Goal: Task Accomplishment & Management: Complete application form

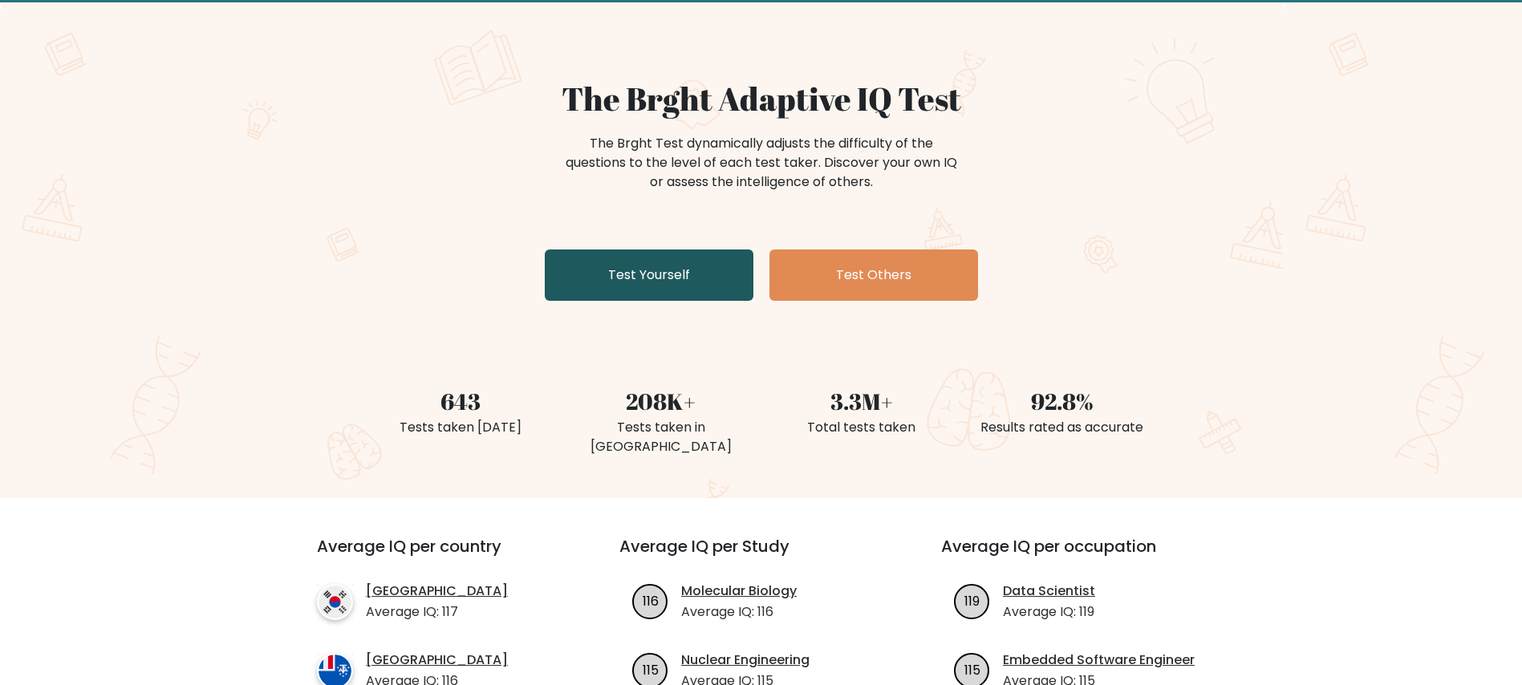
scroll to position [120, 0]
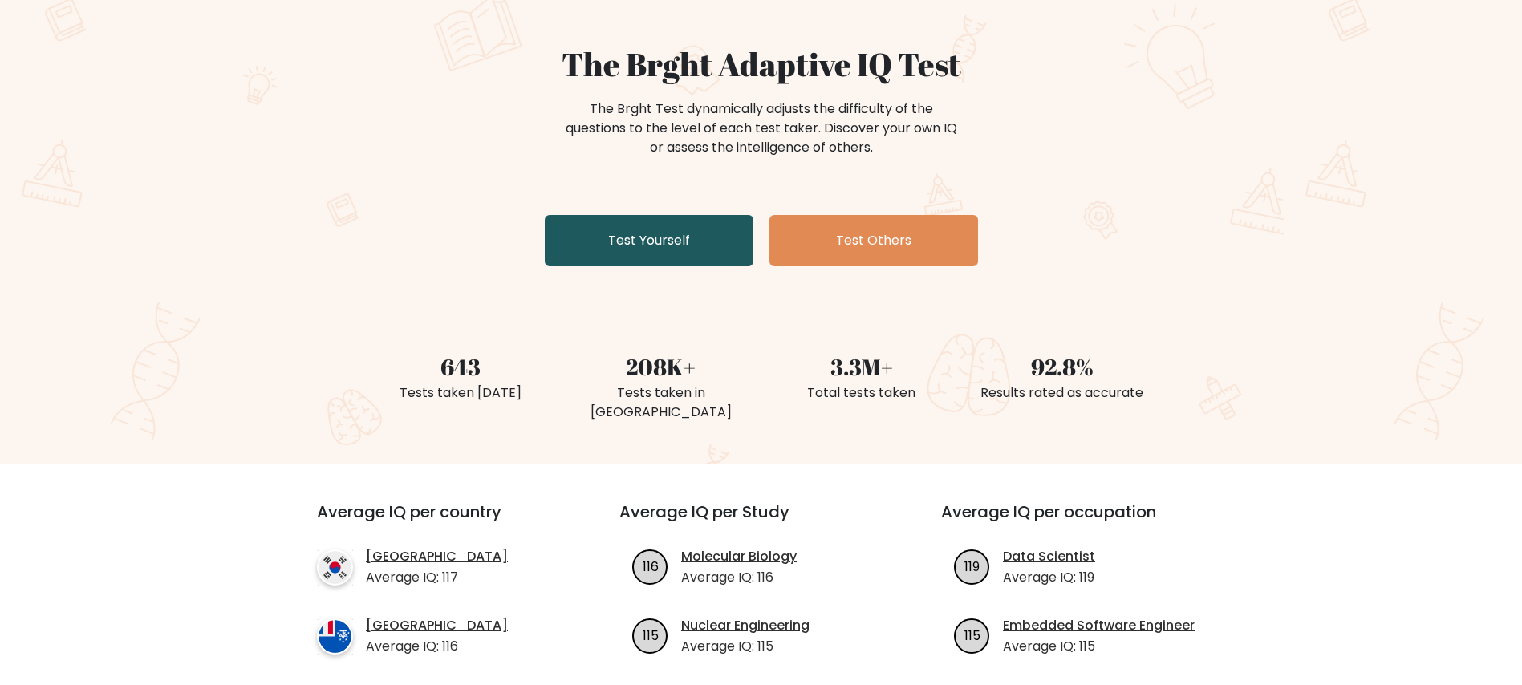
click at [697, 229] on link "Test Yourself" at bounding box center [649, 240] width 209 height 51
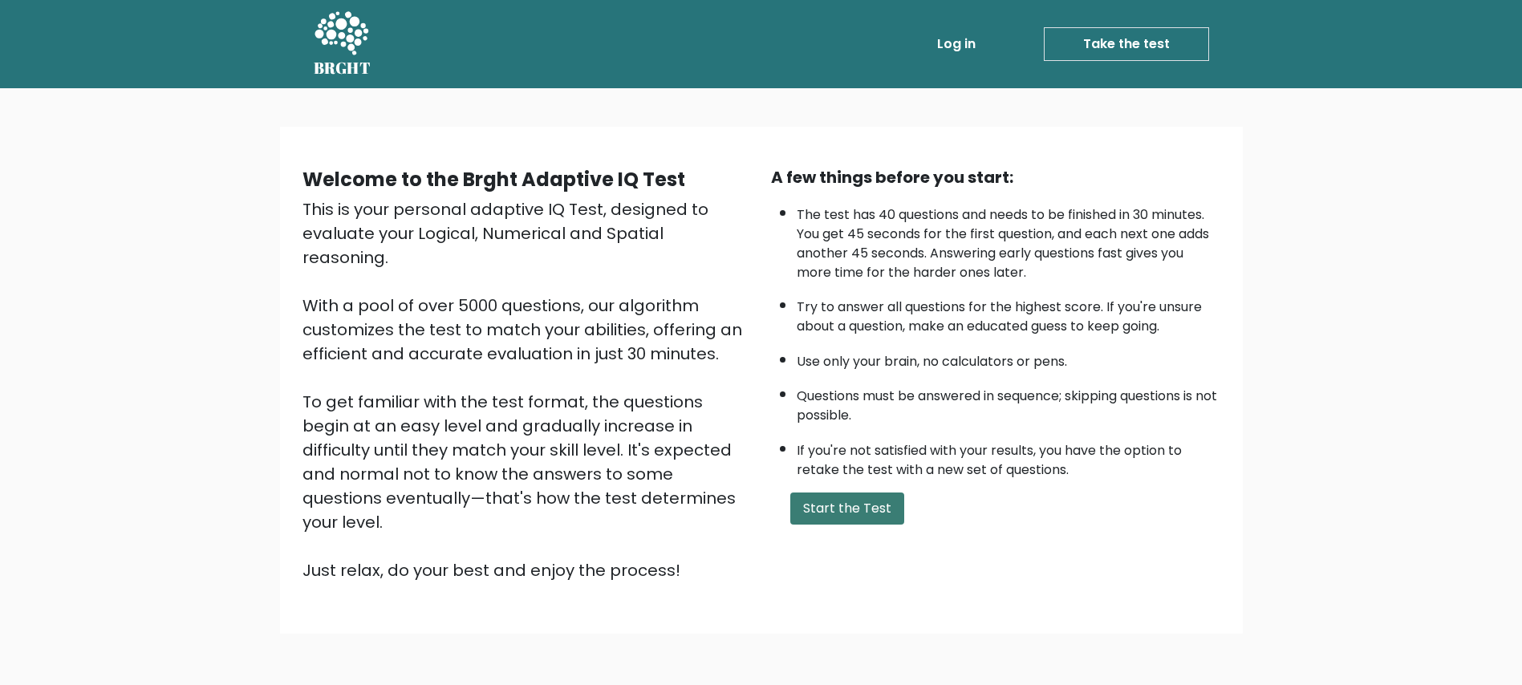
click at [833, 498] on button "Start the Test" at bounding box center [848, 509] width 114 height 32
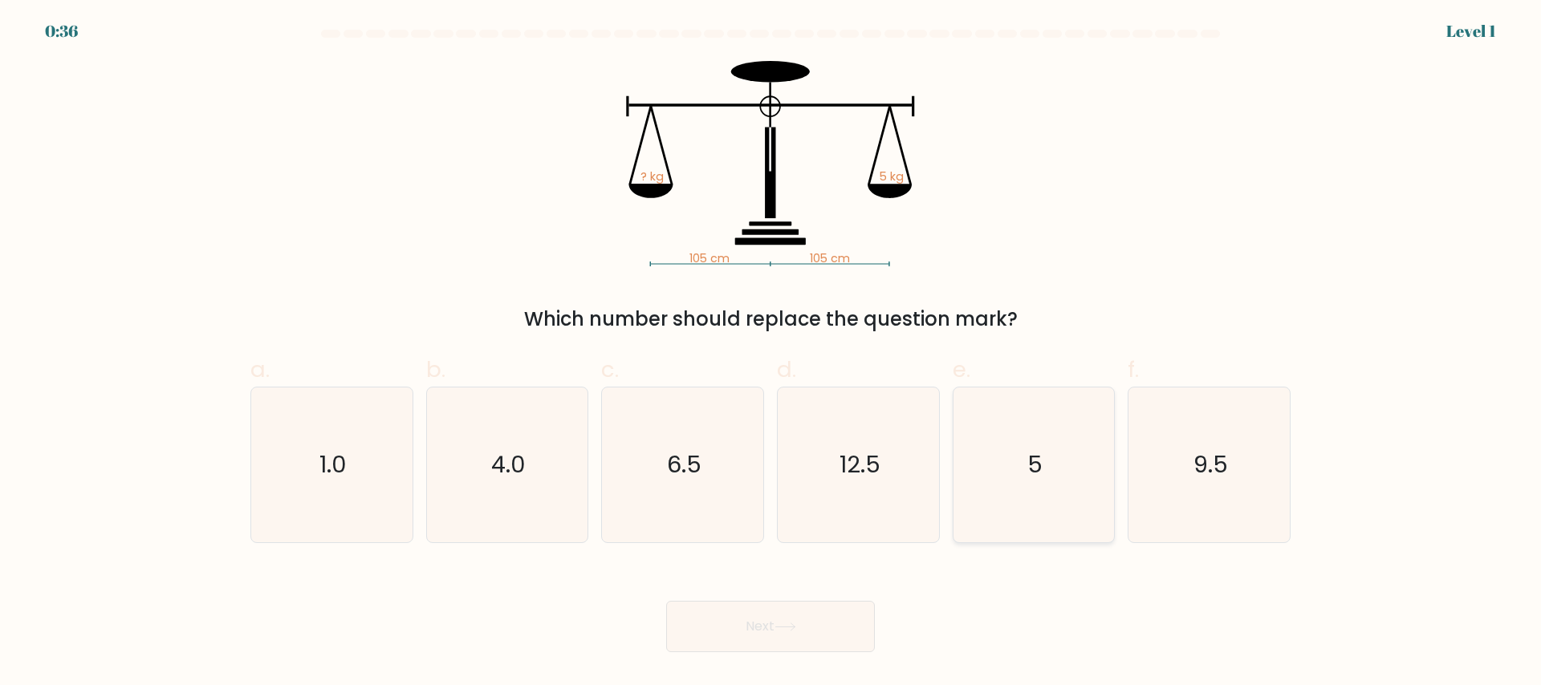
click at [1014, 482] on icon "5" at bounding box center [1033, 465] width 155 height 155
click at [771, 353] on input "e. 5" at bounding box center [770, 348] width 1 height 10
radio input "true"
click at [818, 599] on div "Next" at bounding box center [770, 608] width 1059 height 90
click at [807, 624] on button "Next" at bounding box center [770, 626] width 209 height 51
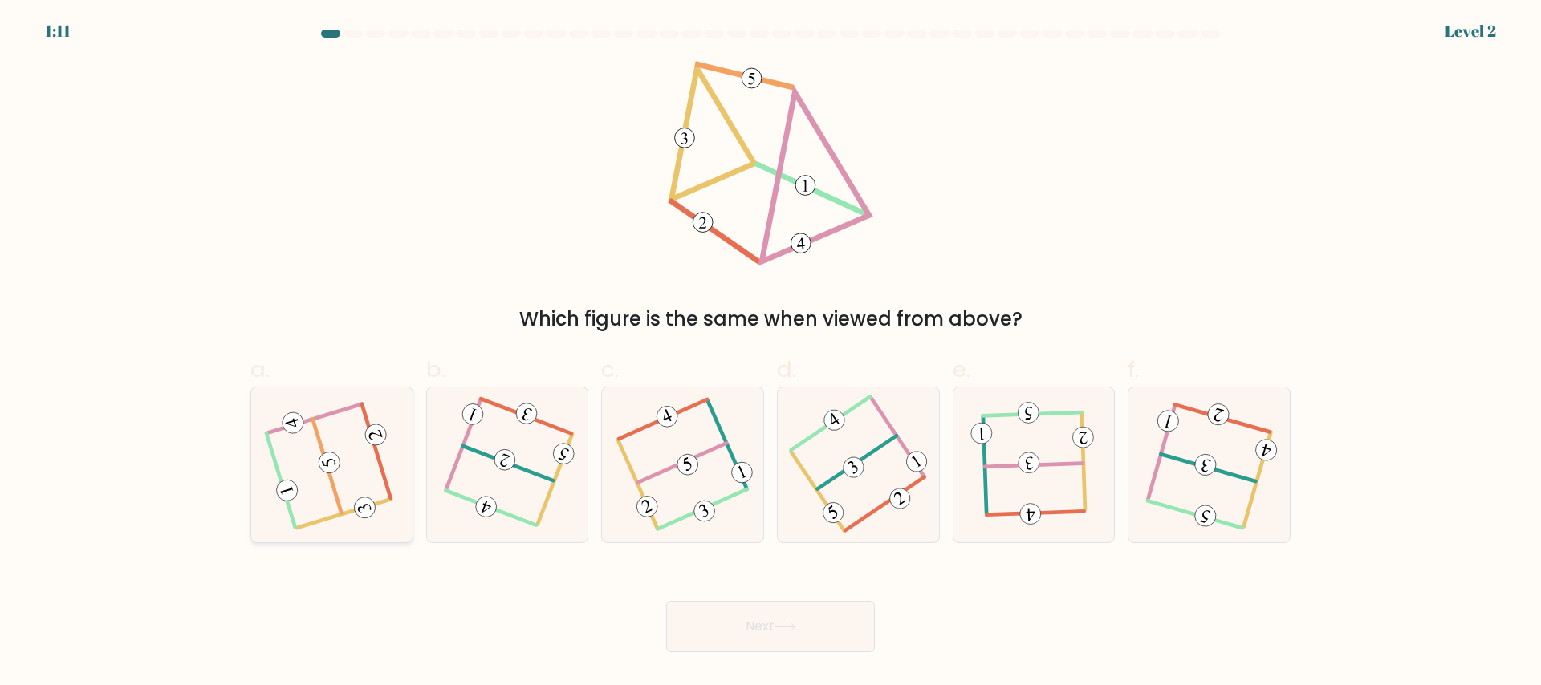
click at [309, 469] on icon at bounding box center [332, 465] width 124 height 124
click at [770, 353] on input "a." at bounding box center [770, 348] width 1 height 10
radio input "true"
click at [699, 612] on button "Next" at bounding box center [770, 626] width 209 height 51
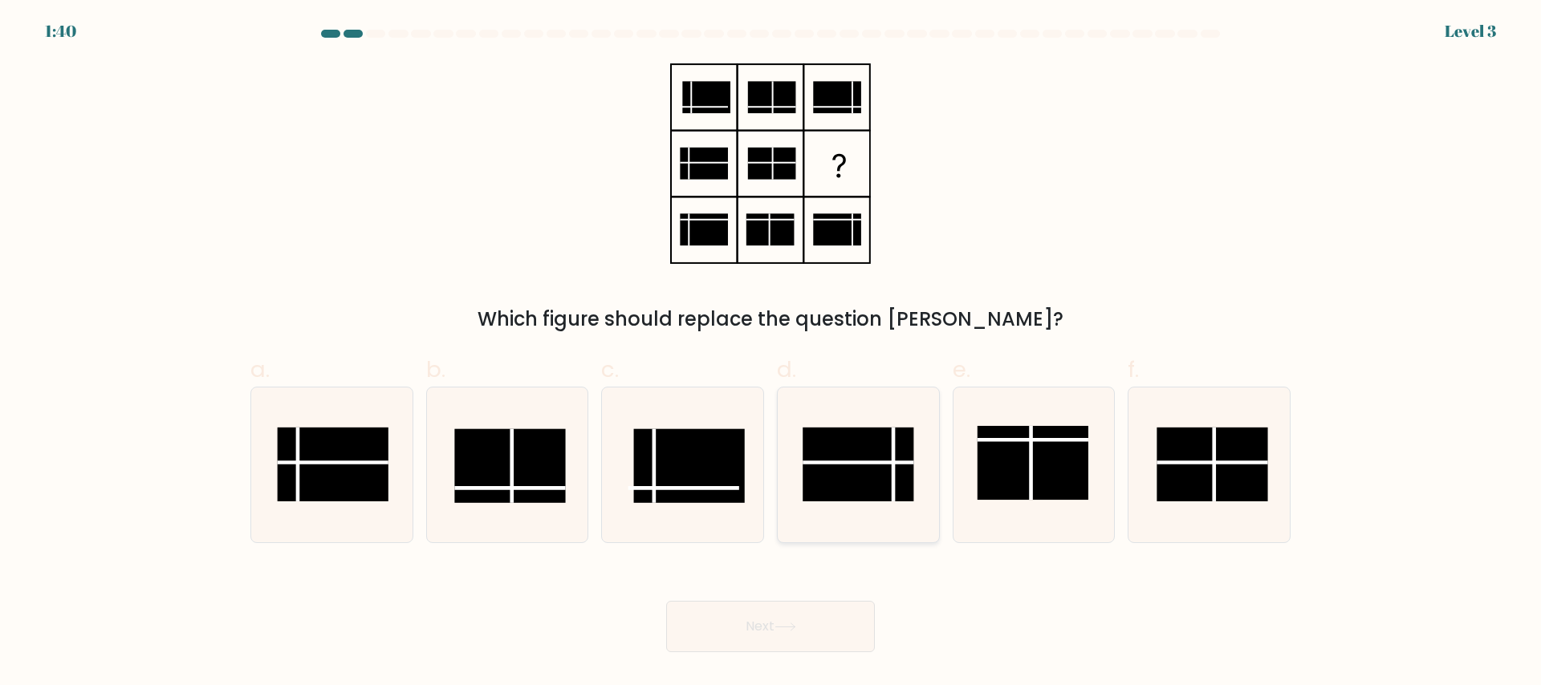
click at [880, 465] on rect at bounding box center [858, 464] width 111 height 74
click at [771, 353] on input "d." at bounding box center [770, 348] width 1 height 10
radio input "true"
click at [763, 613] on button "Next" at bounding box center [770, 626] width 209 height 51
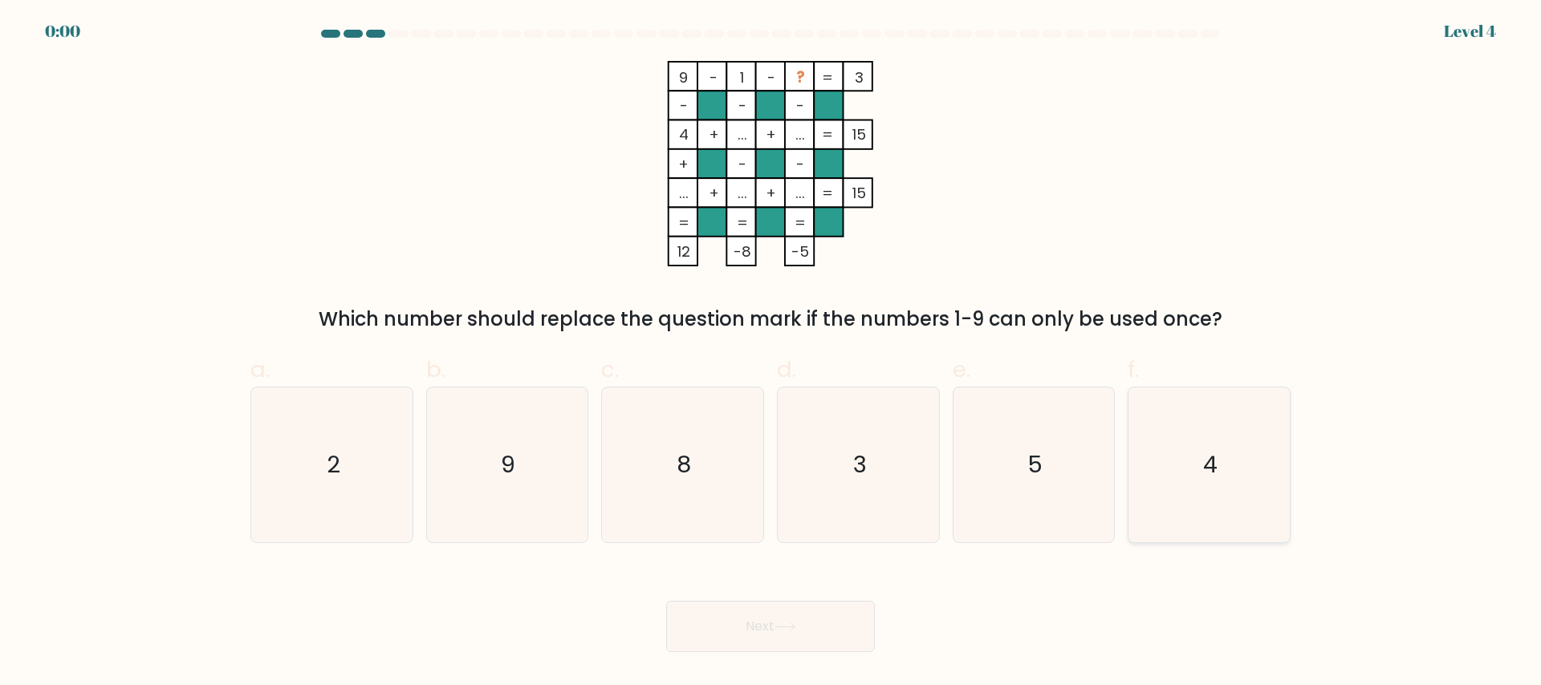
click at [1232, 469] on icon "4" at bounding box center [1209, 465] width 155 height 155
click at [771, 353] on input "f. 4" at bounding box center [770, 348] width 1 height 10
radio input "true"
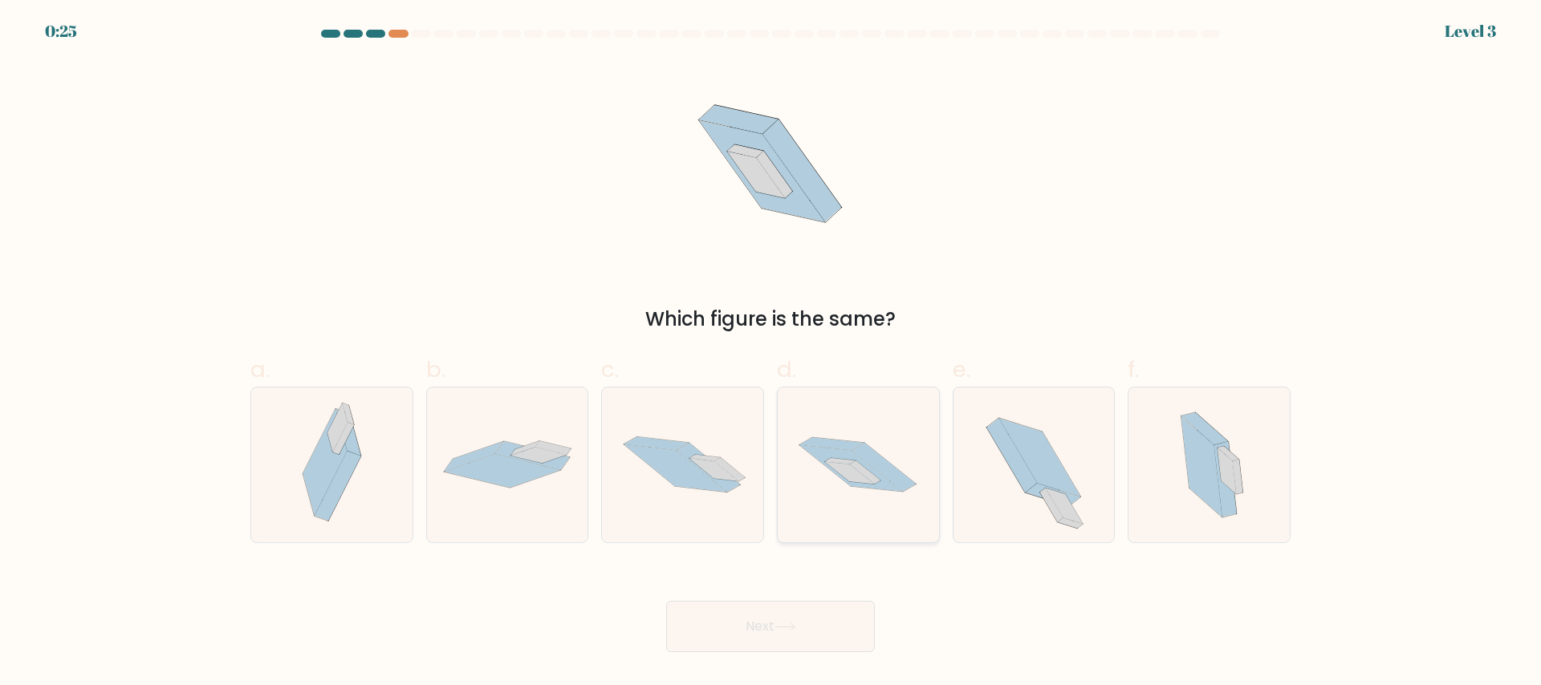
click at [856, 463] on icon at bounding box center [865, 472] width 31 height 23
click at [771, 353] on input "d." at bounding box center [770, 348] width 1 height 10
radio input "true"
click at [809, 635] on button "Next" at bounding box center [770, 626] width 209 height 51
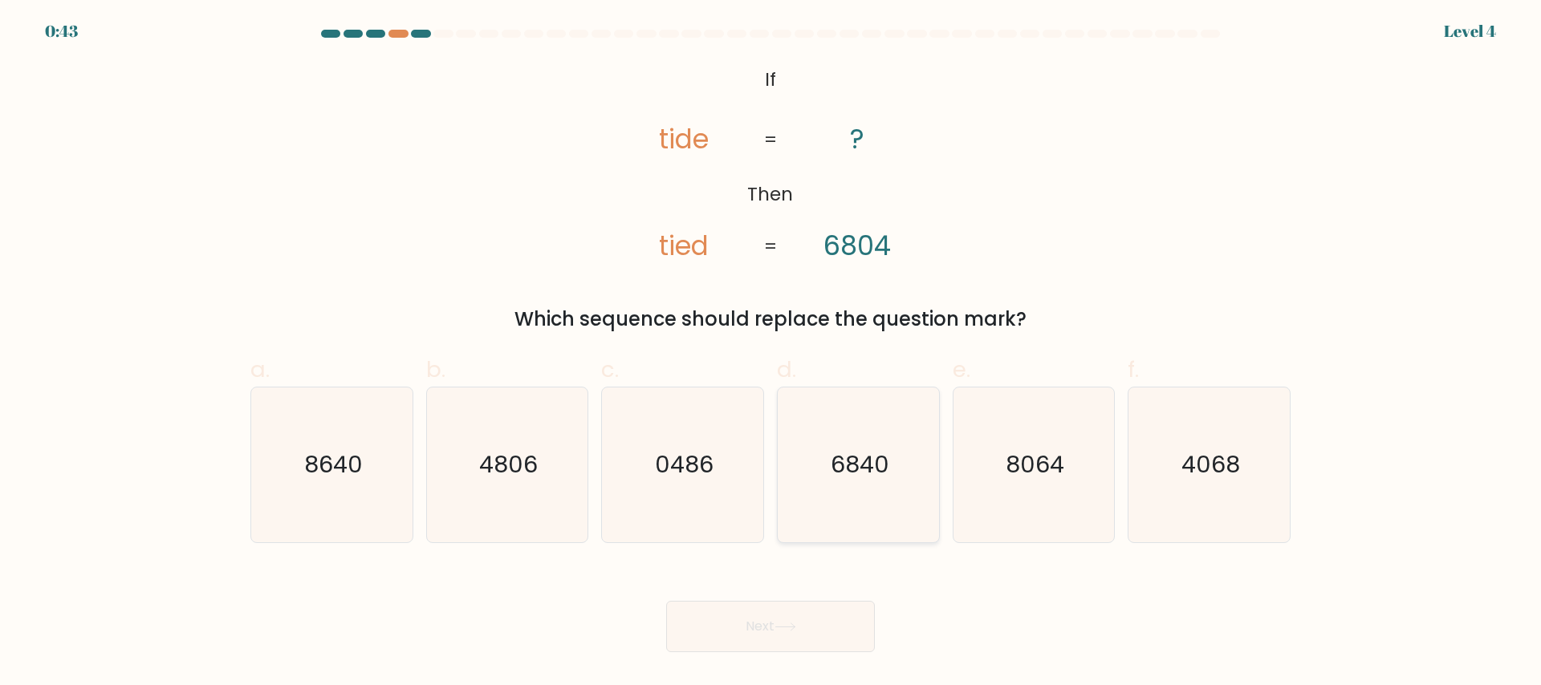
click at [818, 486] on icon "6840" at bounding box center [858, 465] width 155 height 155
click at [771, 353] on input "d. 6840" at bounding box center [770, 348] width 1 height 10
radio input "true"
click at [807, 628] on button "Next" at bounding box center [770, 626] width 209 height 51
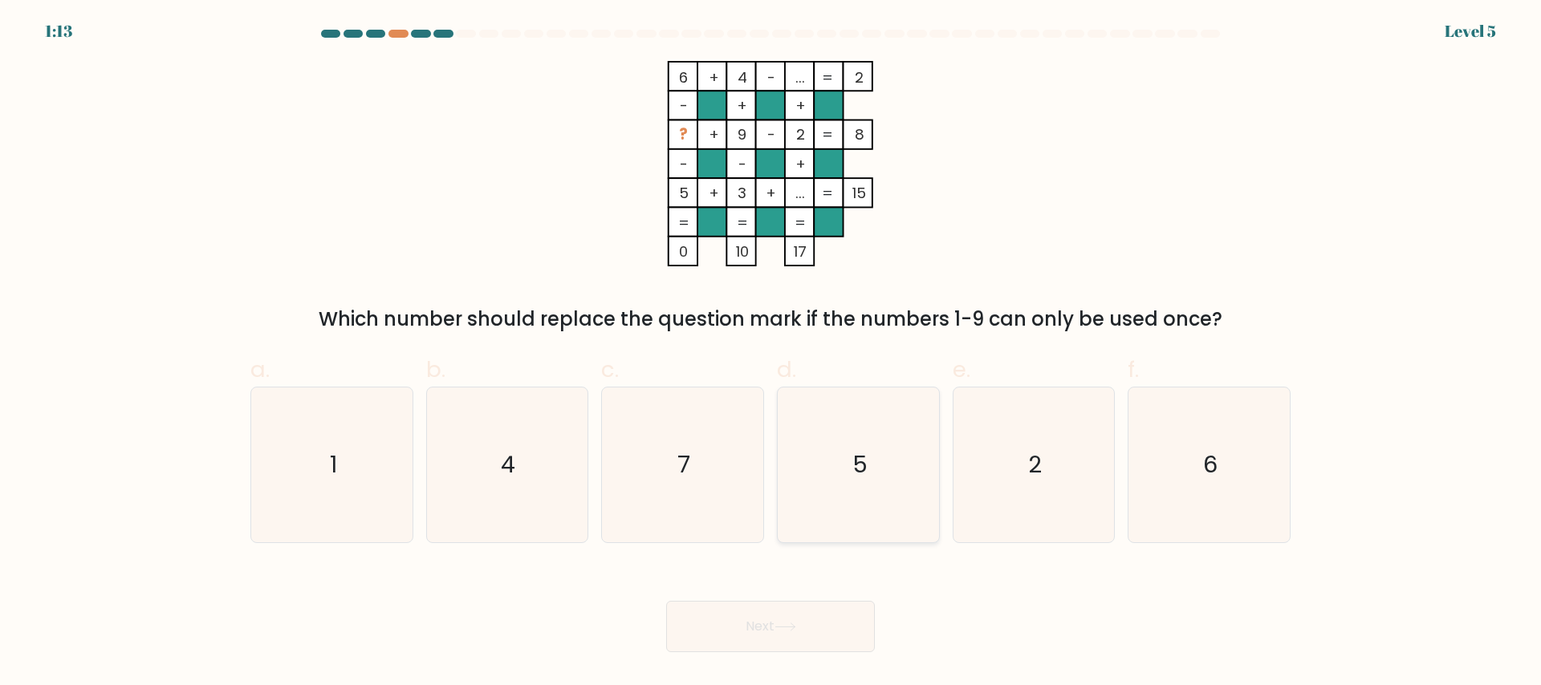
click at [910, 510] on icon "5" at bounding box center [858, 465] width 155 height 155
click at [771, 353] on input "d. 5" at bounding box center [770, 348] width 1 height 10
radio input "true"
click at [820, 621] on button "Next" at bounding box center [770, 626] width 209 height 51
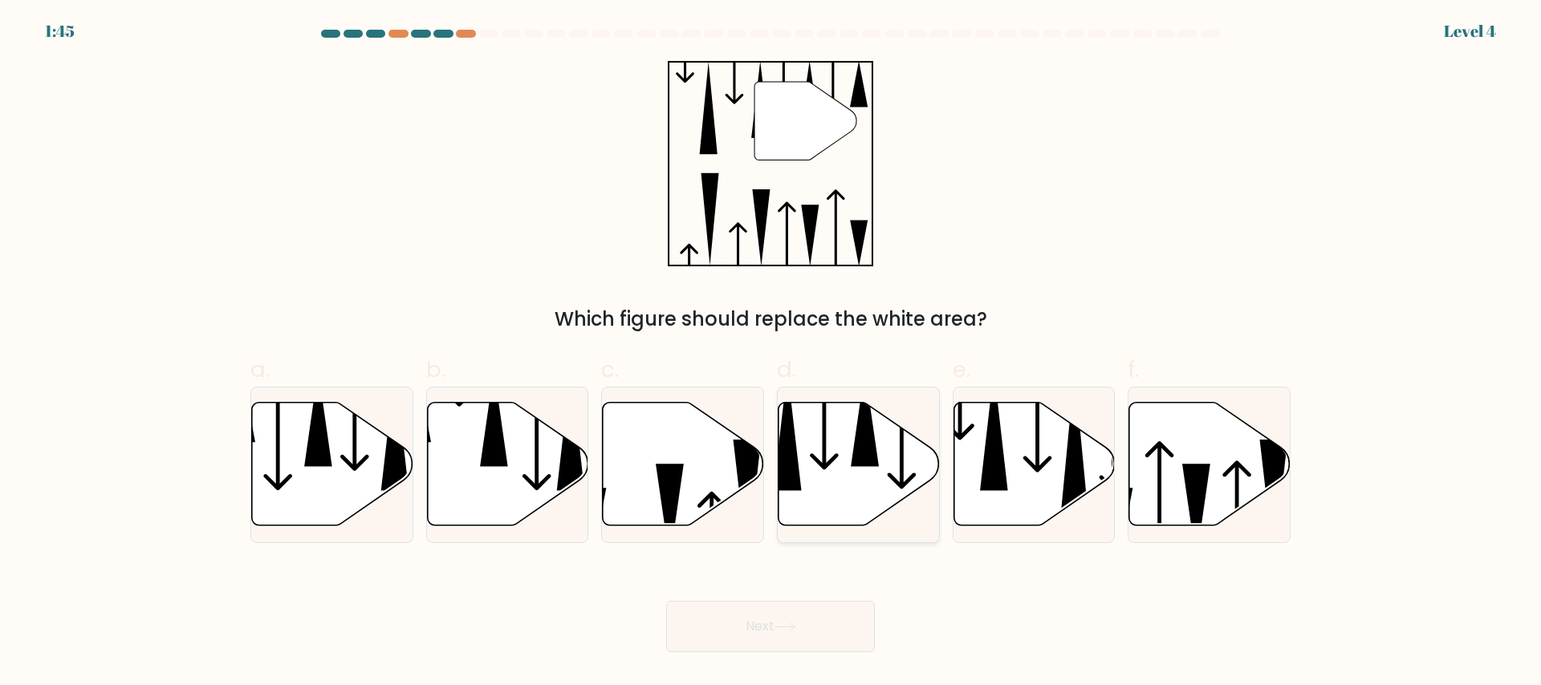
click at [812, 497] on icon at bounding box center [858, 464] width 161 height 124
click at [771, 353] on input "d." at bounding box center [770, 348] width 1 height 10
radio input "true"
click at [775, 626] on button "Next" at bounding box center [770, 626] width 209 height 51
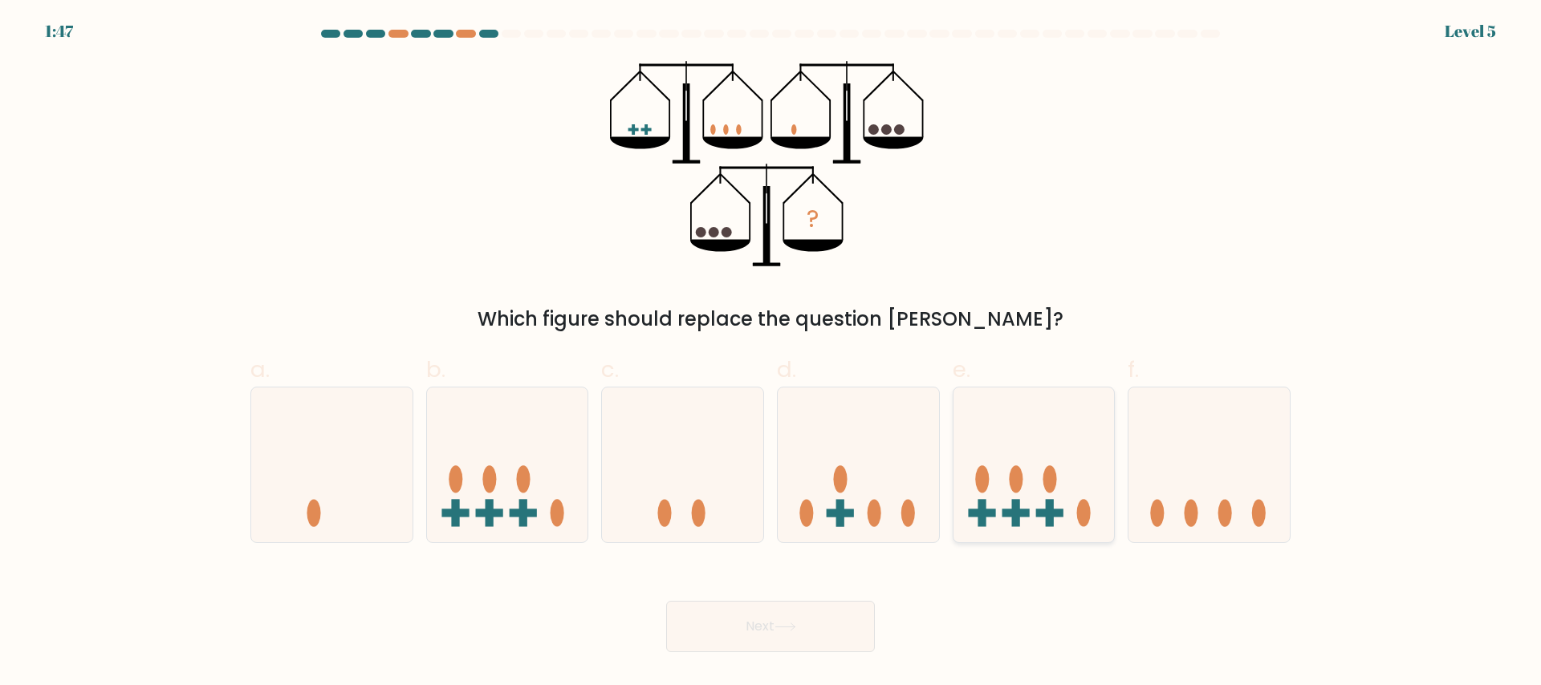
click at [1018, 433] on icon at bounding box center [1033, 464] width 161 height 133
click at [771, 353] on input "e." at bounding box center [770, 348] width 1 height 10
radio input "true"
click at [807, 635] on button "Next" at bounding box center [770, 626] width 209 height 51
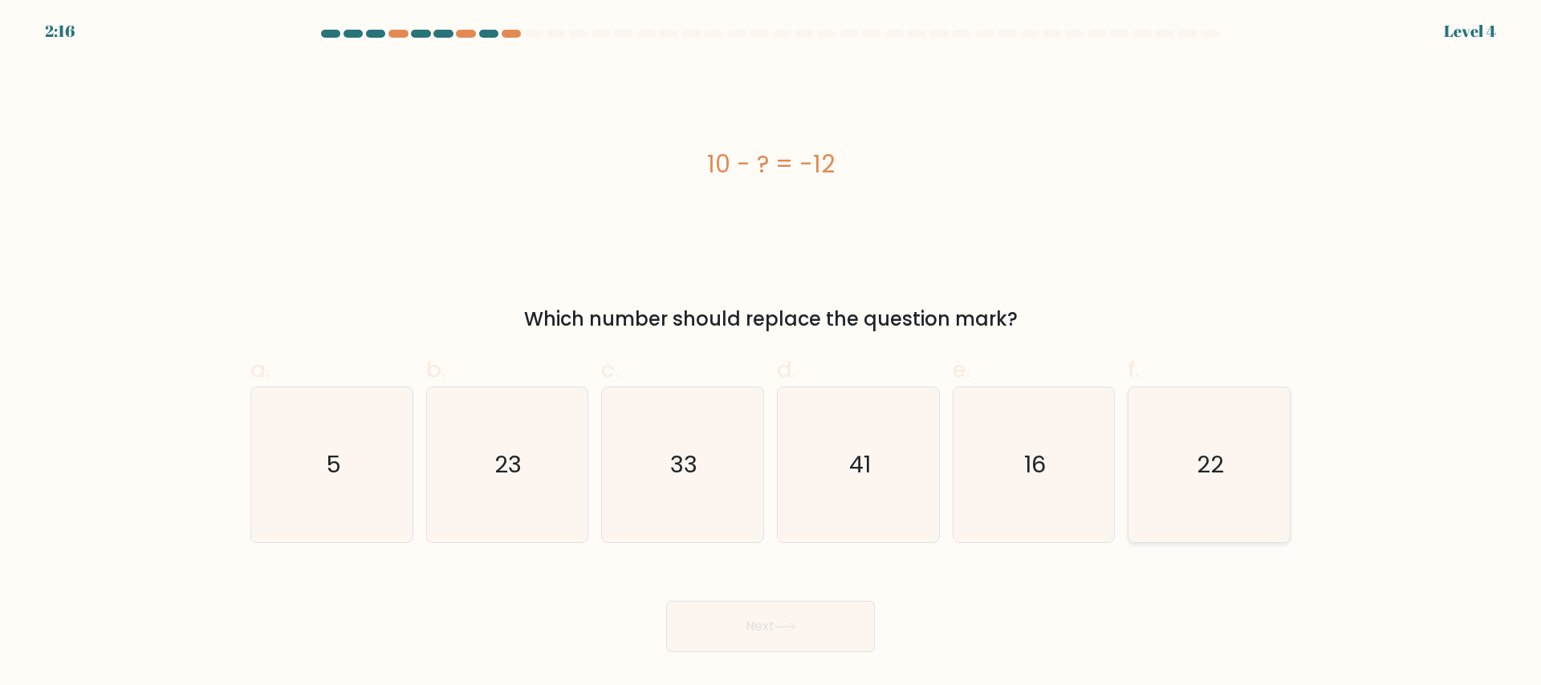
click at [1175, 491] on icon "22" at bounding box center [1209, 465] width 155 height 155
click at [771, 353] on input "f. 22" at bounding box center [770, 348] width 1 height 10
radio input "true"
click at [759, 628] on button "Next" at bounding box center [770, 626] width 209 height 51
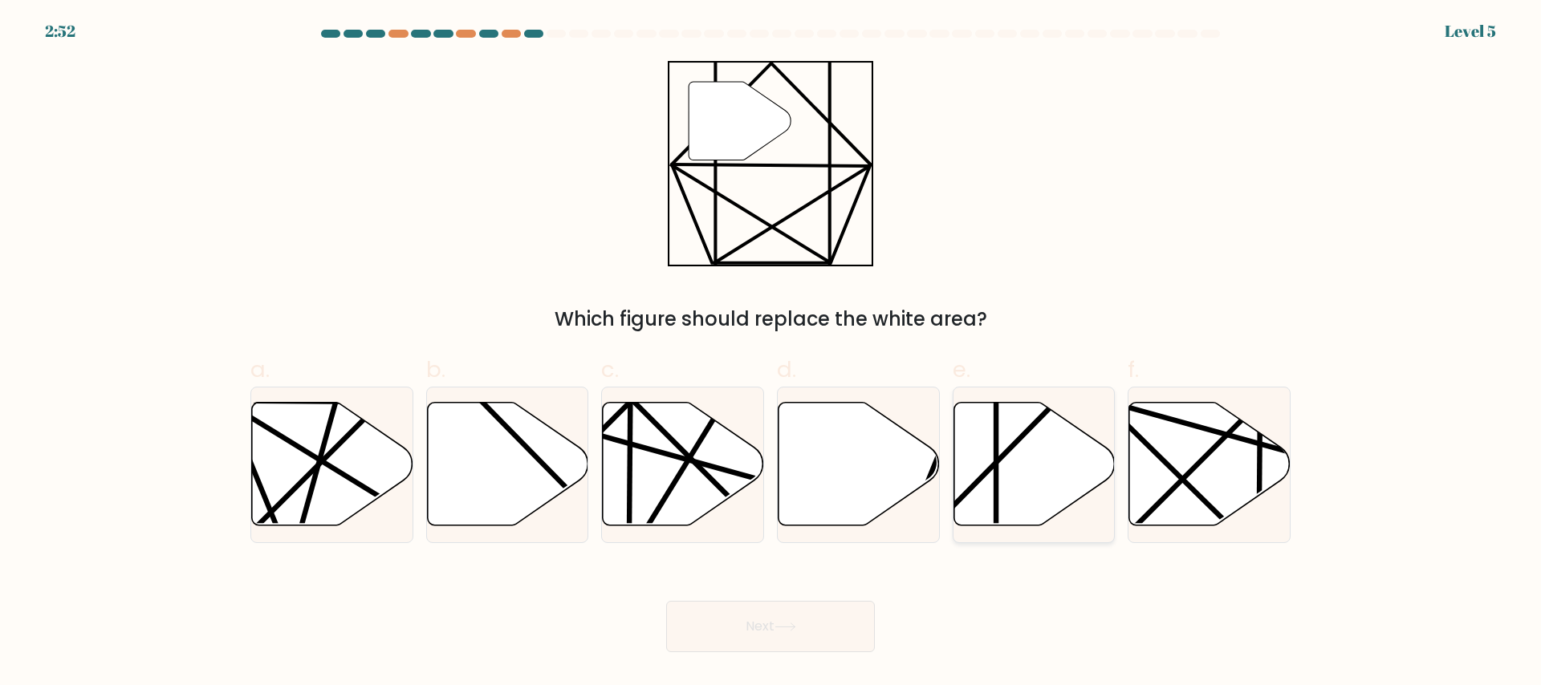
click at [1023, 502] on icon at bounding box center [1033, 464] width 161 height 124
click at [771, 353] on input "e." at bounding box center [770, 348] width 1 height 10
radio input "true"
click at [820, 611] on button "Next" at bounding box center [770, 626] width 209 height 51
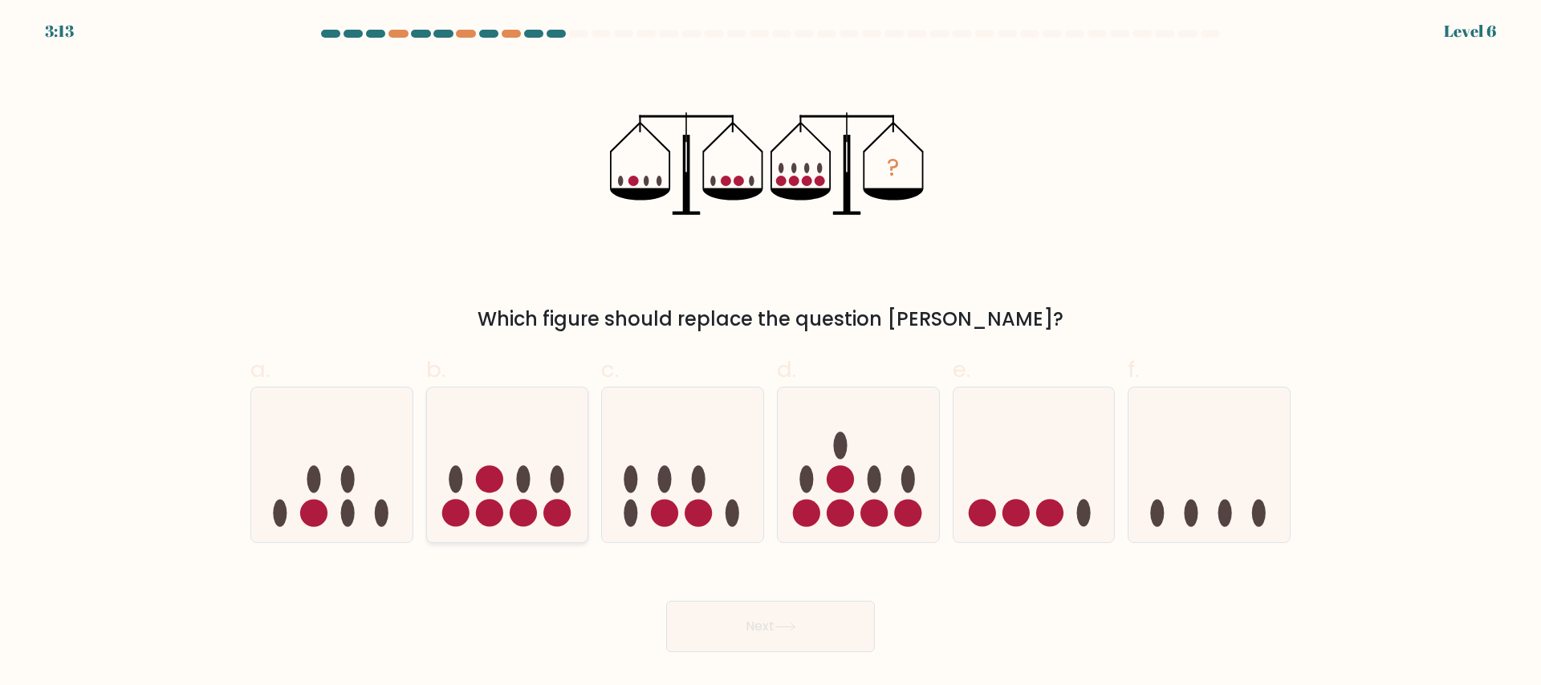
click at [504, 516] on icon at bounding box center [507, 464] width 161 height 133
click at [770, 353] on input "b." at bounding box center [770, 348] width 1 height 10
radio input "true"
click at [762, 627] on button "Next" at bounding box center [770, 626] width 209 height 51
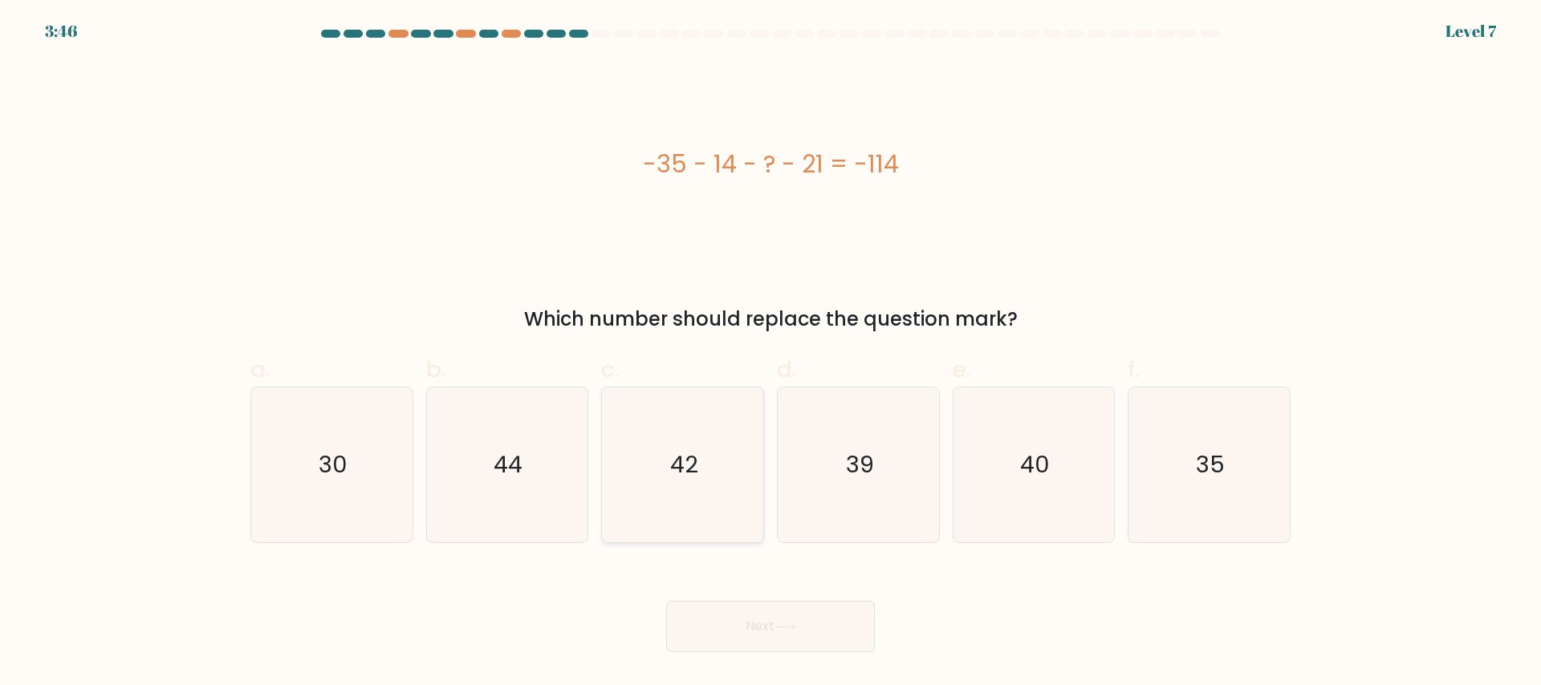
click at [612, 469] on icon "42" at bounding box center [682, 465] width 155 height 155
click at [770, 353] on input "c. 42" at bounding box center [770, 348] width 1 height 10
radio input "true"
click at [542, 471] on icon "44" at bounding box center [506, 465] width 155 height 155
click at [770, 353] on input "b. 44" at bounding box center [770, 348] width 1 height 10
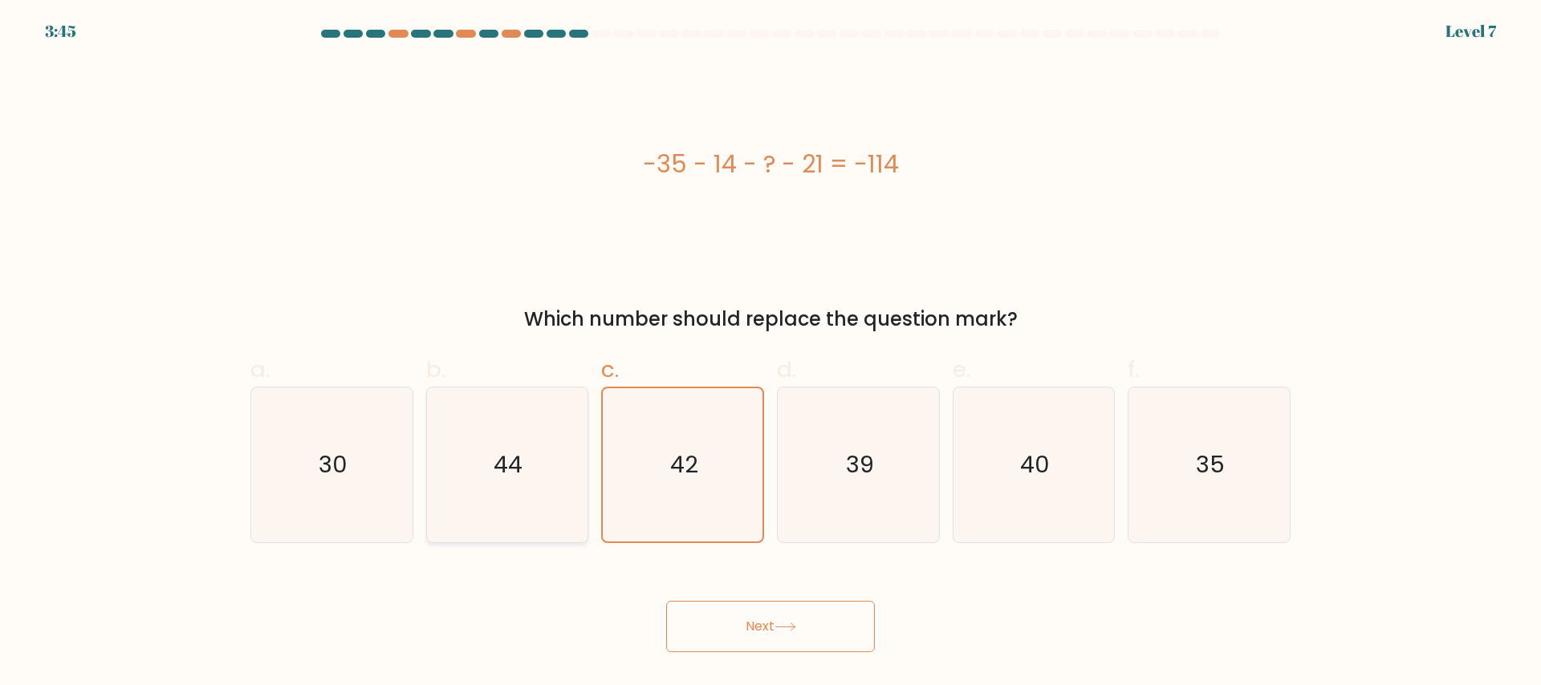
radio input "true"
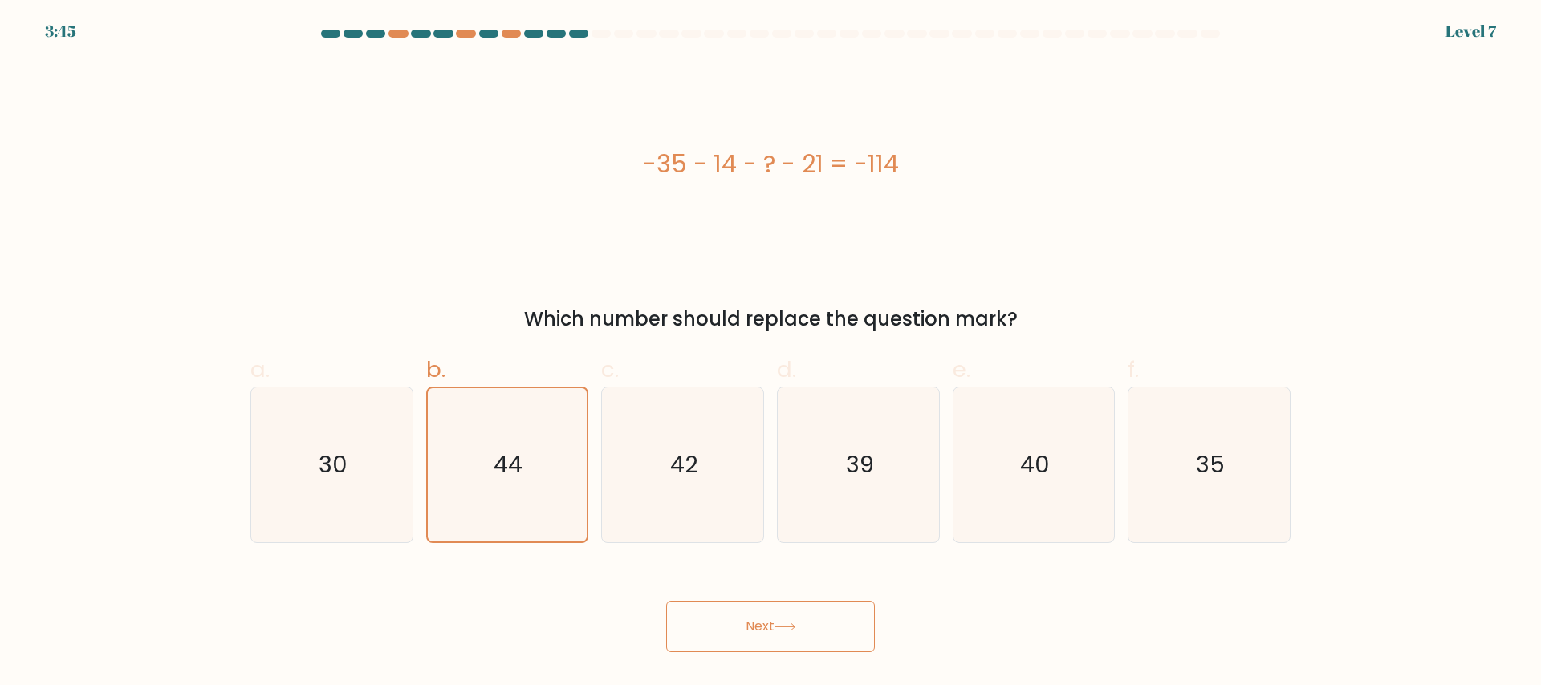
click at [795, 624] on icon at bounding box center [784, 627] width 19 height 7
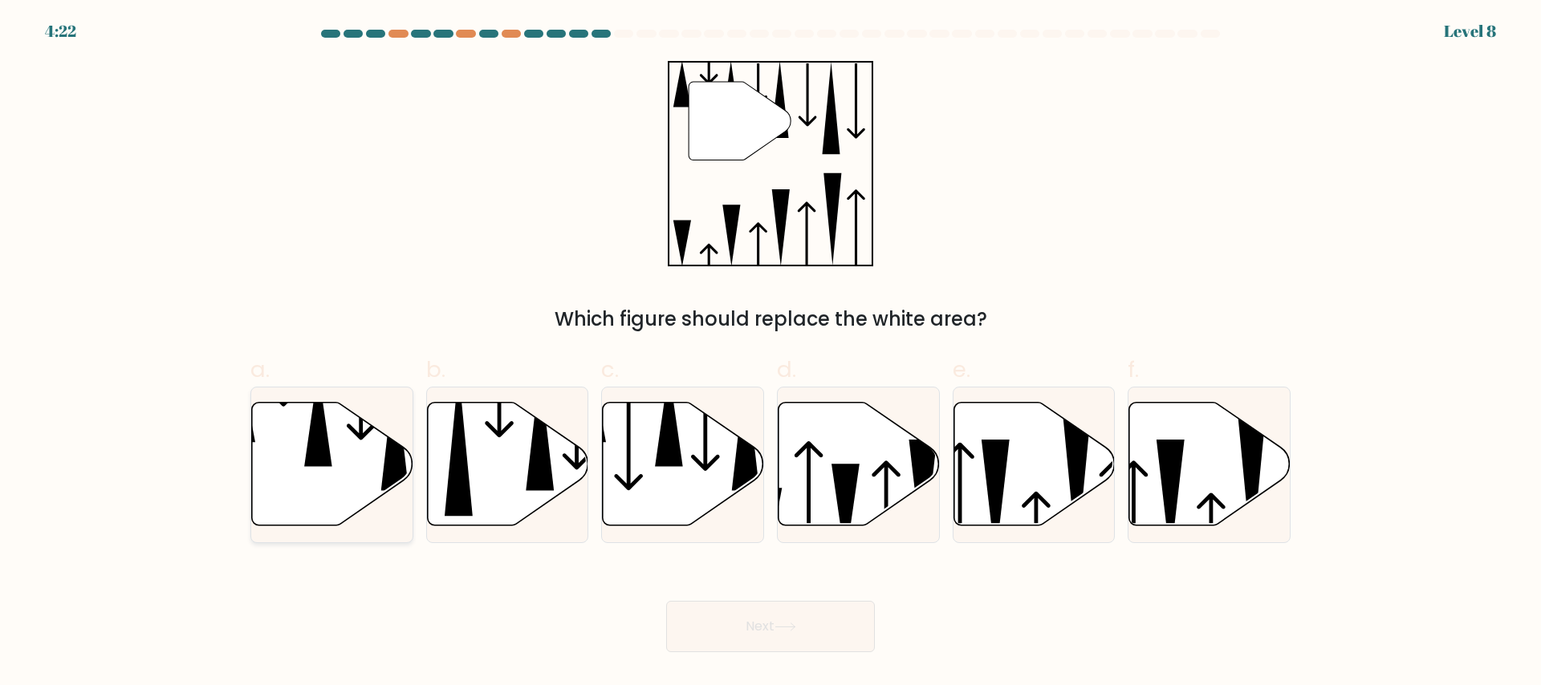
click at [315, 465] on icon at bounding box center [319, 417] width 28 height 97
click at [770, 353] on input "a." at bounding box center [770, 348] width 1 height 10
radio input "true"
click at [754, 621] on button "Next" at bounding box center [770, 626] width 209 height 51
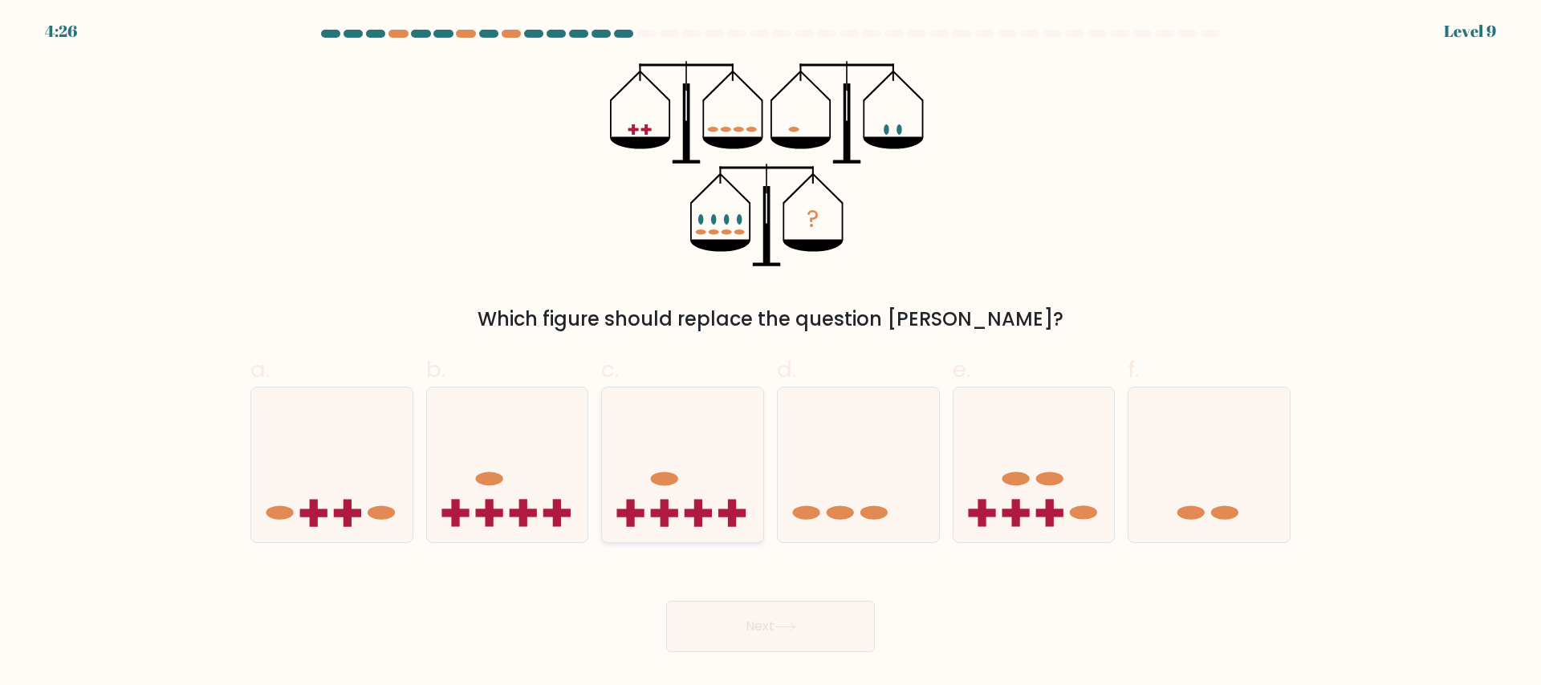
click at [740, 518] on icon at bounding box center [682, 464] width 161 height 133
click at [770, 353] on input "c." at bounding box center [770, 348] width 1 height 10
radio input "true"
click at [791, 624] on icon at bounding box center [785, 627] width 22 height 9
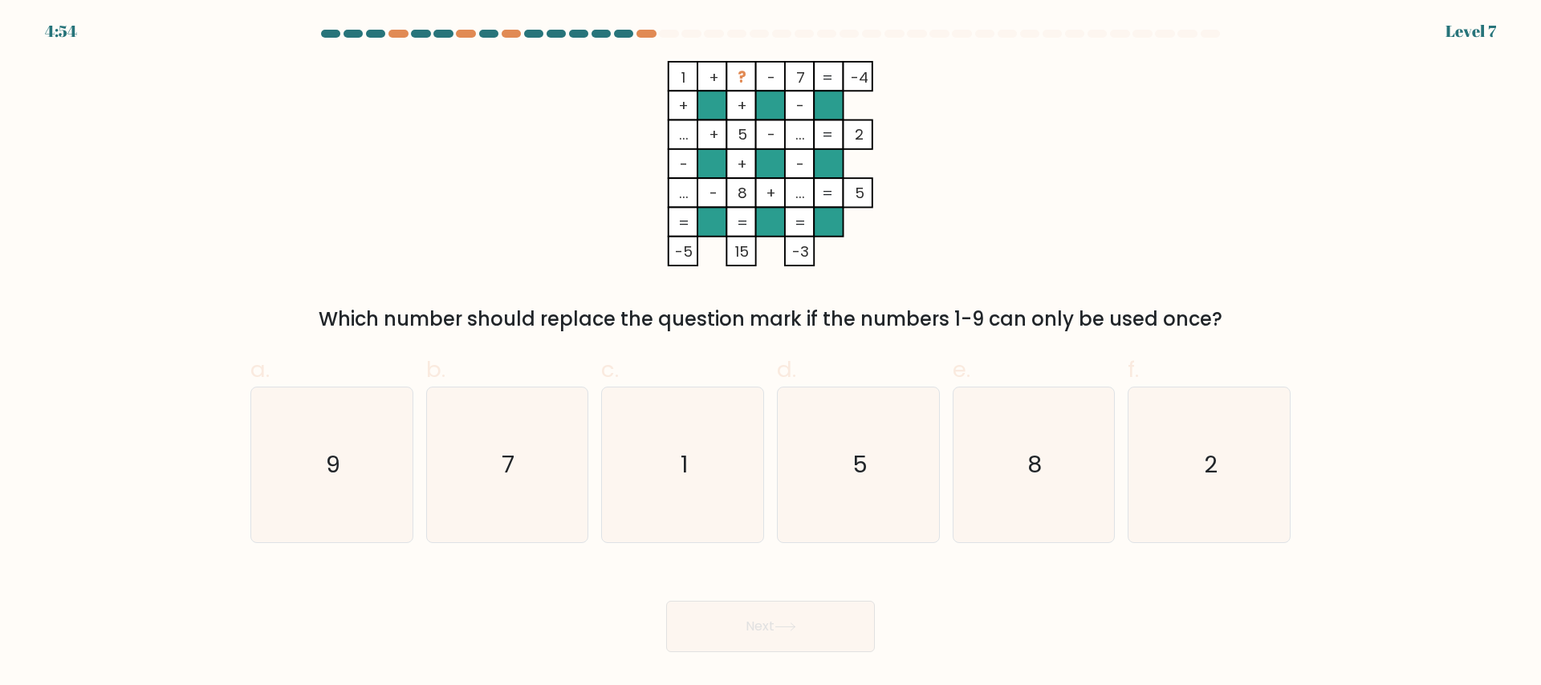
click at [1339, 475] on form at bounding box center [770, 341] width 1541 height 623
click at [1224, 435] on icon "2" at bounding box center [1209, 465] width 155 height 155
click at [771, 353] on input "f. 2" at bounding box center [770, 348] width 1 height 10
radio input "true"
click at [841, 618] on button "Next" at bounding box center [770, 626] width 209 height 51
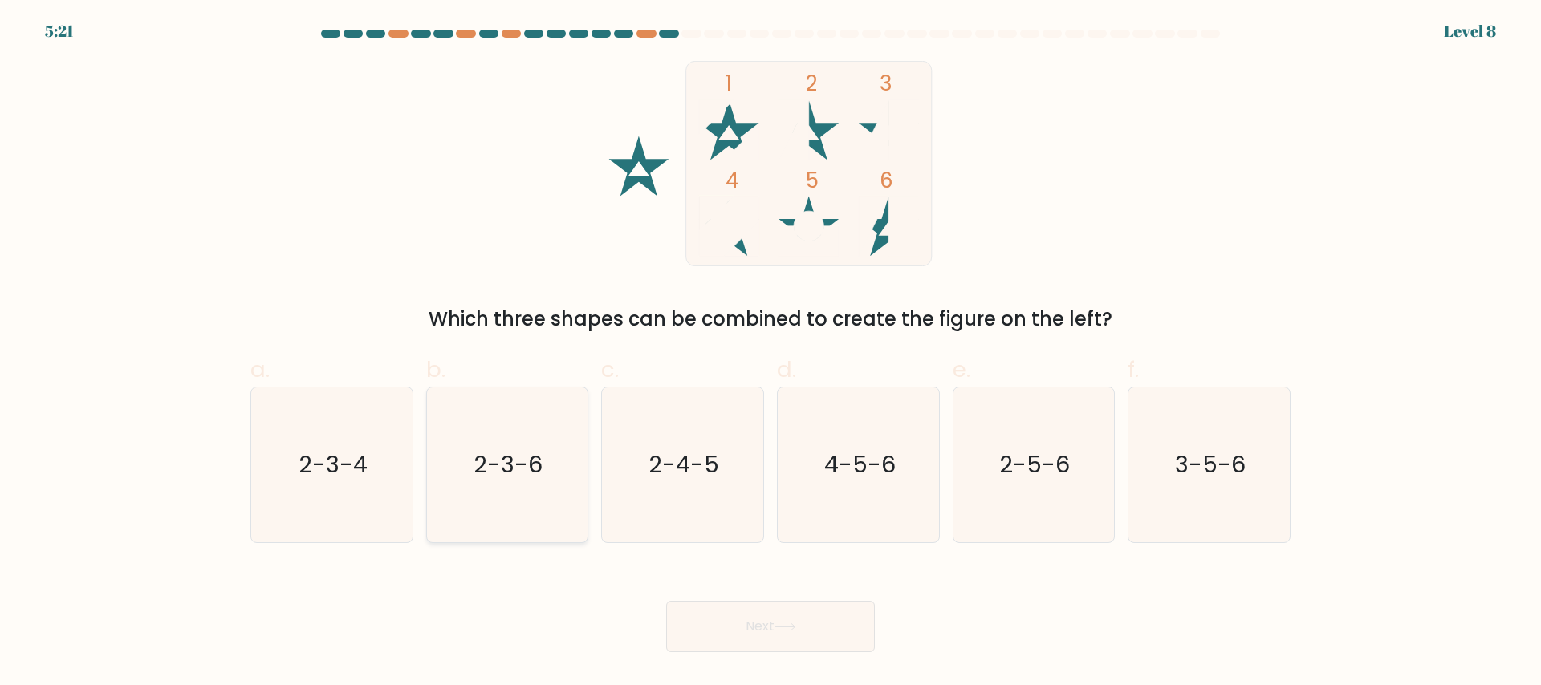
click at [550, 439] on icon "2-3-6" at bounding box center [506, 465] width 155 height 155
click at [770, 353] on input "b. 2-3-6" at bounding box center [770, 348] width 1 height 10
radio input "true"
click at [731, 606] on button "Next" at bounding box center [770, 626] width 209 height 51
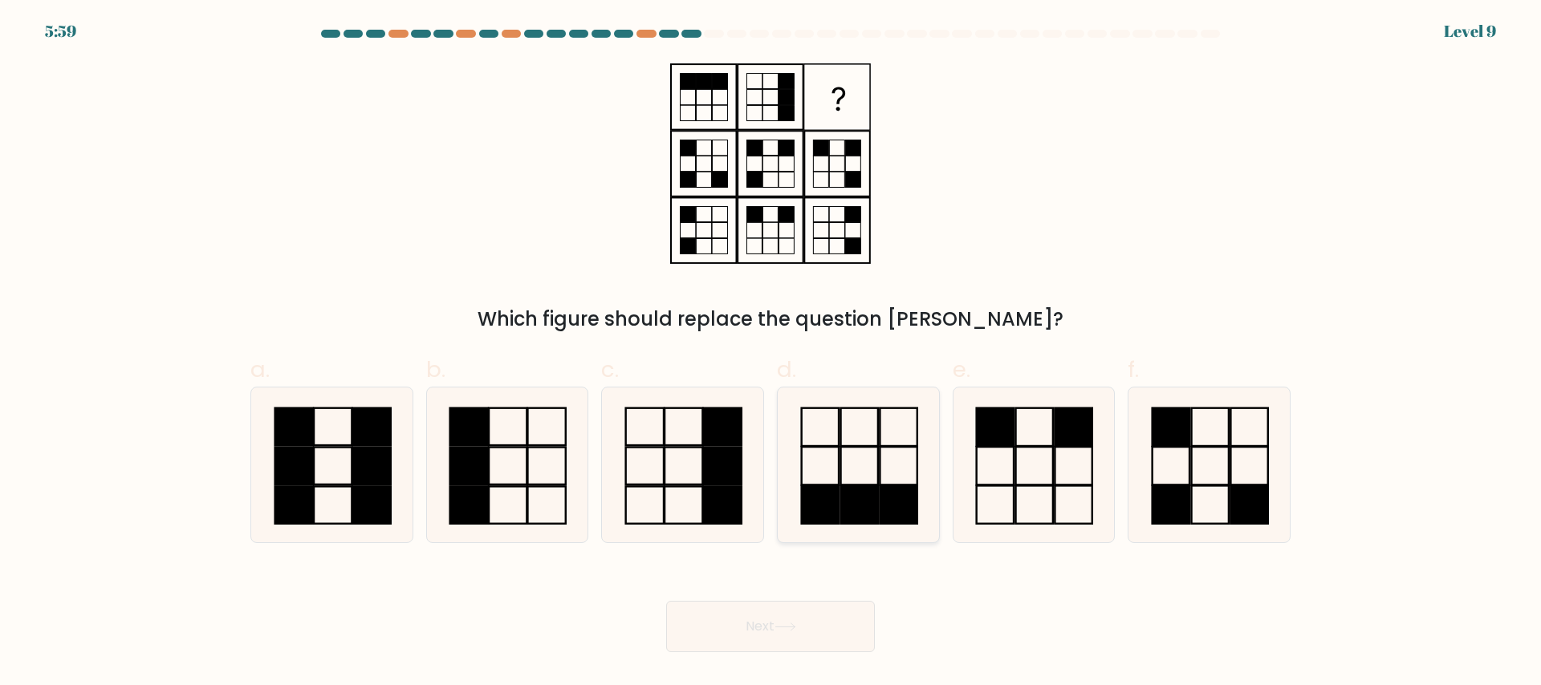
click at [876, 470] on icon at bounding box center [858, 465] width 155 height 155
click at [771, 353] on input "d." at bounding box center [770, 348] width 1 height 10
radio input "true"
click at [803, 634] on button "Next" at bounding box center [770, 626] width 209 height 51
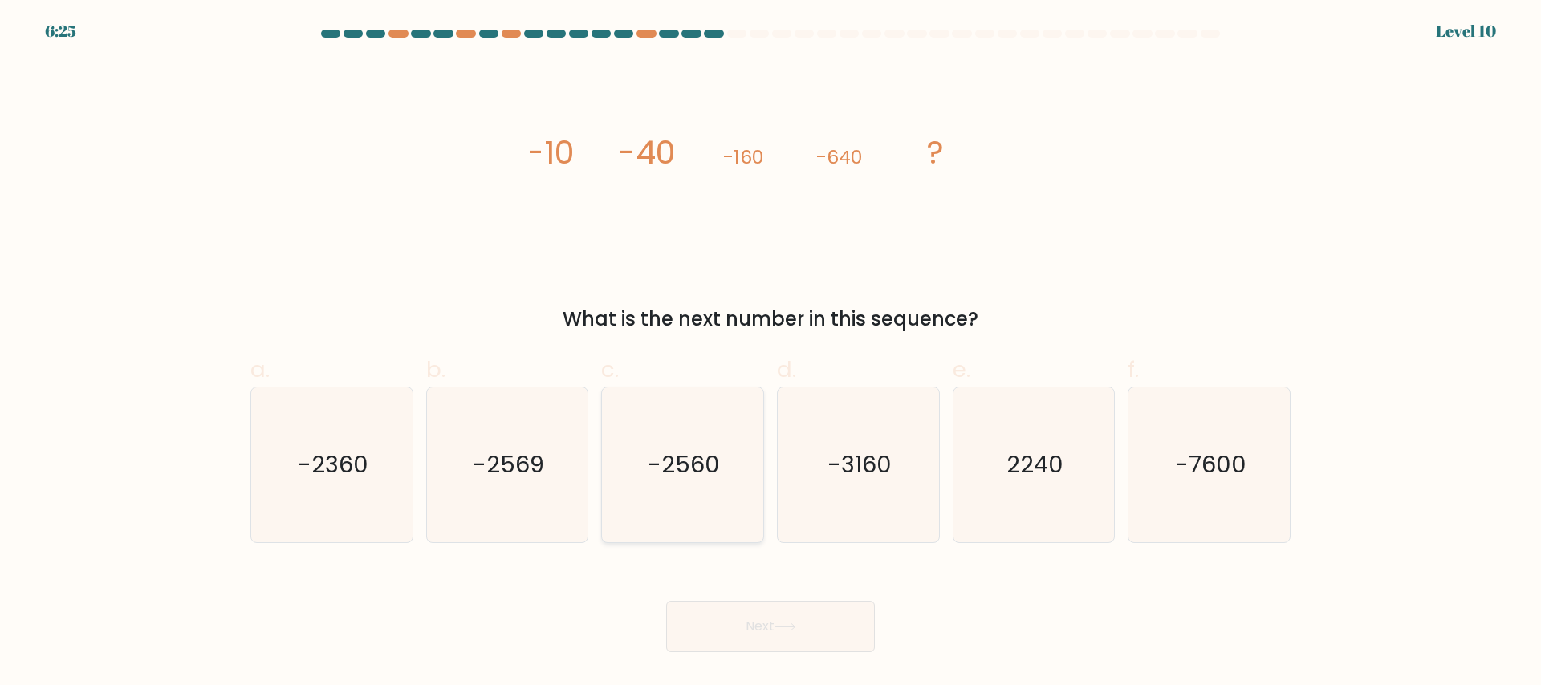
click at [725, 482] on icon "-2560" at bounding box center [682, 465] width 155 height 155
click at [770, 353] on input "c. -2560" at bounding box center [770, 348] width 1 height 10
radio input "true"
click at [806, 627] on button "Next" at bounding box center [770, 626] width 209 height 51
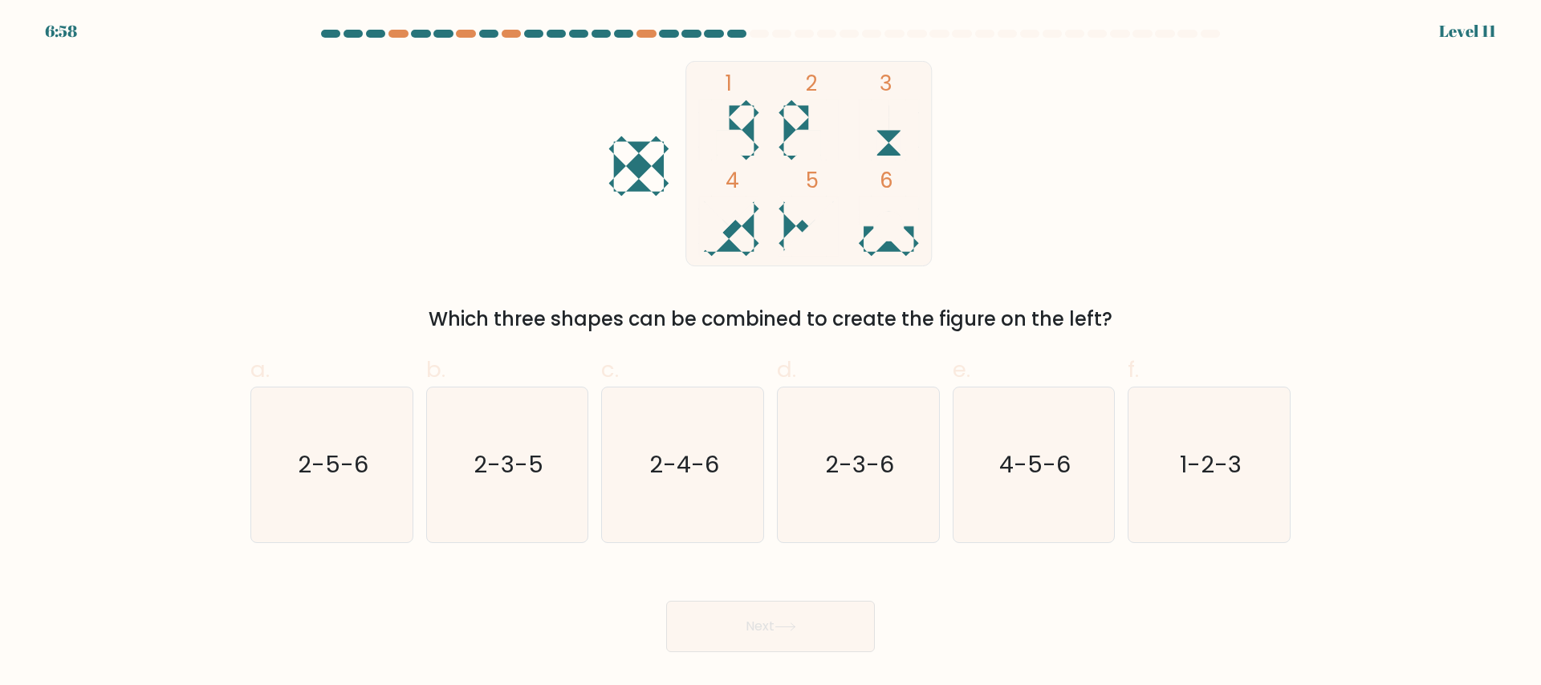
click at [753, 138] on icon at bounding box center [729, 130] width 60 height 60
click at [426, 494] on div "2-3-5" at bounding box center [507, 465] width 163 height 156
click at [770, 353] on input "b. 2-3-5" at bounding box center [770, 348] width 1 height 10
radio input "true"
click at [851, 636] on button "Next" at bounding box center [770, 626] width 209 height 51
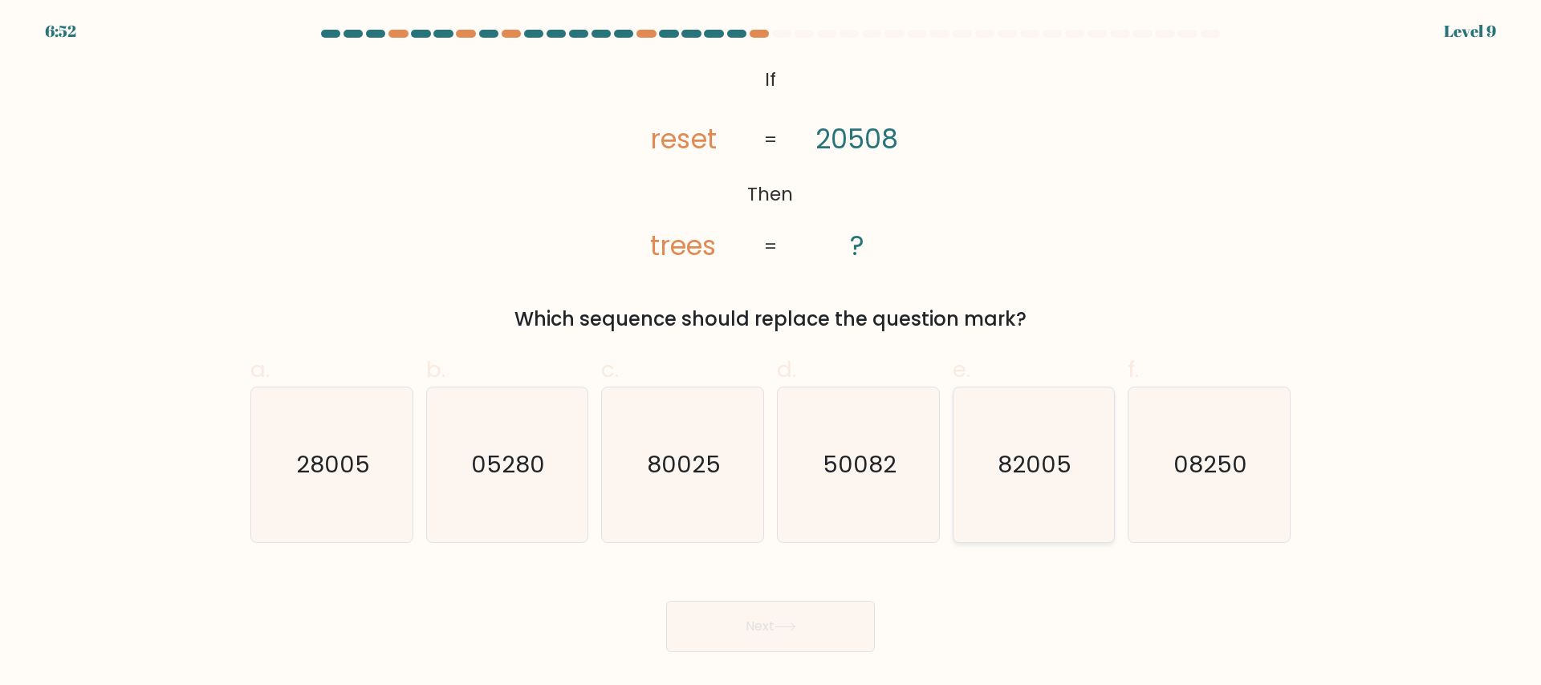
click at [1030, 472] on text "82005" at bounding box center [1035, 465] width 74 height 32
click at [771, 353] on input "e. 82005" at bounding box center [770, 348] width 1 height 10
radio input "true"
click at [770, 628] on button "Next" at bounding box center [770, 626] width 209 height 51
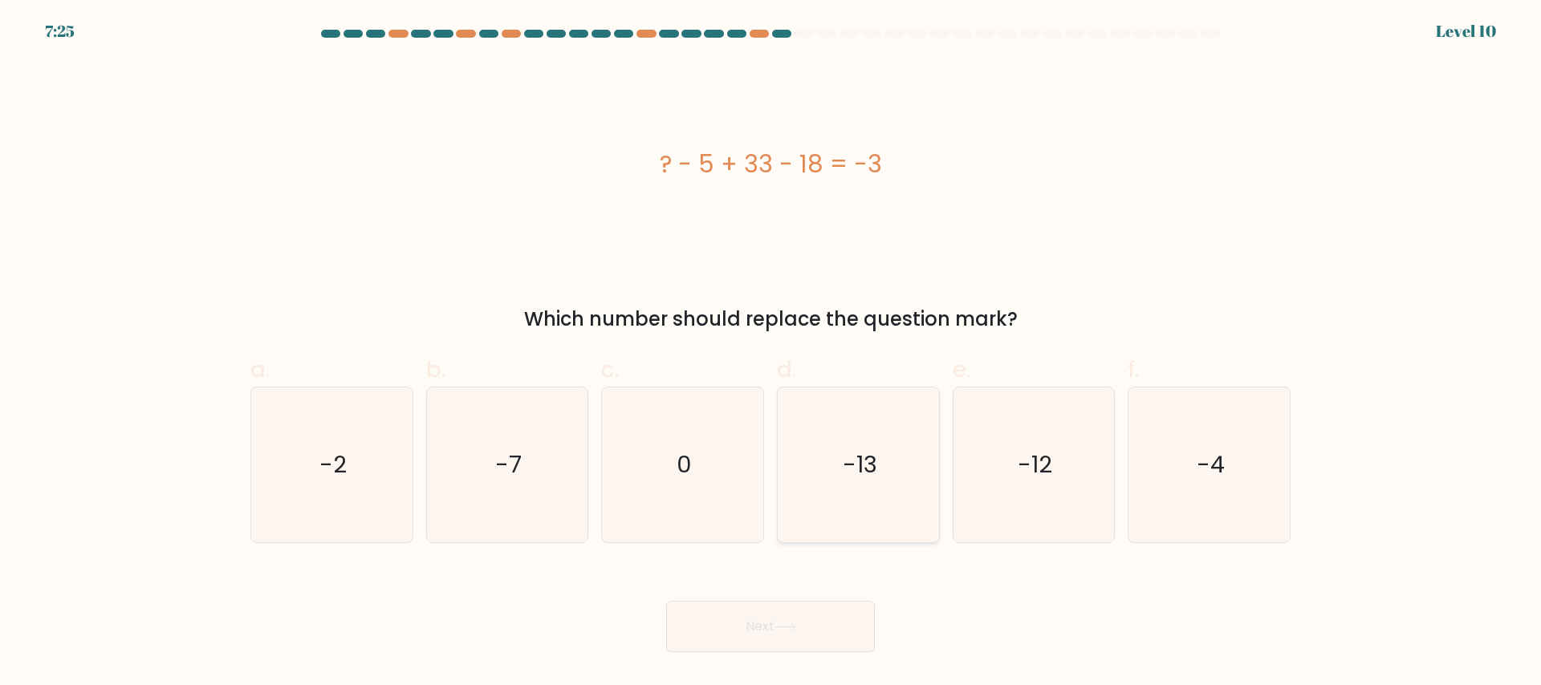
click at [871, 493] on icon "-13" at bounding box center [858, 465] width 155 height 155
click at [771, 353] on input "d. -13" at bounding box center [770, 348] width 1 height 10
radio input "true"
click at [825, 601] on button "Next" at bounding box center [770, 626] width 209 height 51
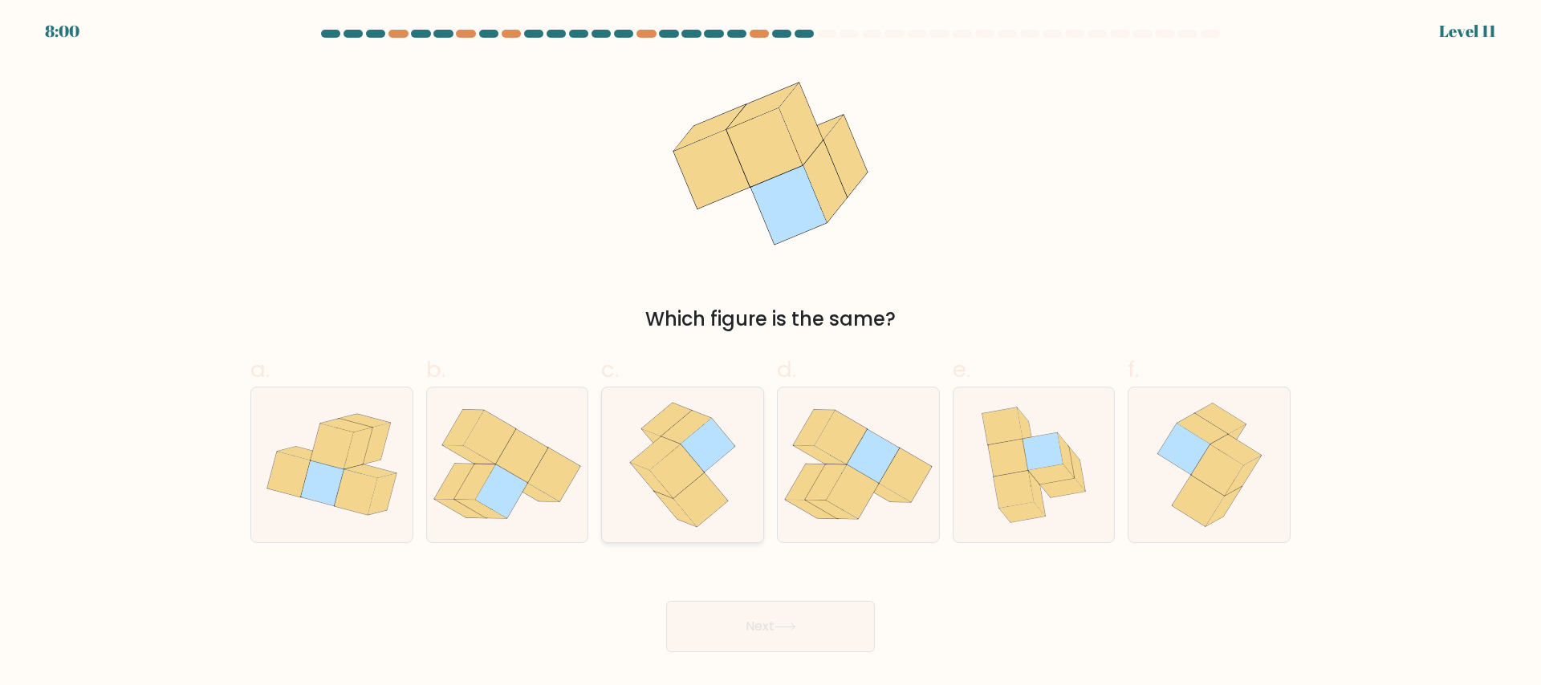
click at [656, 426] on icon at bounding box center [666, 419] width 50 height 33
click at [770, 353] on input "c." at bounding box center [770, 348] width 1 height 10
radio input "true"
click at [786, 660] on body "7:57 Level 11" at bounding box center [770, 342] width 1541 height 685
click at [786, 628] on icon at bounding box center [785, 627] width 22 height 9
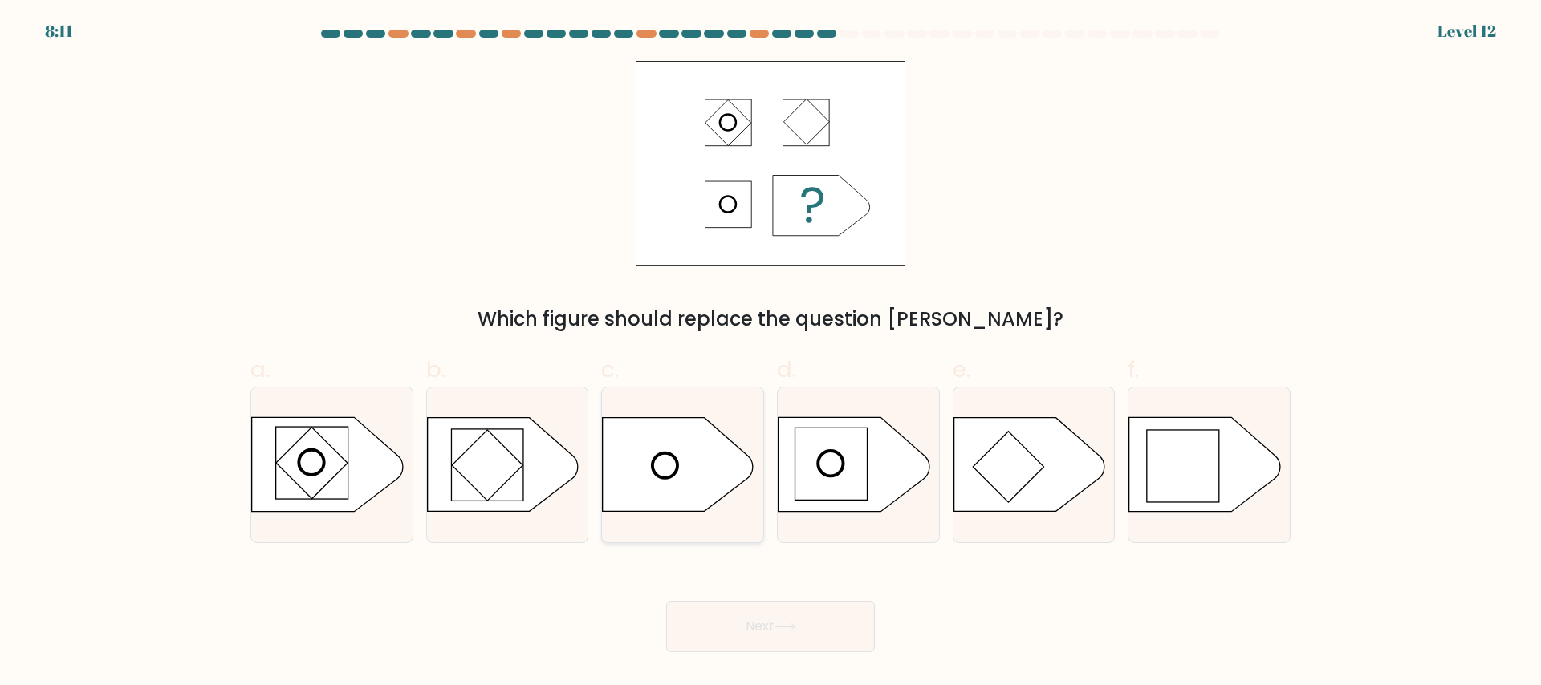
click at [668, 466] on icon at bounding box center [678, 464] width 151 height 94
click at [770, 353] on input "c." at bounding box center [770, 348] width 1 height 10
radio input "true"
click at [324, 479] on rect at bounding box center [311, 463] width 71 height 71
click at [770, 353] on input "a." at bounding box center [770, 348] width 1 height 10
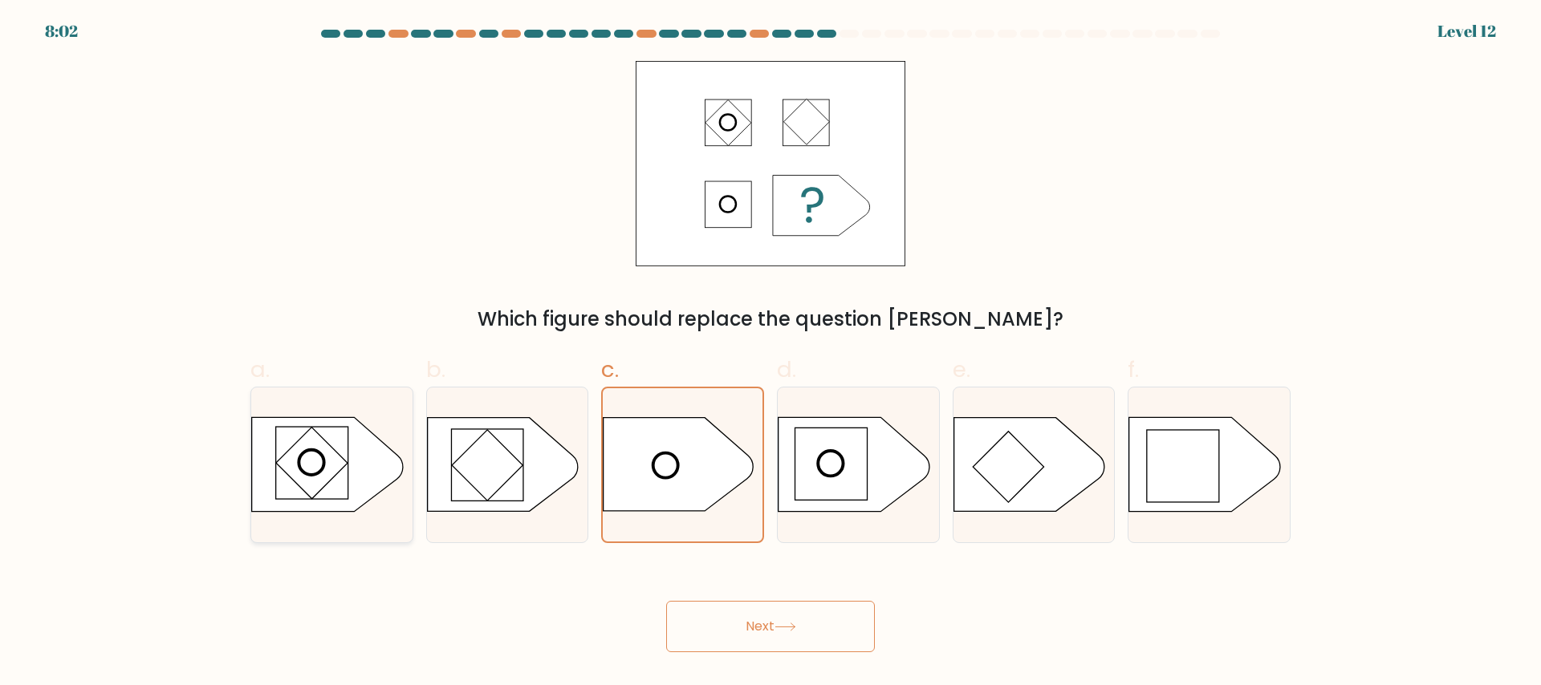
radio input "true"
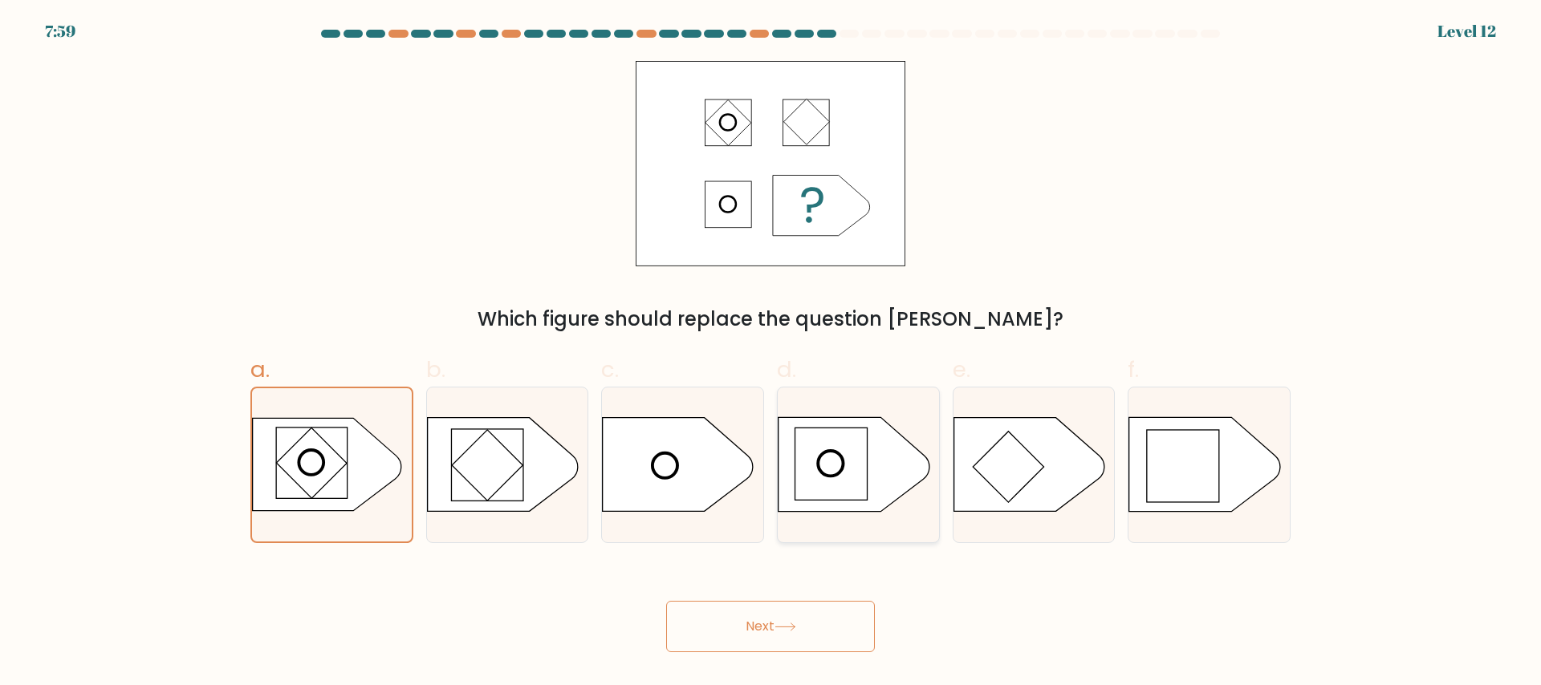
click at [845, 458] on rect at bounding box center [831, 464] width 72 height 72
click at [771, 353] on input "d." at bounding box center [770, 348] width 1 height 10
radio input "true"
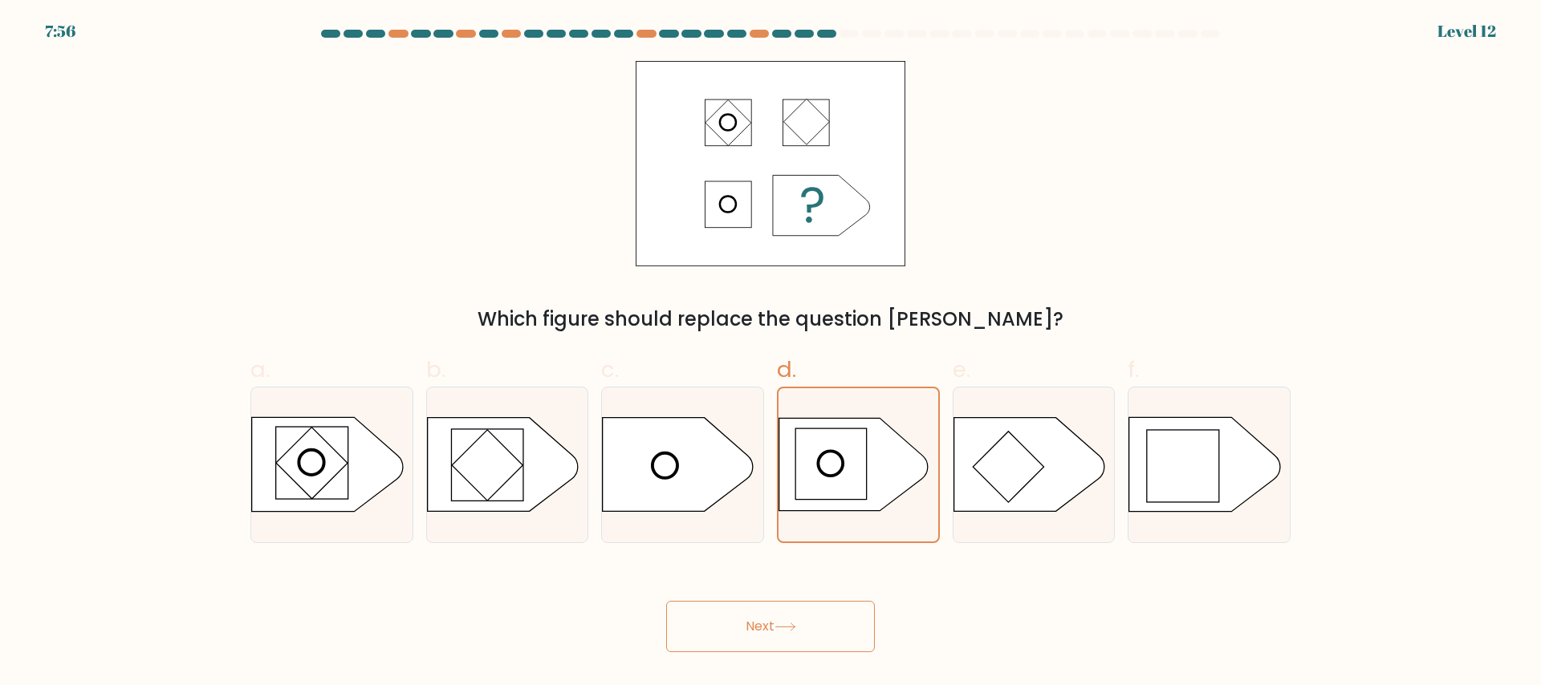
click at [830, 613] on button "Next" at bounding box center [770, 626] width 209 height 51
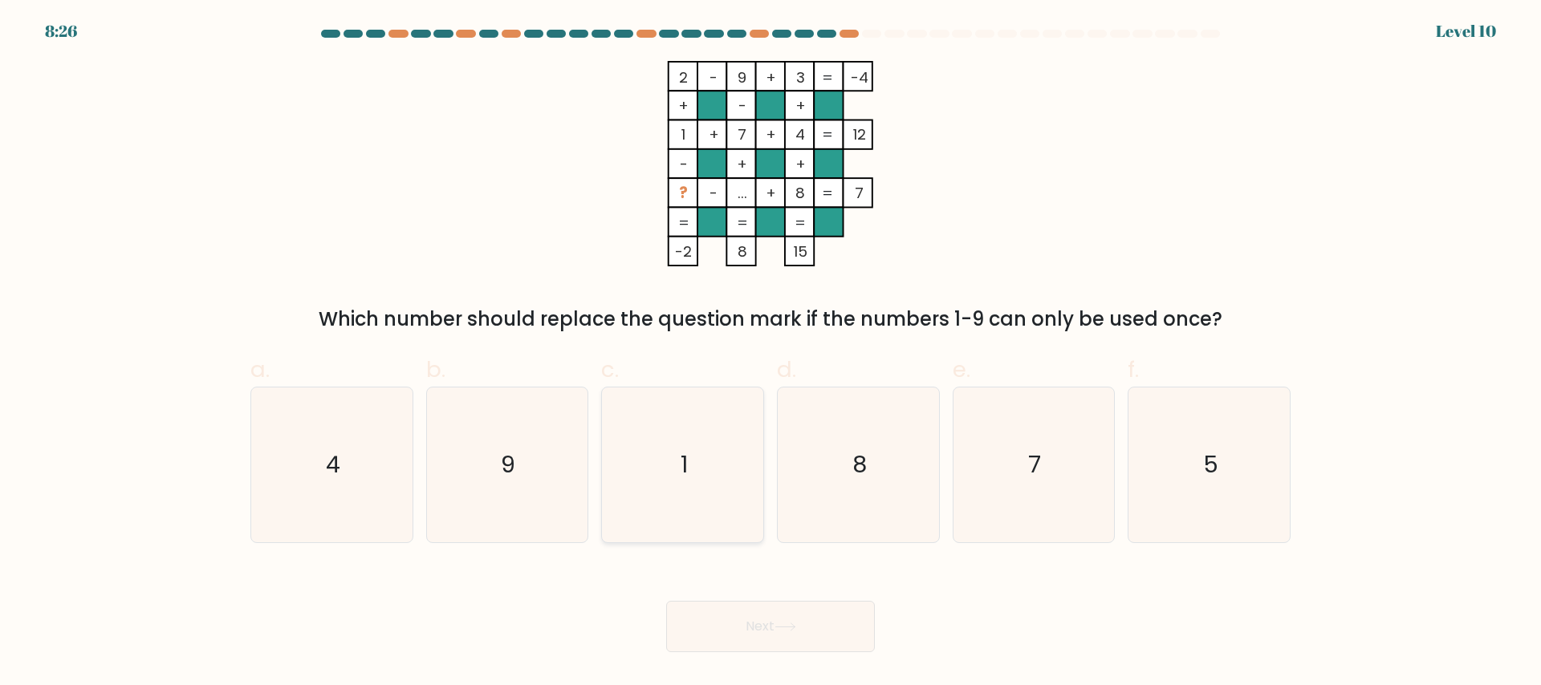
click at [708, 465] on icon "1" at bounding box center [682, 465] width 155 height 155
click at [770, 353] on input "c. 1" at bounding box center [770, 348] width 1 height 10
radio input "true"
click at [776, 657] on body "8:26 Level 10" at bounding box center [770, 342] width 1541 height 685
click at [779, 636] on button "Next" at bounding box center [770, 626] width 209 height 51
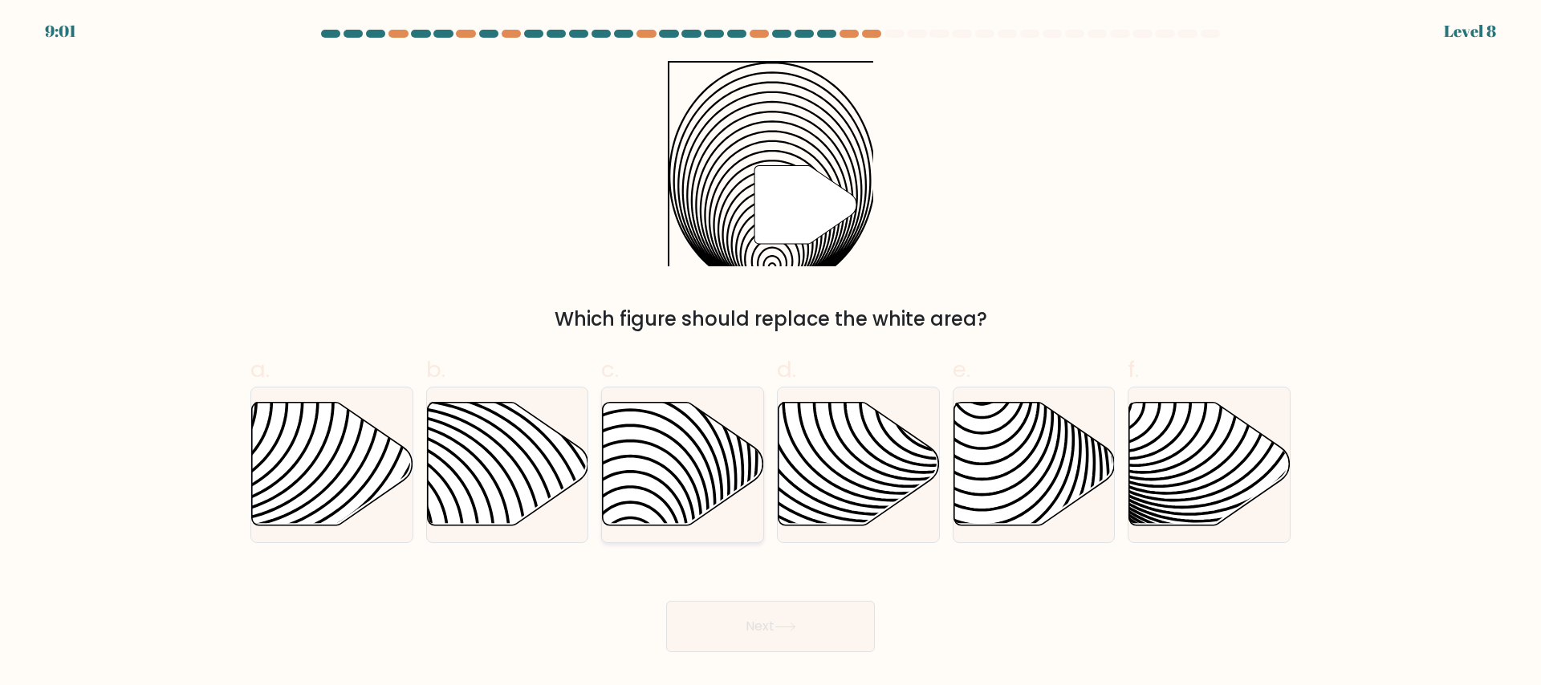
click at [668, 473] on icon at bounding box center [683, 464] width 161 height 124
click at [770, 353] on input "c." at bounding box center [770, 348] width 1 height 10
radio input "true"
click at [775, 618] on button "Next" at bounding box center [770, 626] width 209 height 51
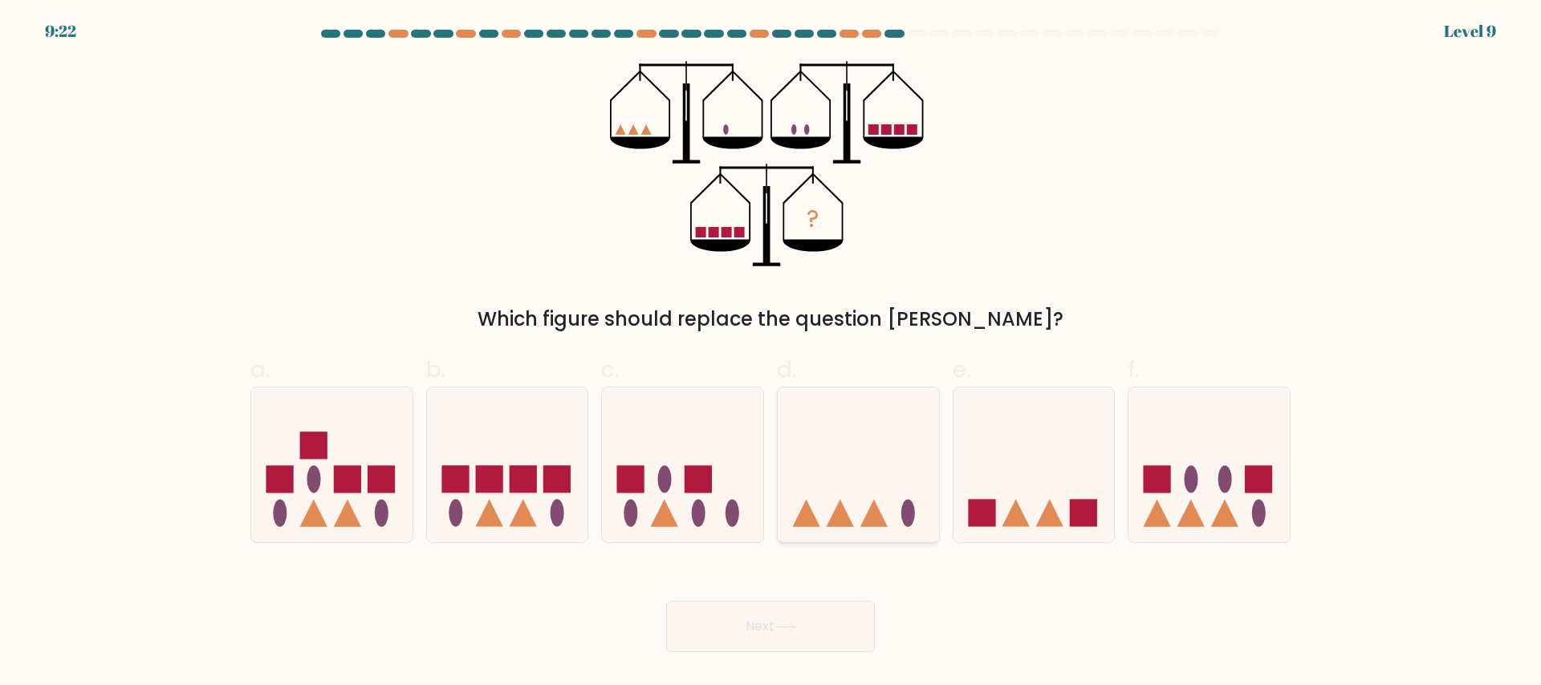
click at [889, 530] on icon at bounding box center [858, 464] width 161 height 133
click at [771, 353] on input "d." at bounding box center [770, 348] width 1 height 10
radio input "true"
click at [827, 625] on button "Next" at bounding box center [770, 626] width 209 height 51
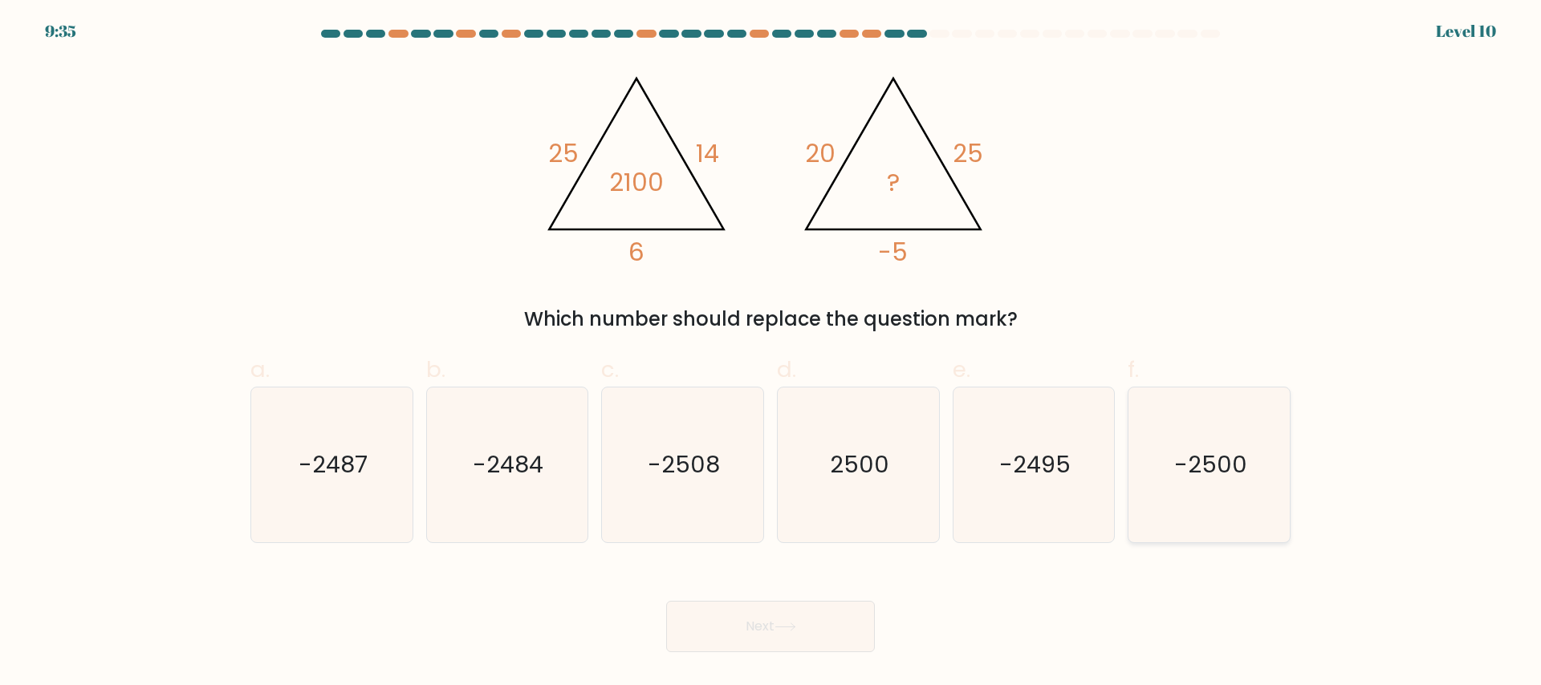
click at [1258, 488] on icon "-2500" at bounding box center [1209, 465] width 155 height 155
click at [771, 353] on input "f. -2500" at bounding box center [770, 348] width 1 height 10
radio input "true"
click at [825, 620] on button "Next" at bounding box center [770, 626] width 209 height 51
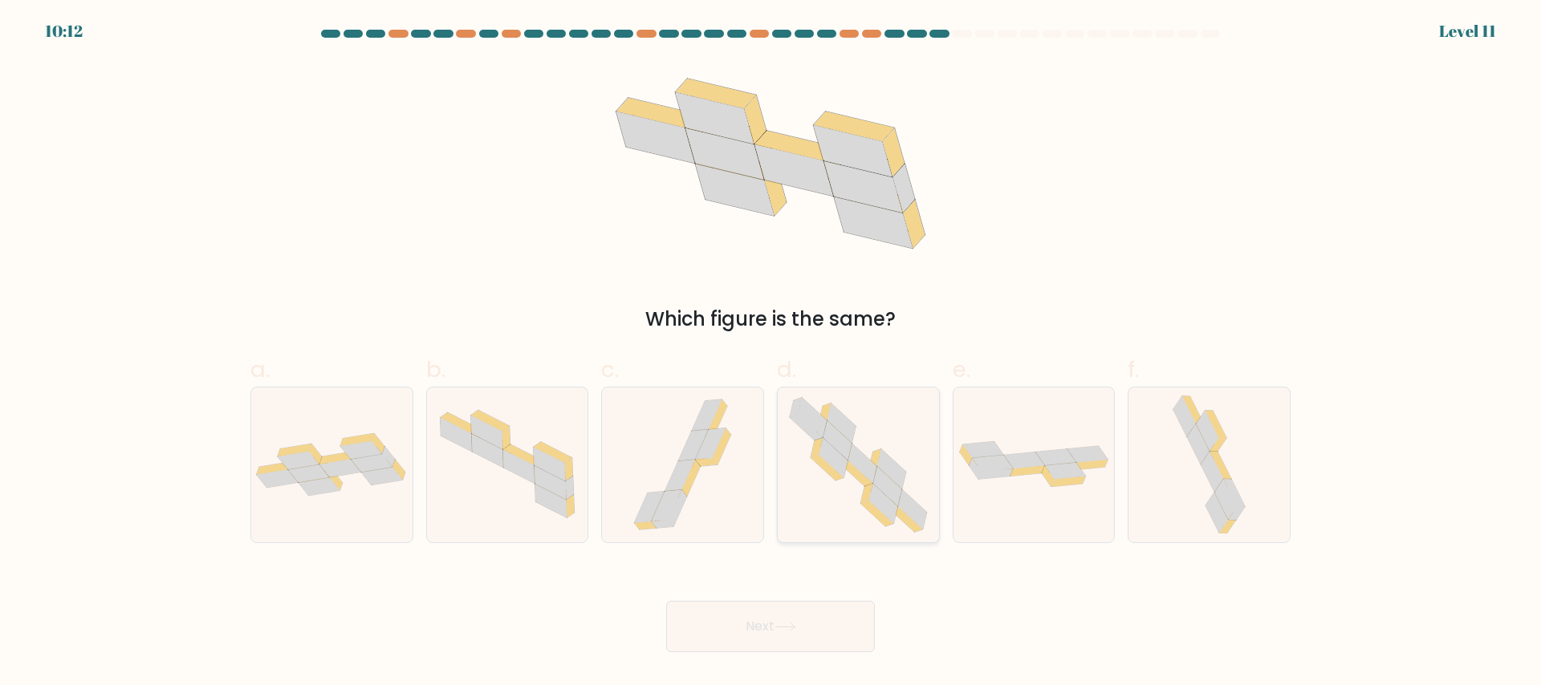
click at [848, 512] on icon at bounding box center [858, 465] width 158 height 155
click at [771, 353] on input "d." at bounding box center [770, 348] width 1 height 10
radio input "true"
click at [326, 444] on icon at bounding box center [331, 464] width 161 height 63
click at [770, 353] on input "a." at bounding box center [770, 348] width 1 height 10
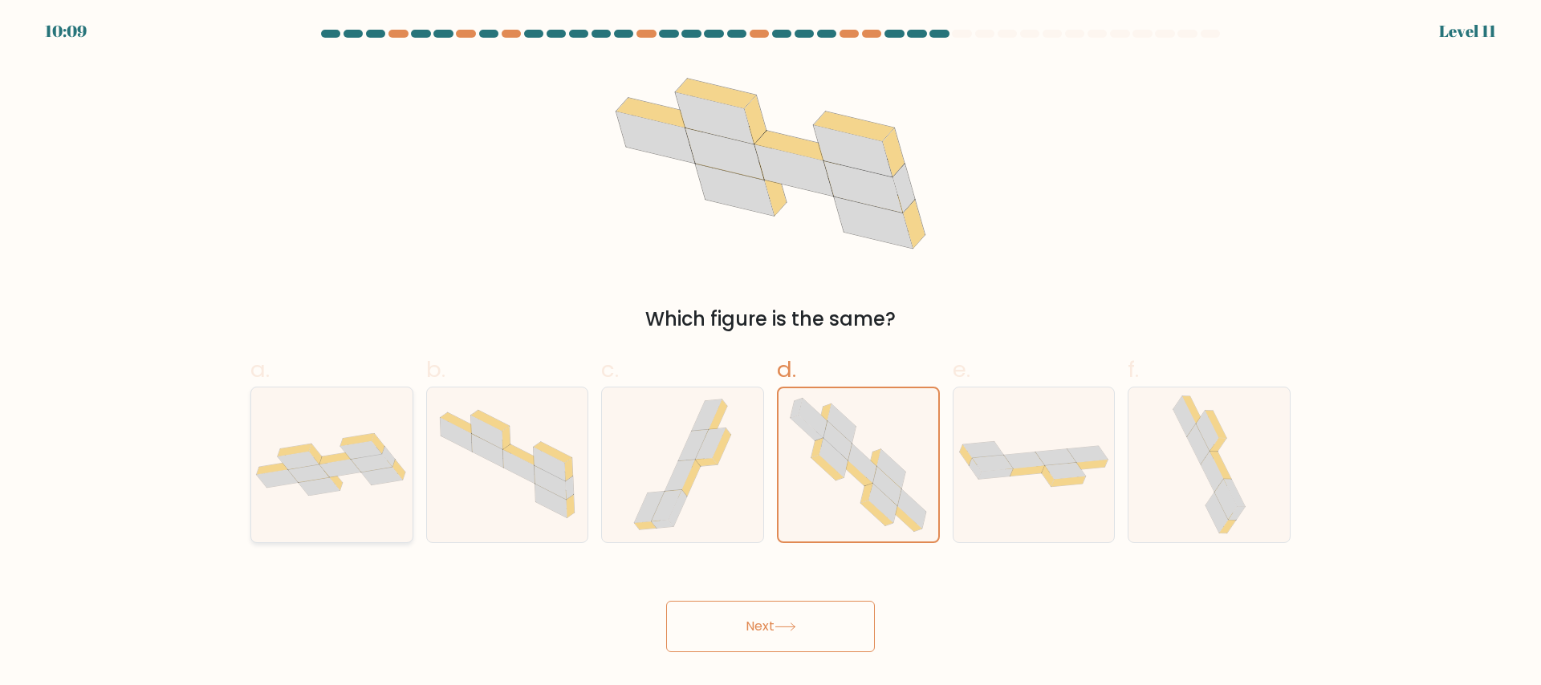
radio input "true"
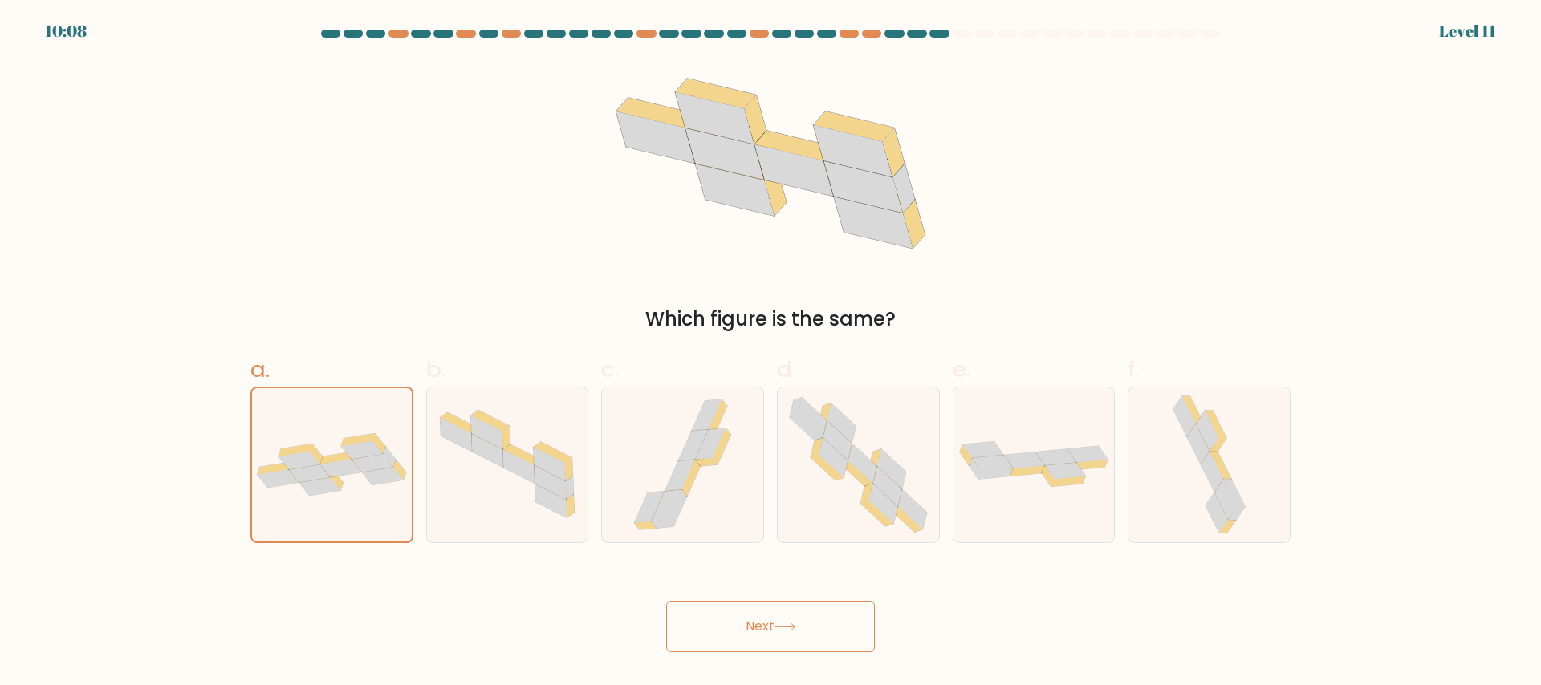
click at [764, 613] on button "Next" at bounding box center [770, 626] width 209 height 51
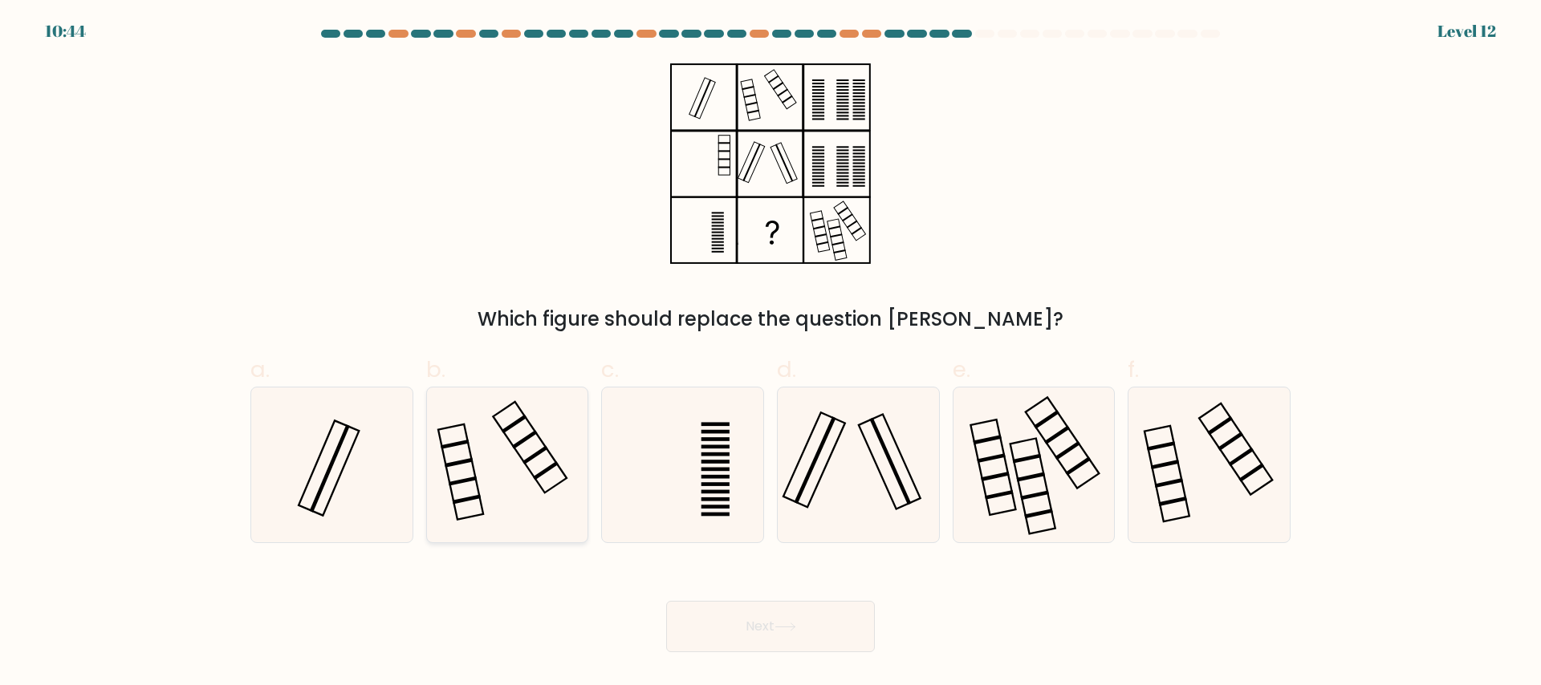
click at [530, 479] on icon at bounding box center [506, 465] width 155 height 155
click at [770, 353] on input "b." at bounding box center [770, 348] width 1 height 10
radio input "true"
click at [839, 463] on icon at bounding box center [858, 465] width 155 height 155
click at [771, 353] on input "d." at bounding box center [770, 348] width 1 height 10
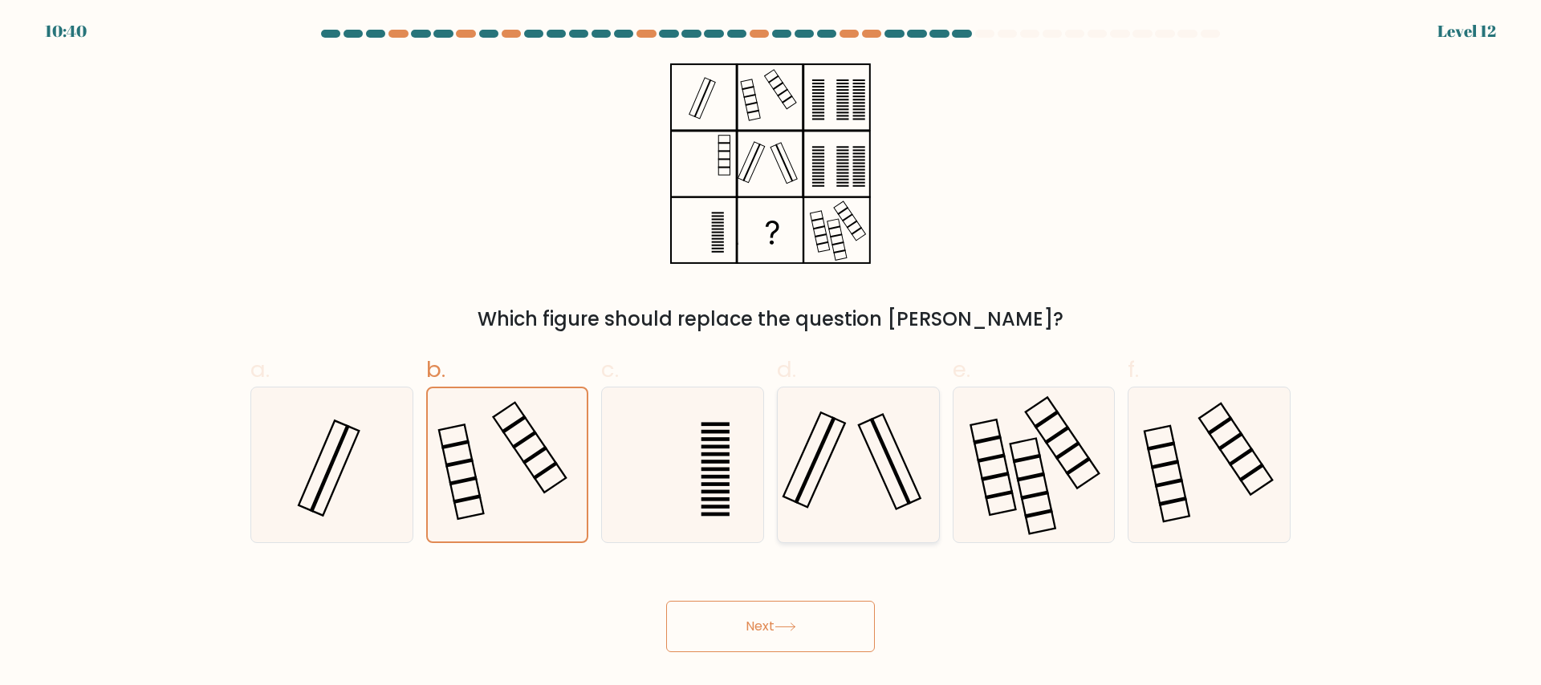
radio input "true"
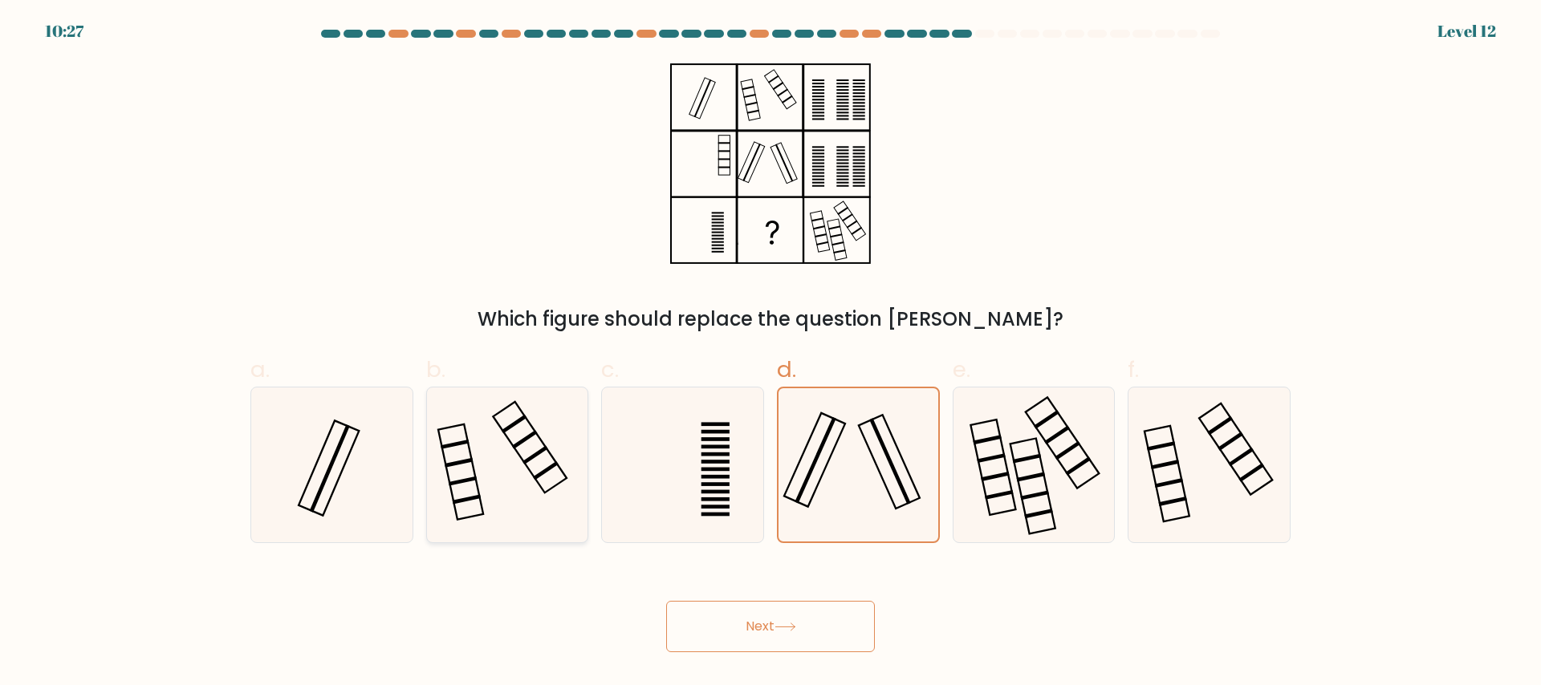
click at [529, 463] on icon at bounding box center [506, 465] width 155 height 155
click at [770, 353] on input "b." at bounding box center [770, 348] width 1 height 10
radio input "true"
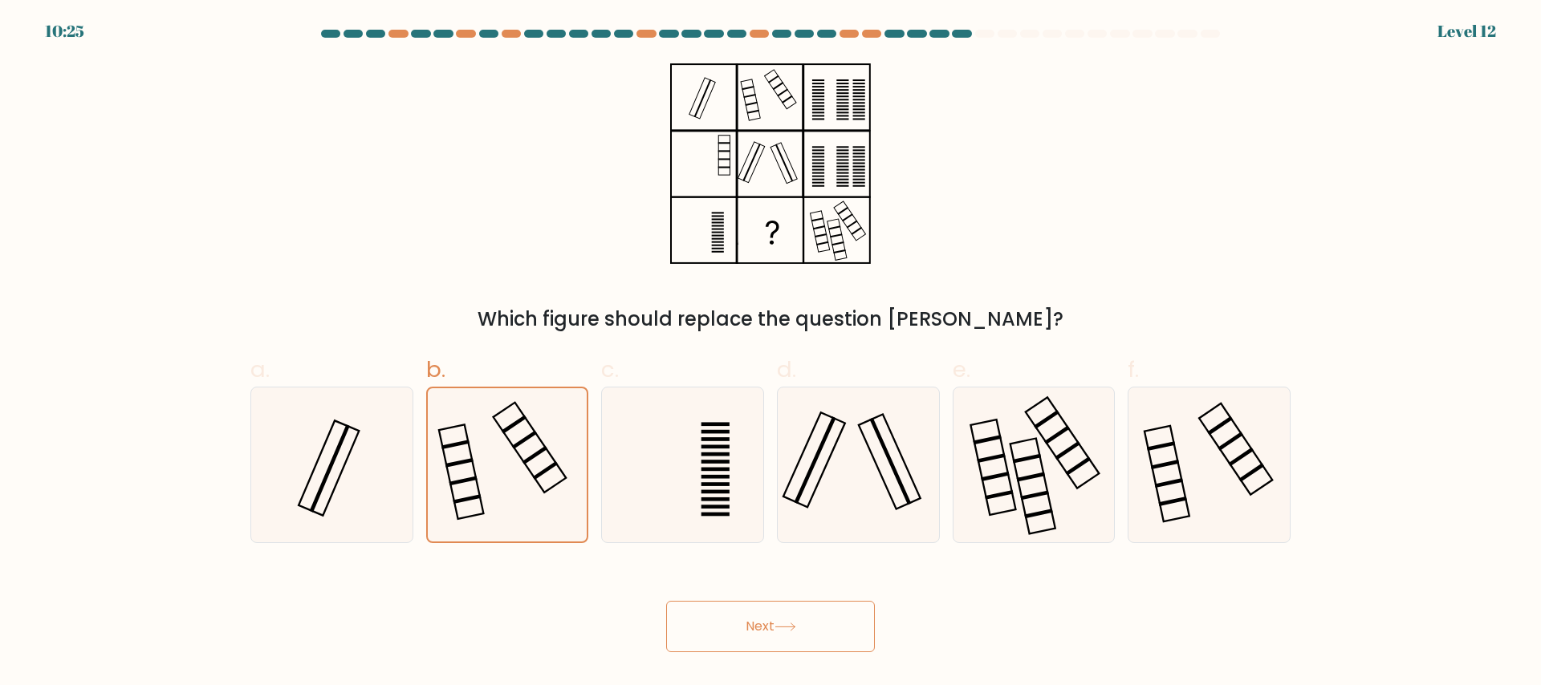
click at [740, 635] on button "Next" at bounding box center [770, 626] width 209 height 51
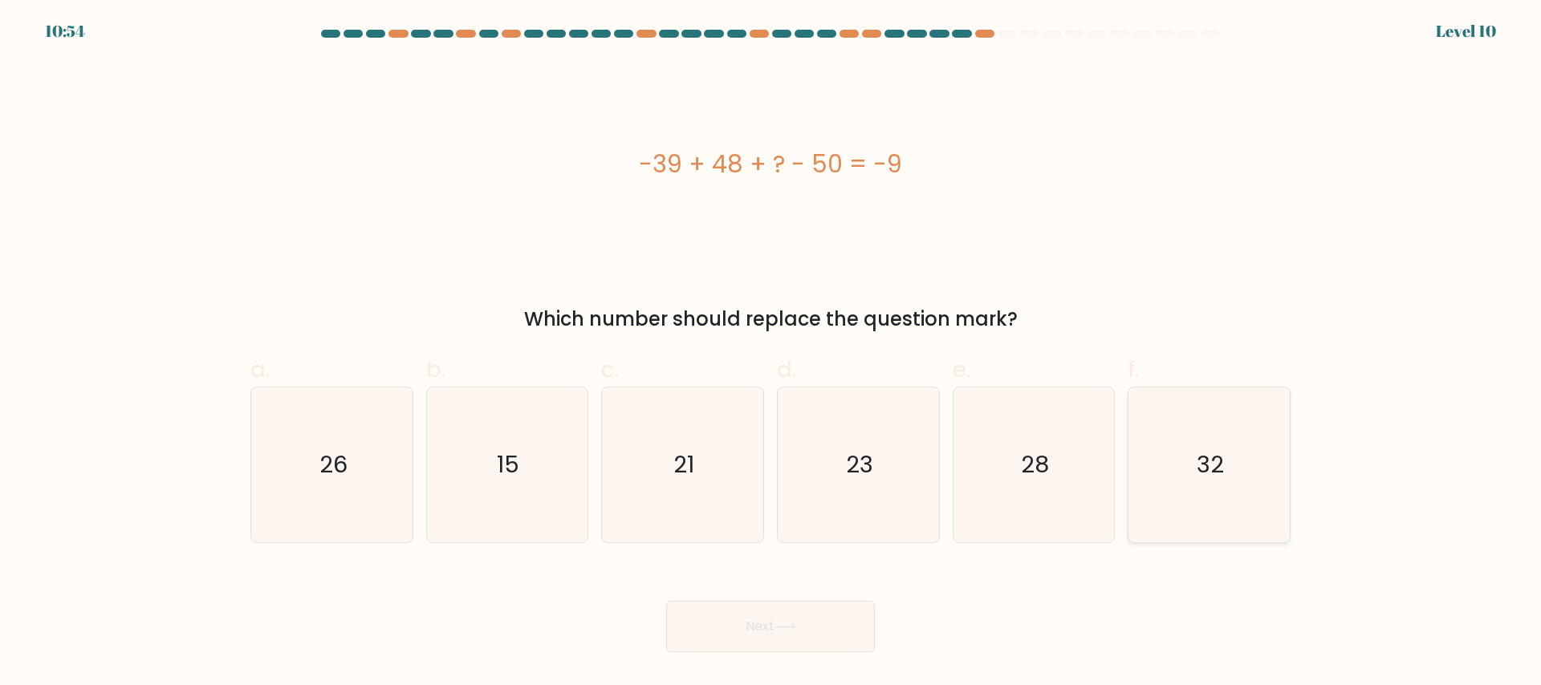
click at [1220, 488] on icon "32" at bounding box center [1209, 465] width 155 height 155
click at [771, 353] on input "f. 32" at bounding box center [770, 348] width 1 height 10
radio input "true"
click at [739, 638] on button "Next" at bounding box center [770, 626] width 209 height 51
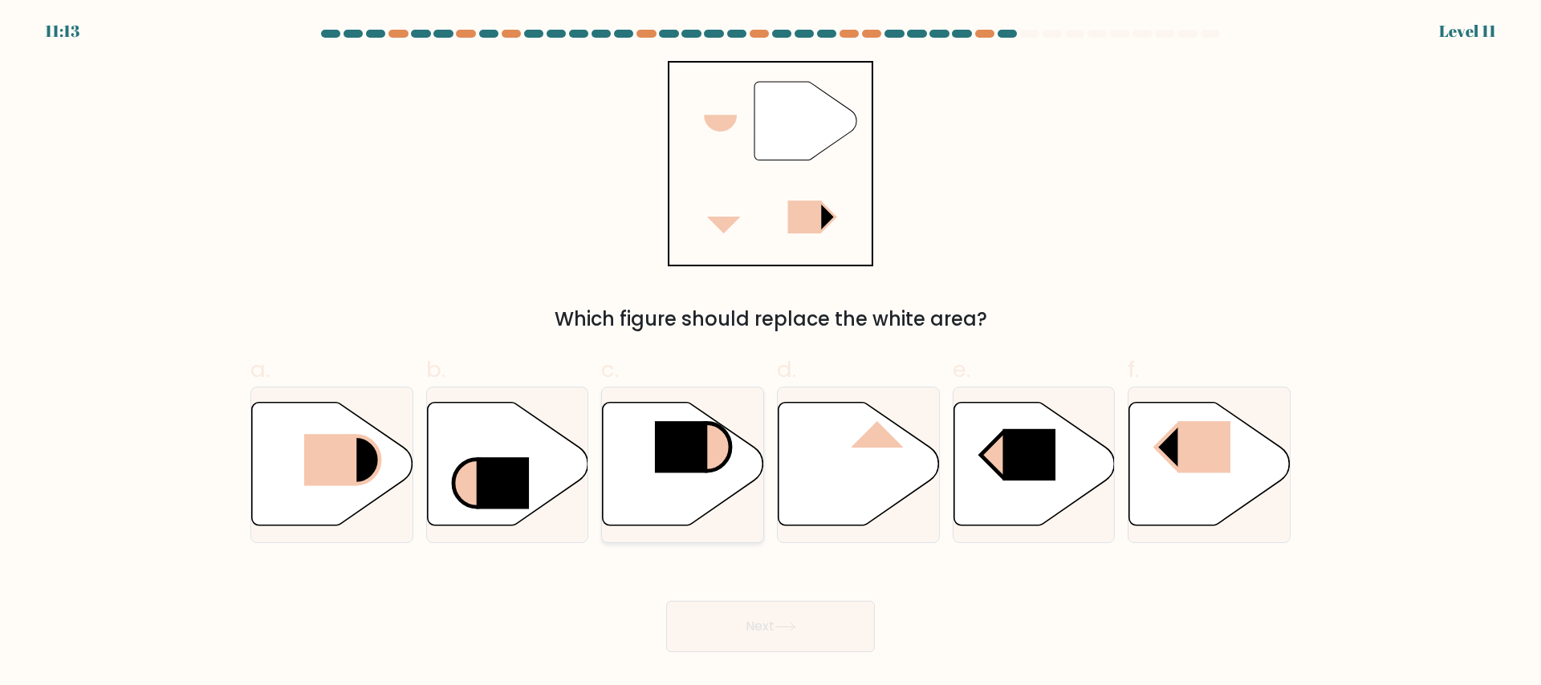
click at [687, 481] on icon at bounding box center [683, 464] width 161 height 124
click at [770, 353] on input "c." at bounding box center [770, 348] width 1 height 10
radio input "true"
click at [744, 664] on body "11:11 Level 11" at bounding box center [770, 342] width 1541 height 685
click at [754, 620] on button "Next" at bounding box center [770, 626] width 209 height 51
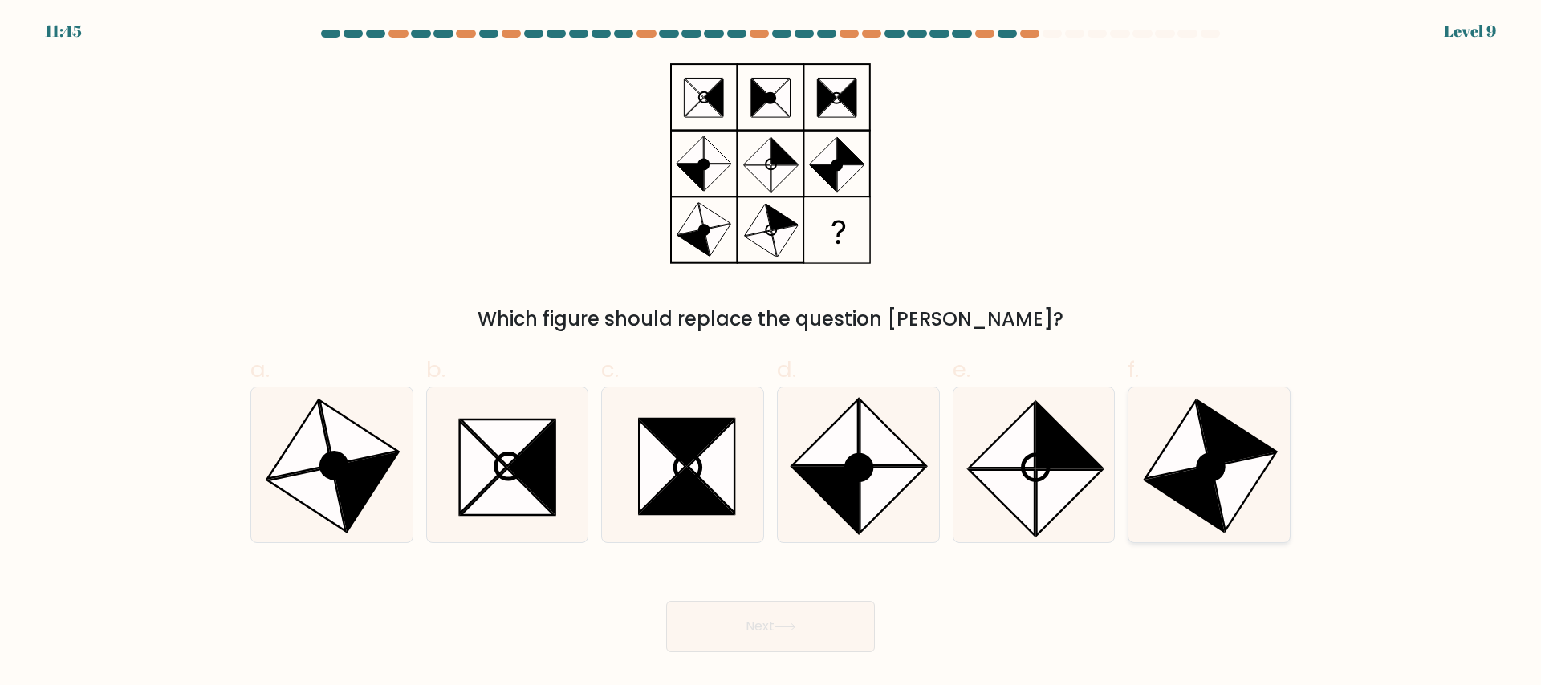
click at [1239, 468] on icon at bounding box center [1244, 492] width 64 height 78
click at [771, 353] on input "f." at bounding box center [770, 348] width 1 height 10
radio input "true"
click at [803, 635] on button "Next" at bounding box center [770, 626] width 209 height 51
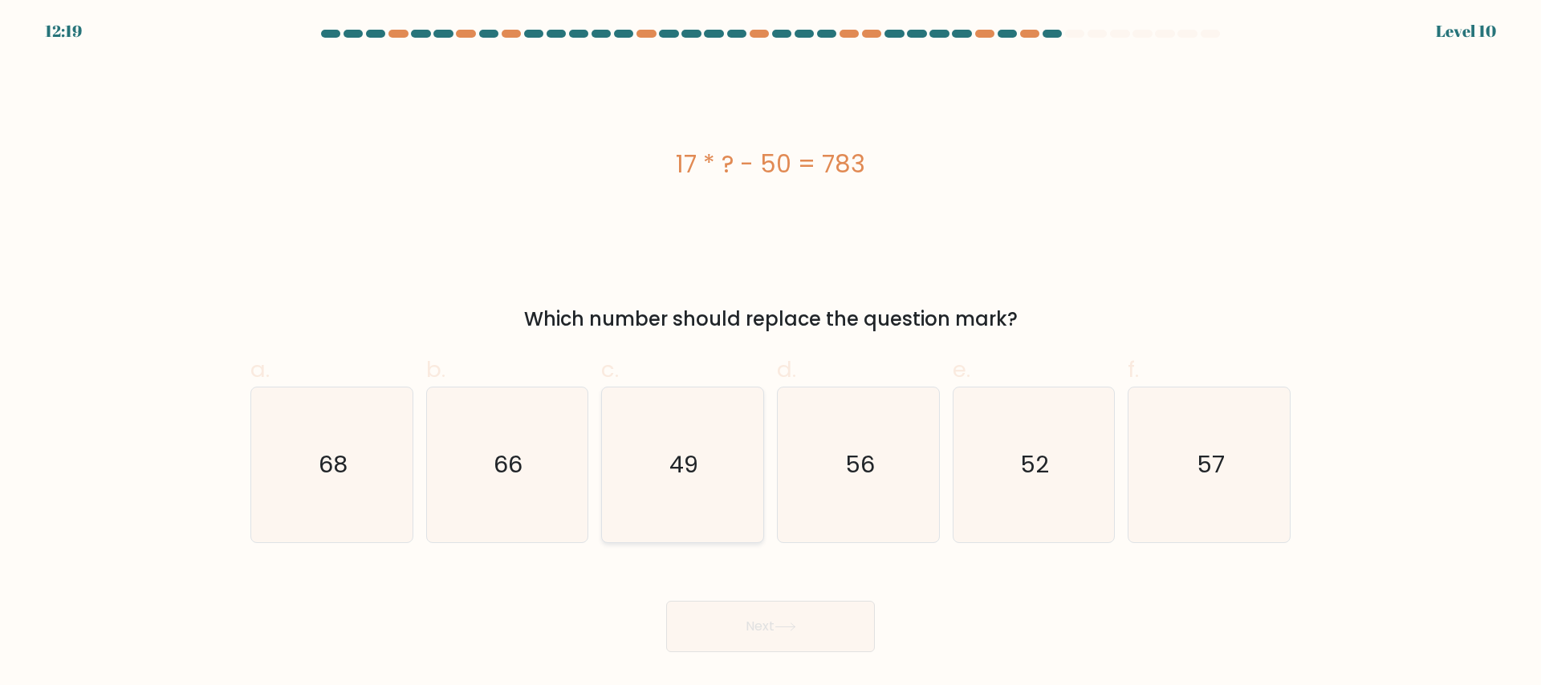
click at [715, 478] on icon "49" at bounding box center [682, 465] width 155 height 155
click at [770, 353] on input "c. 49" at bounding box center [770, 348] width 1 height 10
radio input "true"
click at [731, 624] on button "Next" at bounding box center [770, 626] width 209 height 51
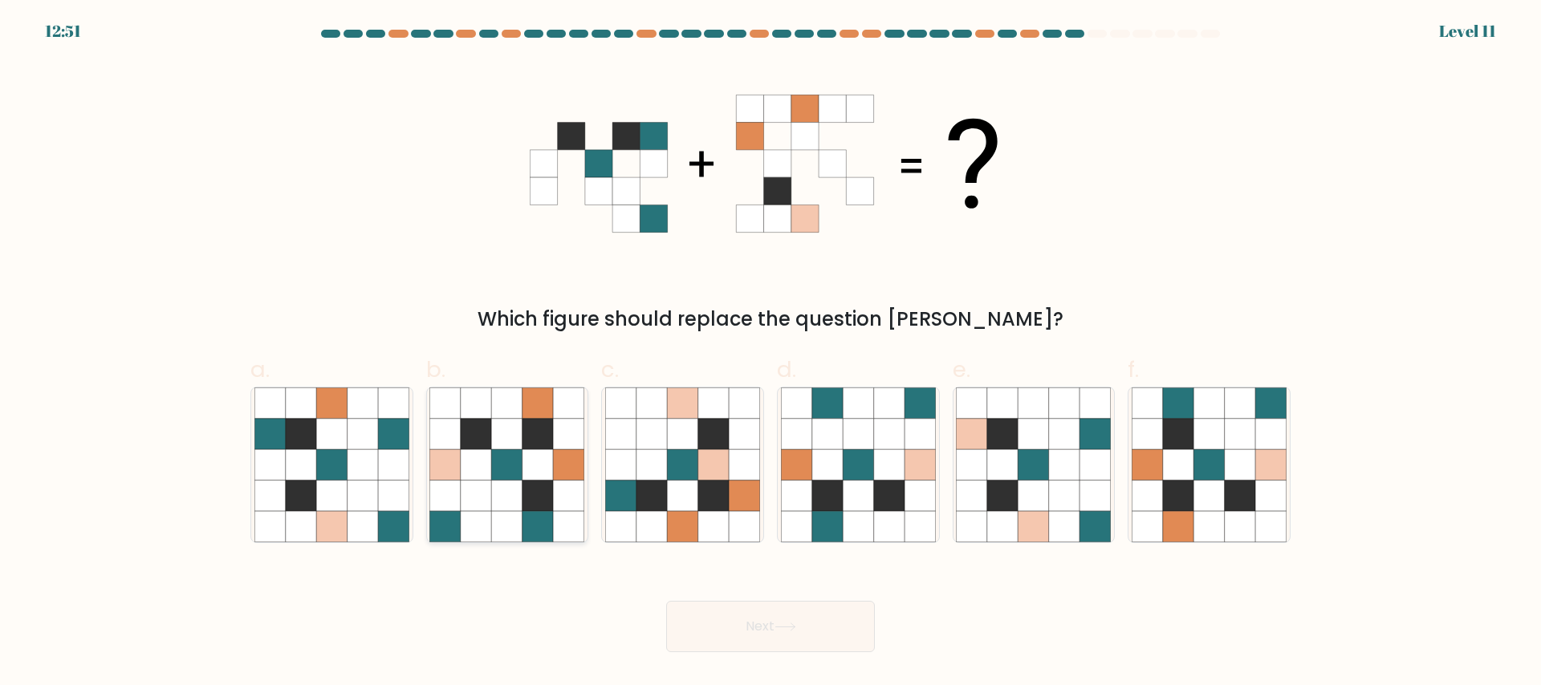
click at [519, 448] on icon at bounding box center [507, 433] width 30 height 30
click at [770, 353] on input "b." at bounding box center [770, 348] width 1 height 10
radio input "true"
click at [759, 624] on button "Next" at bounding box center [770, 626] width 209 height 51
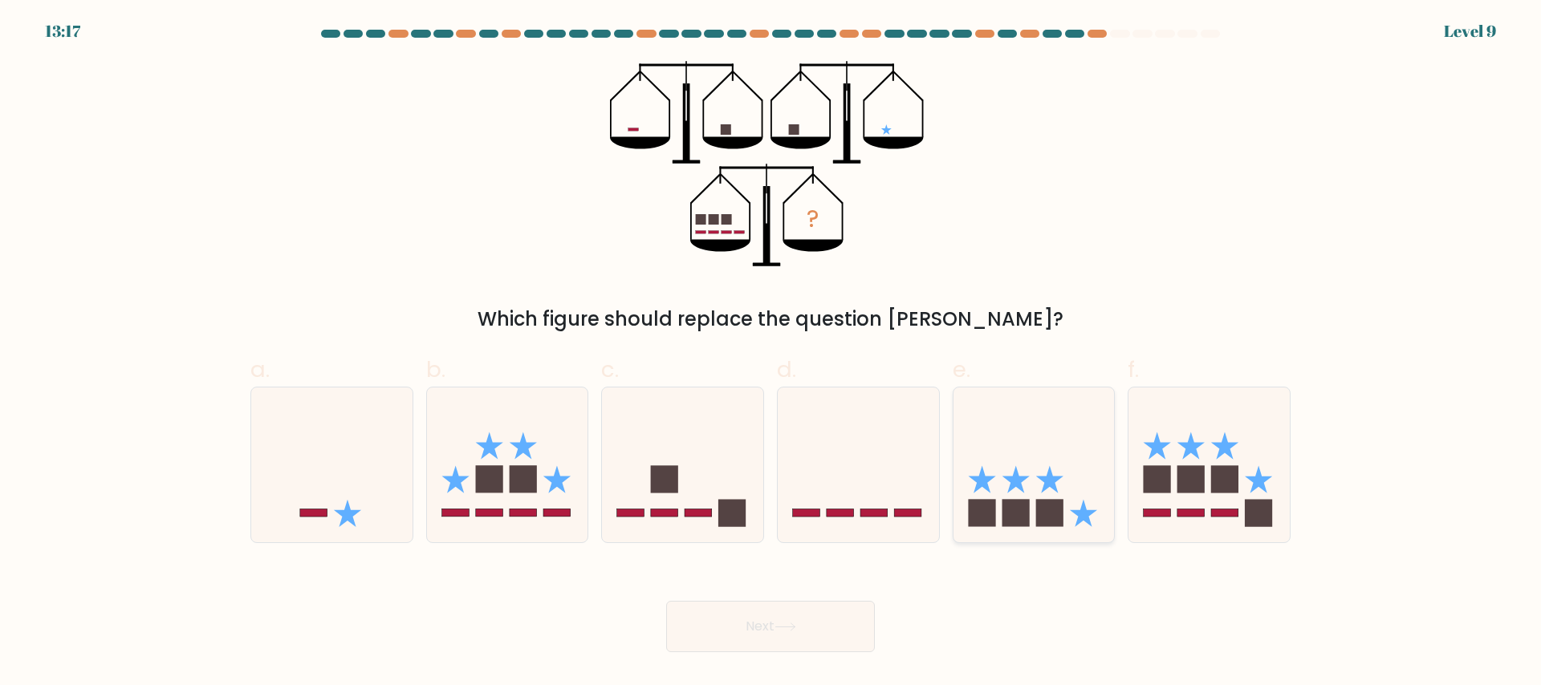
click at [1052, 501] on rect at bounding box center [1049, 513] width 27 height 27
click at [771, 353] on input "e." at bounding box center [770, 348] width 1 height 10
radio input "true"
click at [819, 618] on button "Next" at bounding box center [770, 626] width 209 height 51
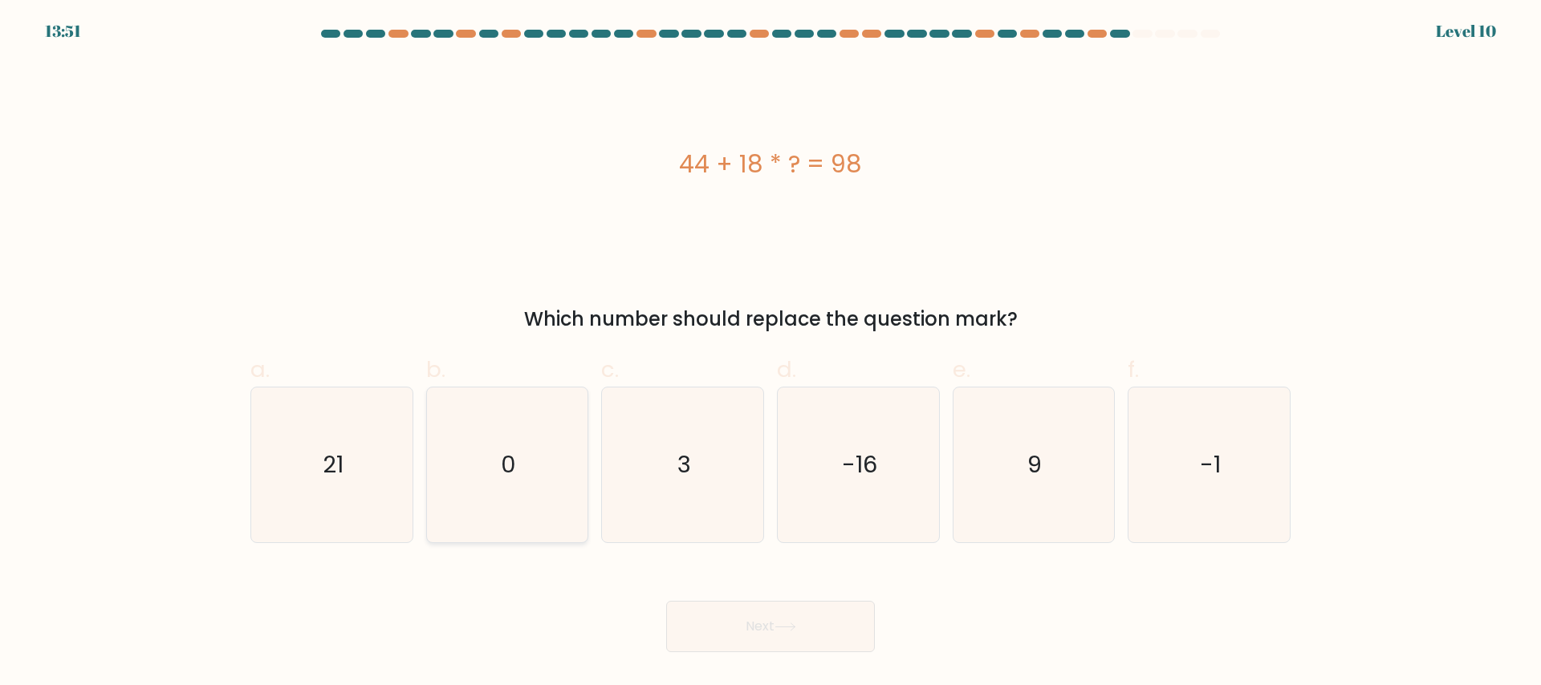
click at [568, 472] on icon "0" at bounding box center [506, 465] width 155 height 155
click at [770, 353] on input "b. 0" at bounding box center [770, 348] width 1 height 10
radio input "true"
click at [676, 482] on icon "3" at bounding box center [682, 465] width 155 height 155
click at [770, 353] on input "c. 3" at bounding box center [770, 348] width 1 height 10
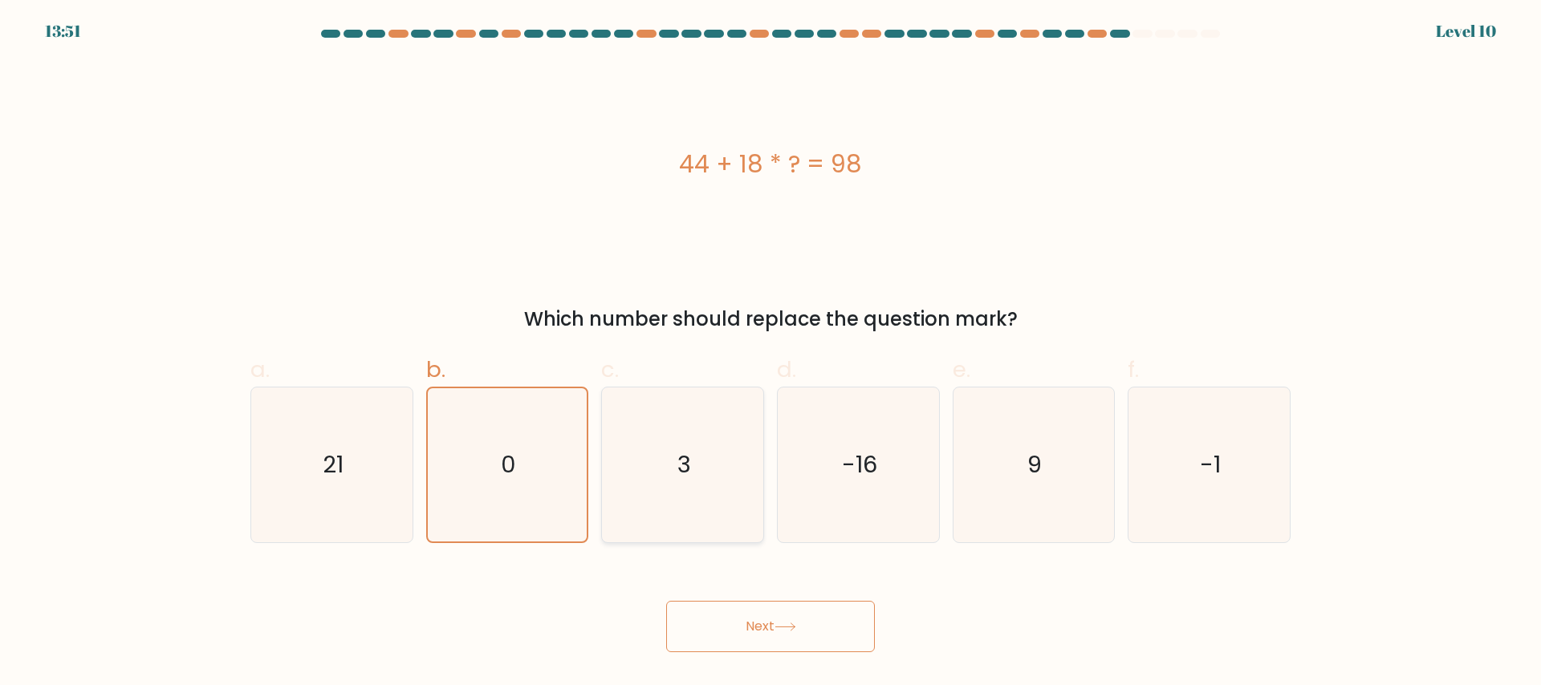
radio input "true"
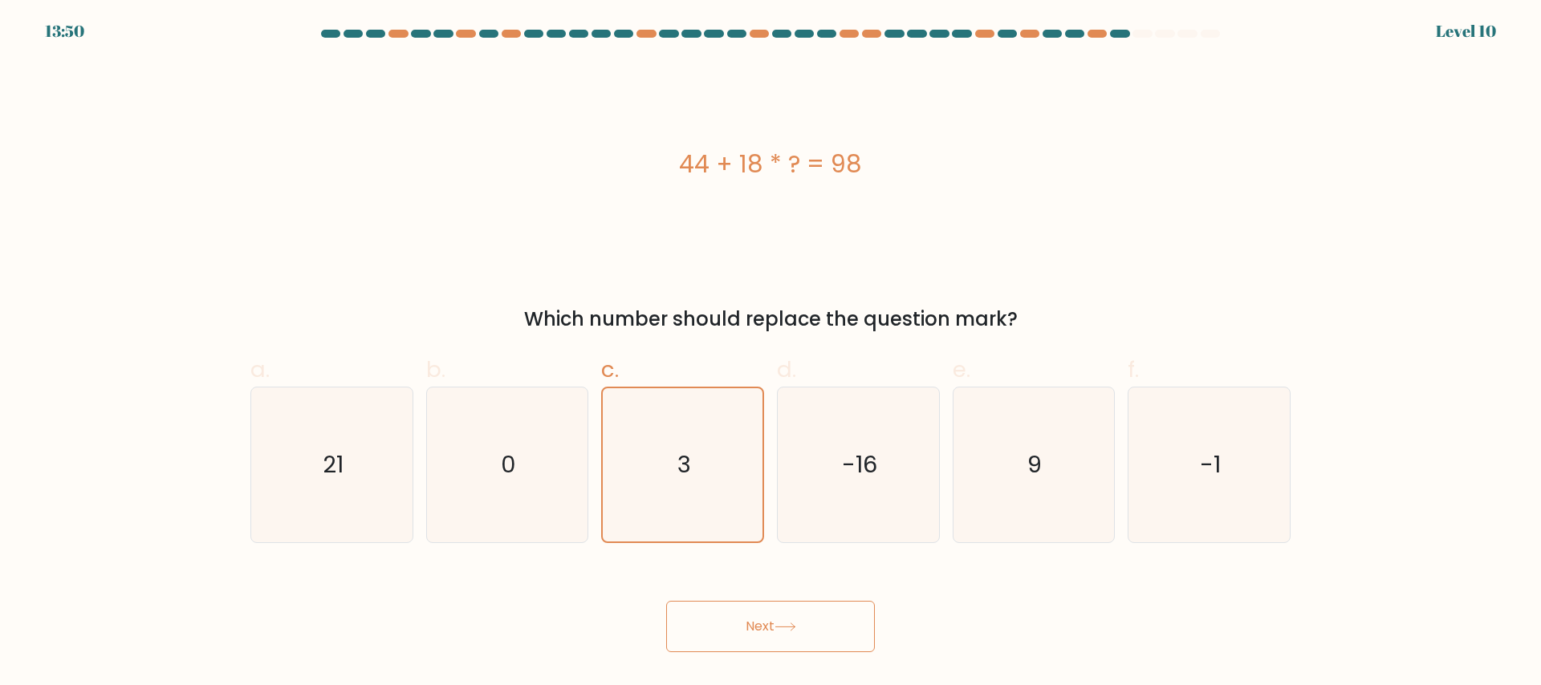
click at [773, 620] on button "Next" at bounding box center [770, 626] width 209 height 51
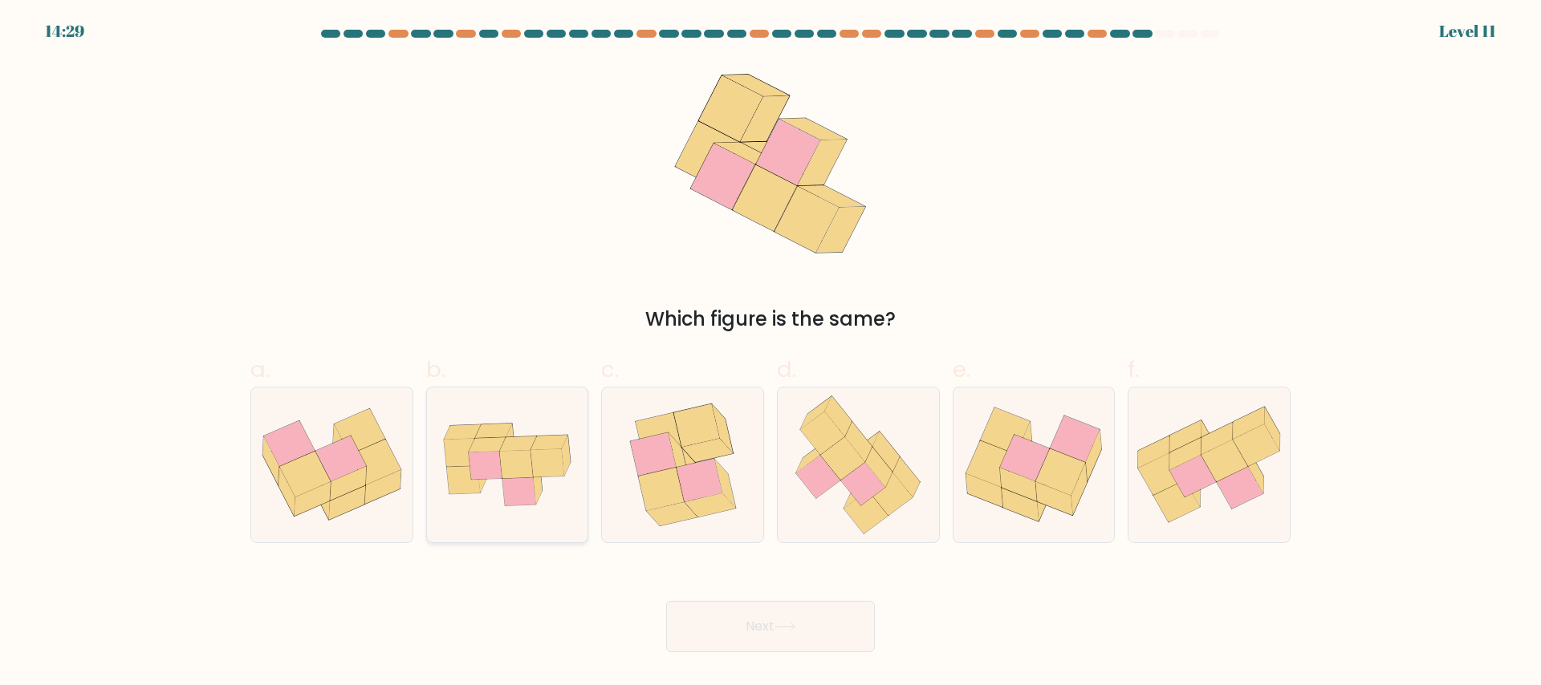
click at [543, 437] on icon at bounding box center [549, 442] width 37 height 14
click at [770, 353] on input "b." at bounding box center [770, 348] width 1 height 10
radio input "true"
click at [880, 499] on icon at bounding box center [890, 493] width 44 height 43
click at [771, 353] on input "d." at bounding box center [770, 348] width 1 height 10
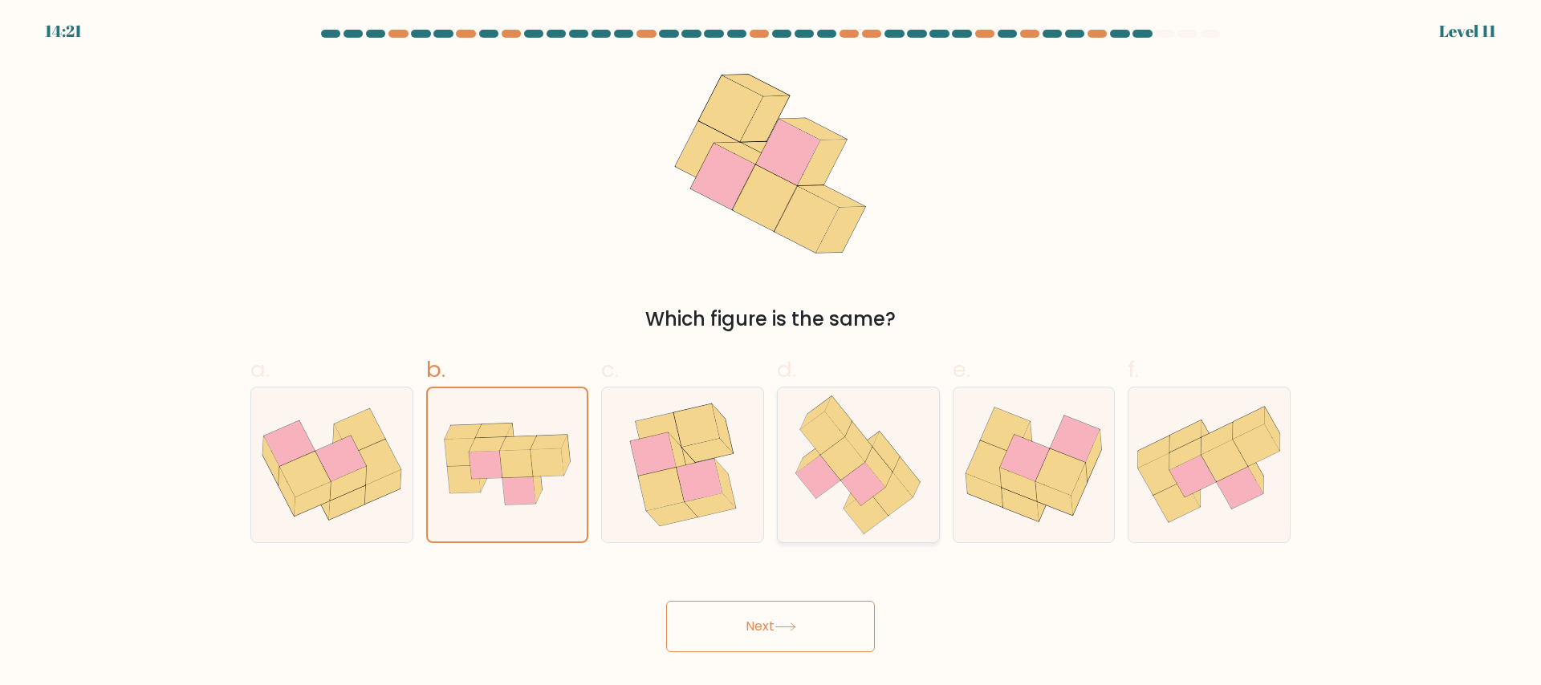
radio input "true"
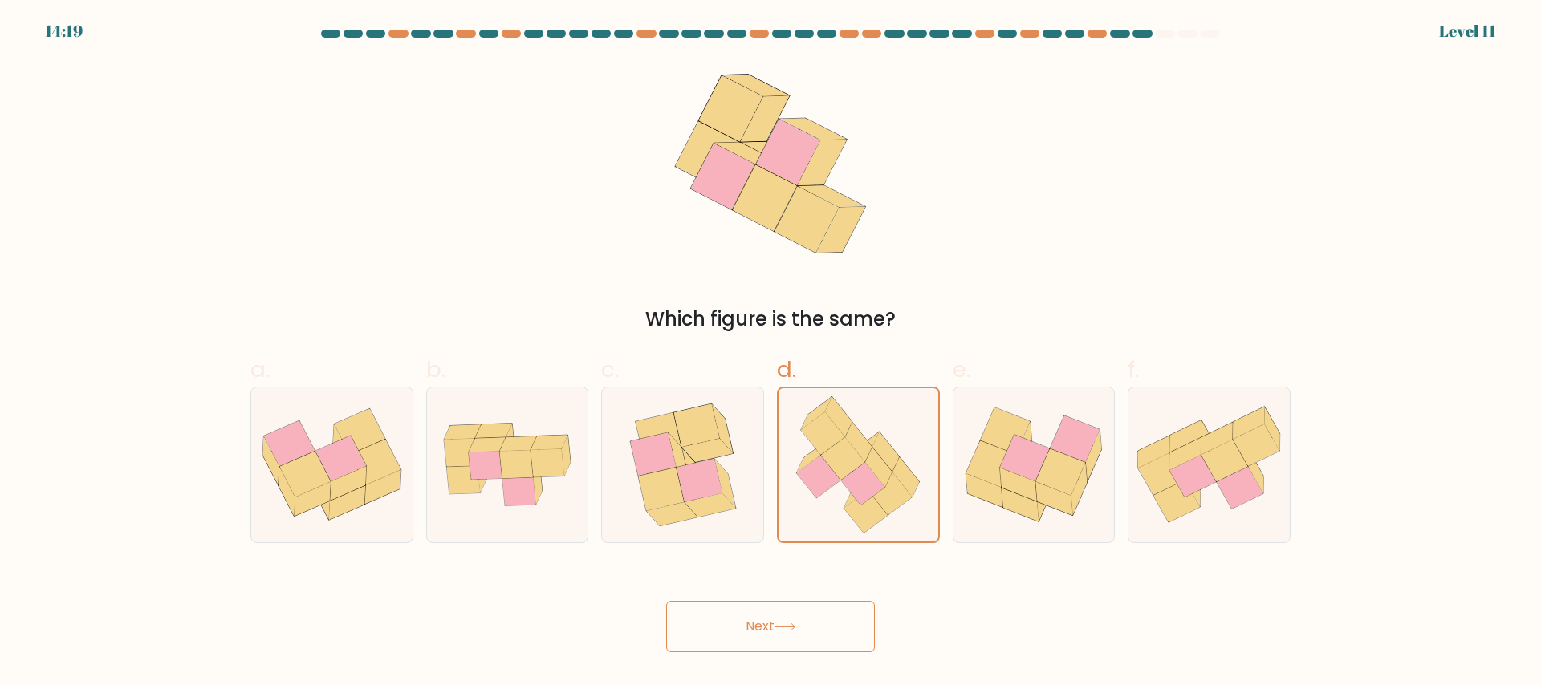
click at [807, 629] on button "Next" at bounding box center [770, 626] width 209 height 51
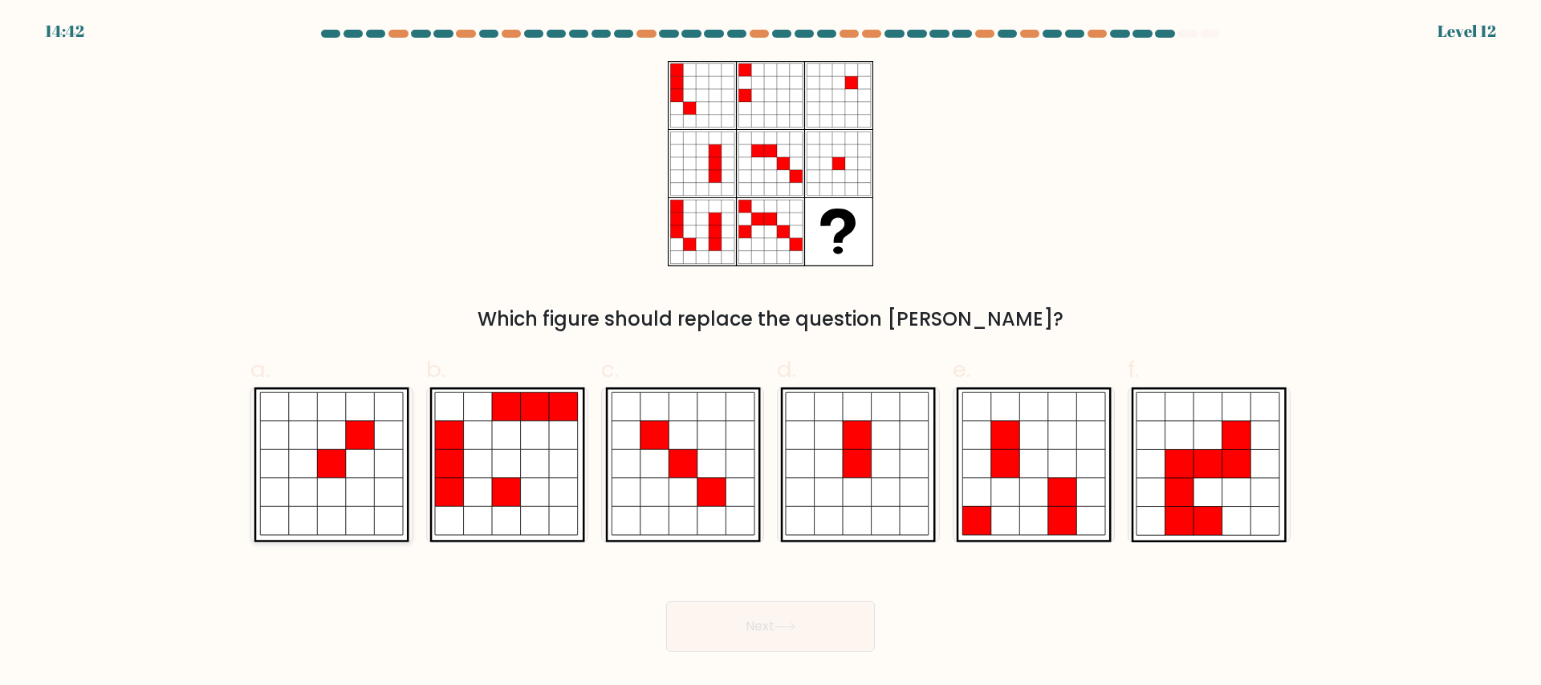
click at [388, 457] on icon at bounding box center [389, 463] width 29 height 29
click at [770, 353] on input "a." at bounding box center [770, 348] width 1 height 10
radio input "true"
click at [816, 642] on button "Next" at bounding box center [770, 626] width 209 height 51
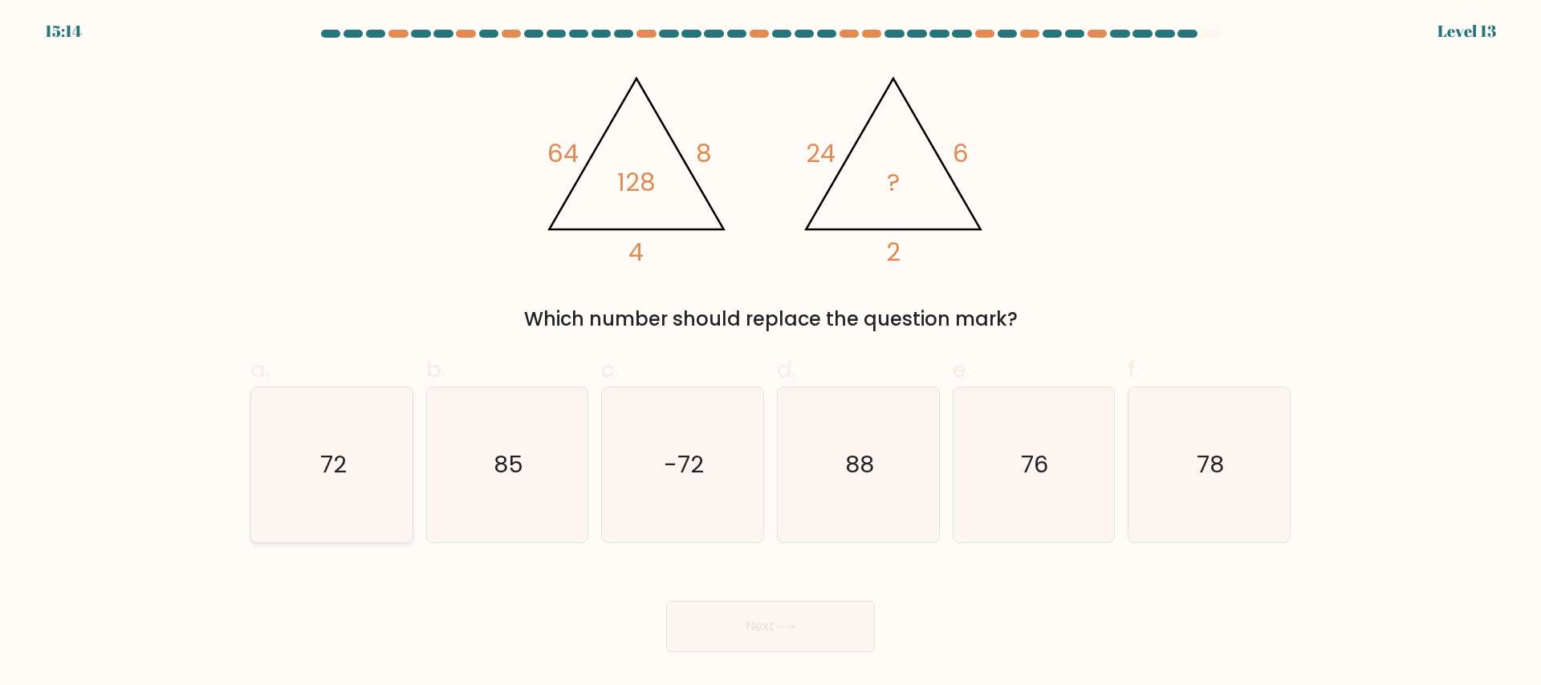
click at [312, 487] on icon "72" at bounding box center [331, 465] width 155 height 155
click at [770, 353] on input "a. 72" at bounding box center [770, 348] width 1 height 10
radio input "true"
click at [776, 617] on button "Next" at bounding box center [770, 626] width 209 height 51
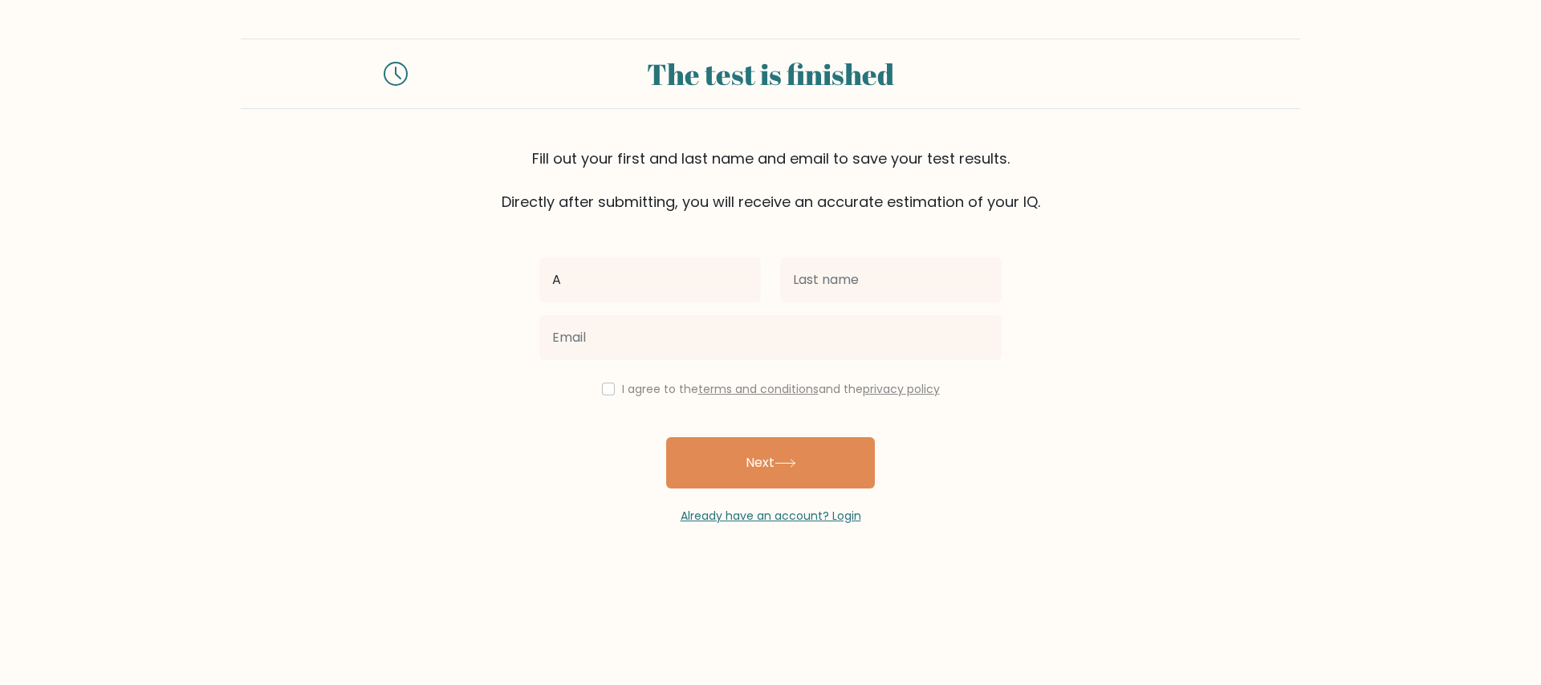
type input "[PERSON_NAME]"
type input "Ranara"
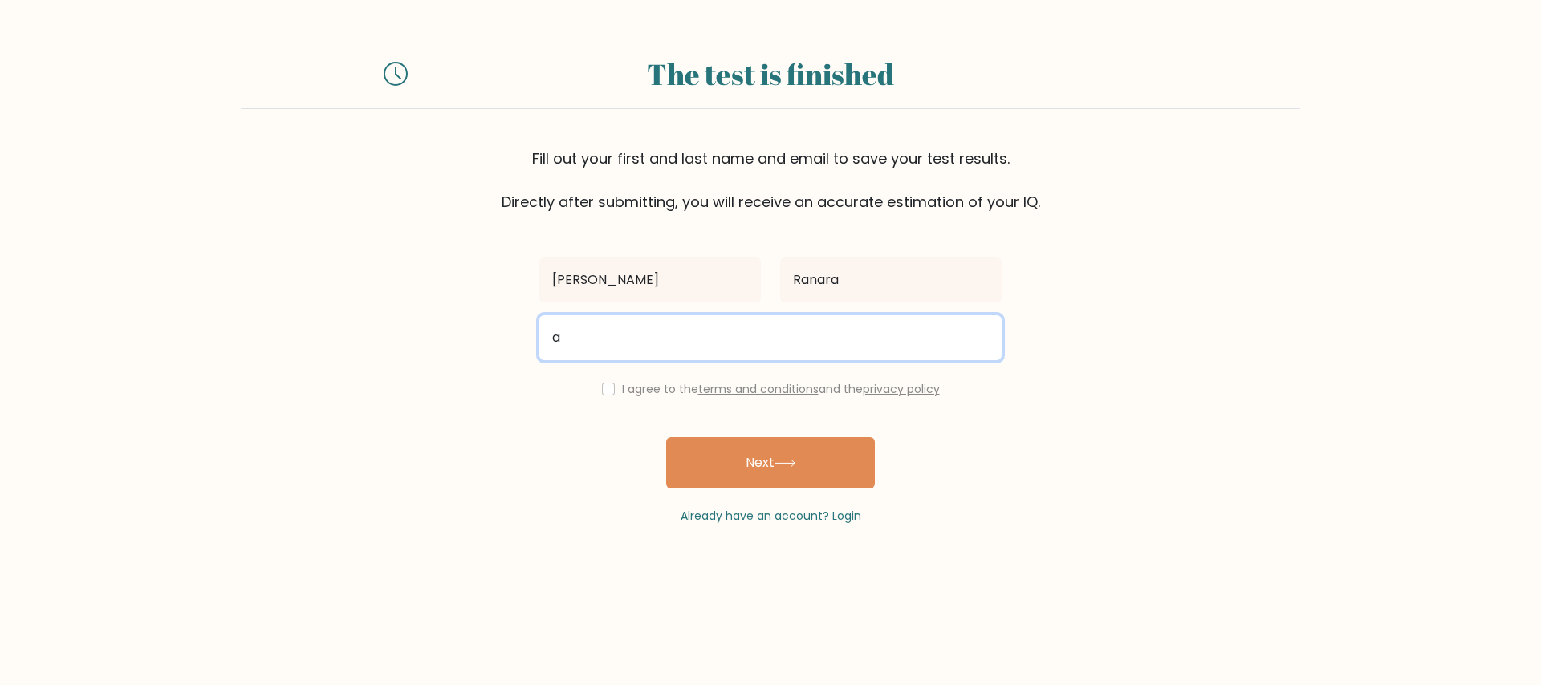
type input "[PERSON_NAME][EMAIL_ADDRESS][DOMAIN_NAME]"
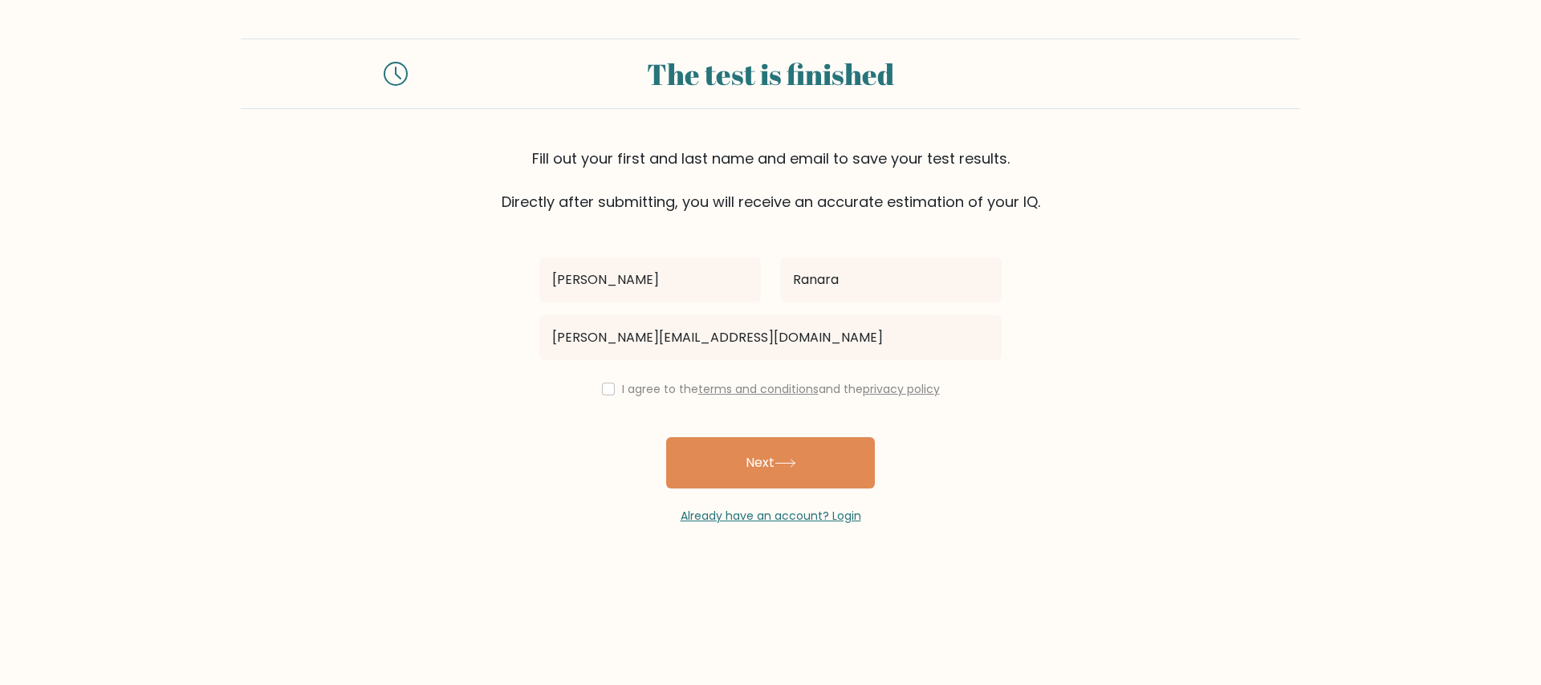
drag, startPoint x: 609, startPoint y: 404, endPoint x: 621, endPoint y: 394, distance: 15.4
click at [612, 400] on div "[PERSON_NAME][GEOGRAPHIC_DATA] [PERSON_NAME][EMAIL_ADDRESS][DOMAIN_NAME] I agre…" at bounding box center [771, 369] width 482 height 312
click at [622, 394] on label "I agree to the terms and conditions and the privacy policy" at bounding box center [781, 389] width 318 height 16
click at [587, 391] on div "I agree to the terms and conditions and the privacy policy" at bounding box center [771, 389] width 482 height 19
click at [603, 394] on input "checkbox" at bounding box center [608, 389] width 13 height 13
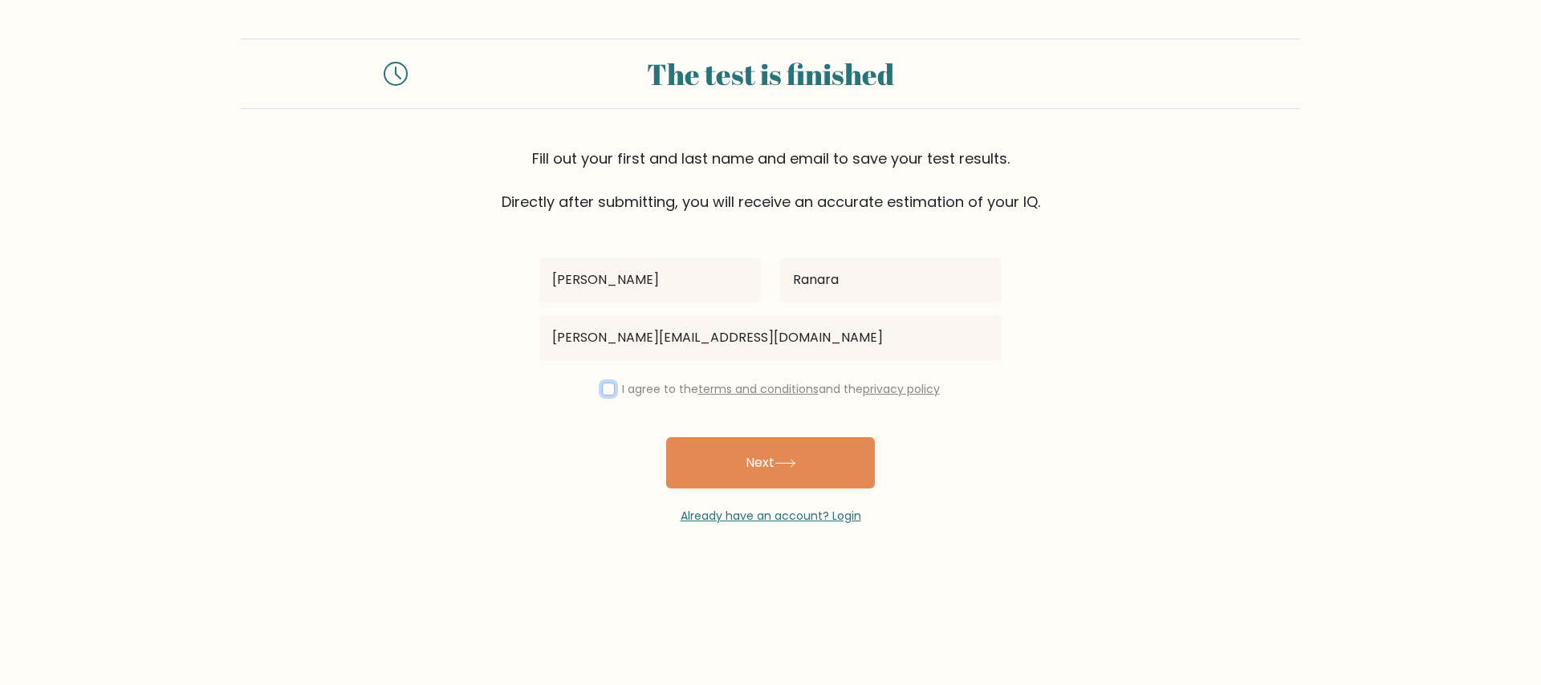
checkbox input "true"
click at [762, 463] on button "Next" at bounding box center [770, 462] width 209 height 51
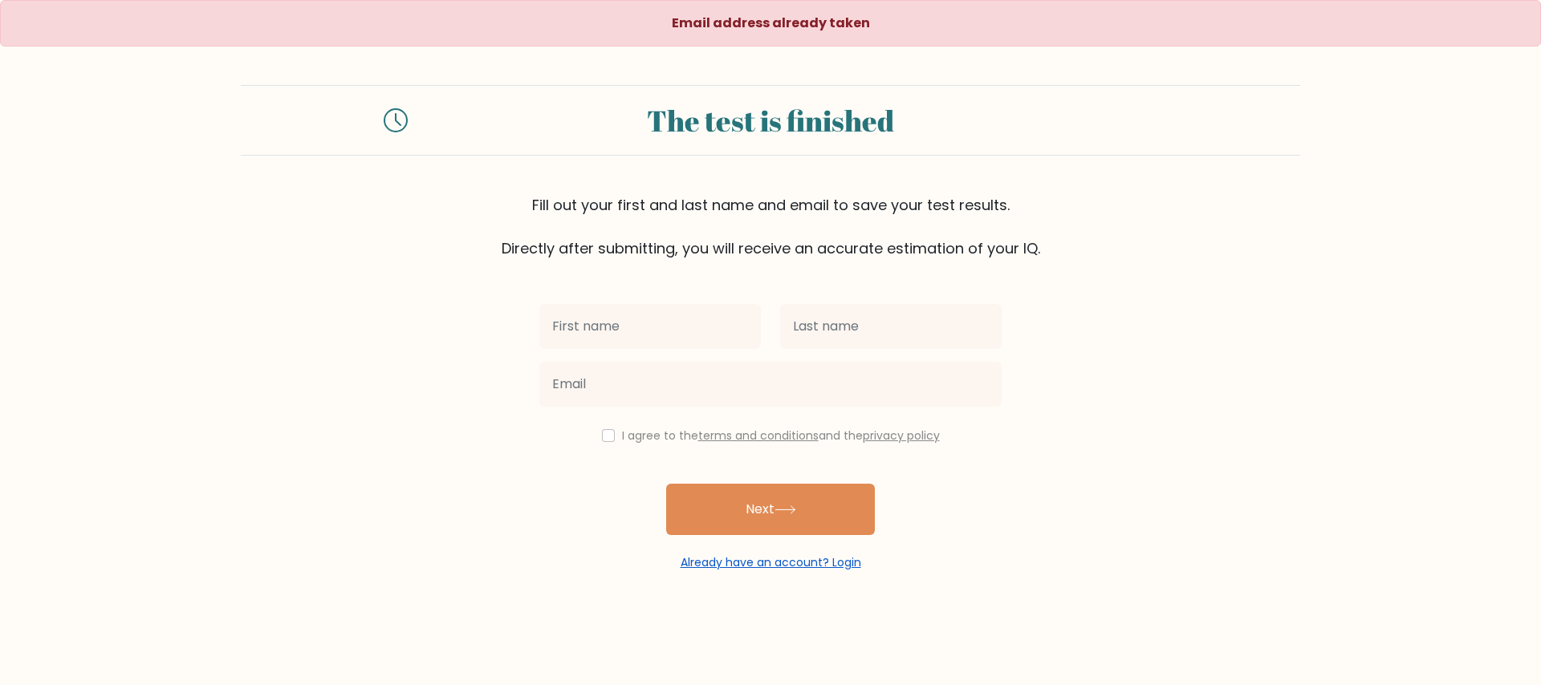
click at [827, 559] on link "Already have an account? Login" at bounding box center [771, 563] width 181 height 16
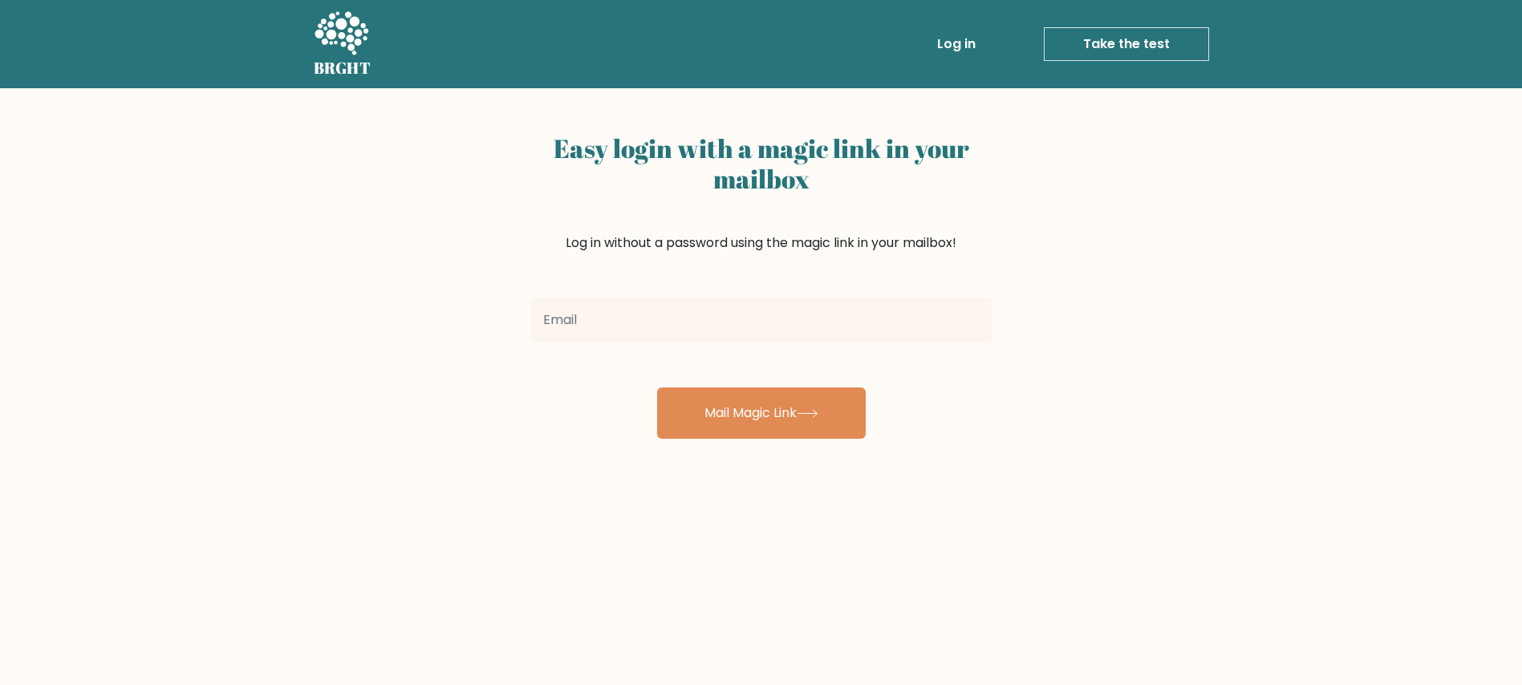
drag, startPoint x: 699, startPoint y: 337, endPoint x: 690, endPoint y: 327, distance: 13.1
click at [697, 335] on div at bounding box center [762, 320] width 482 height 58
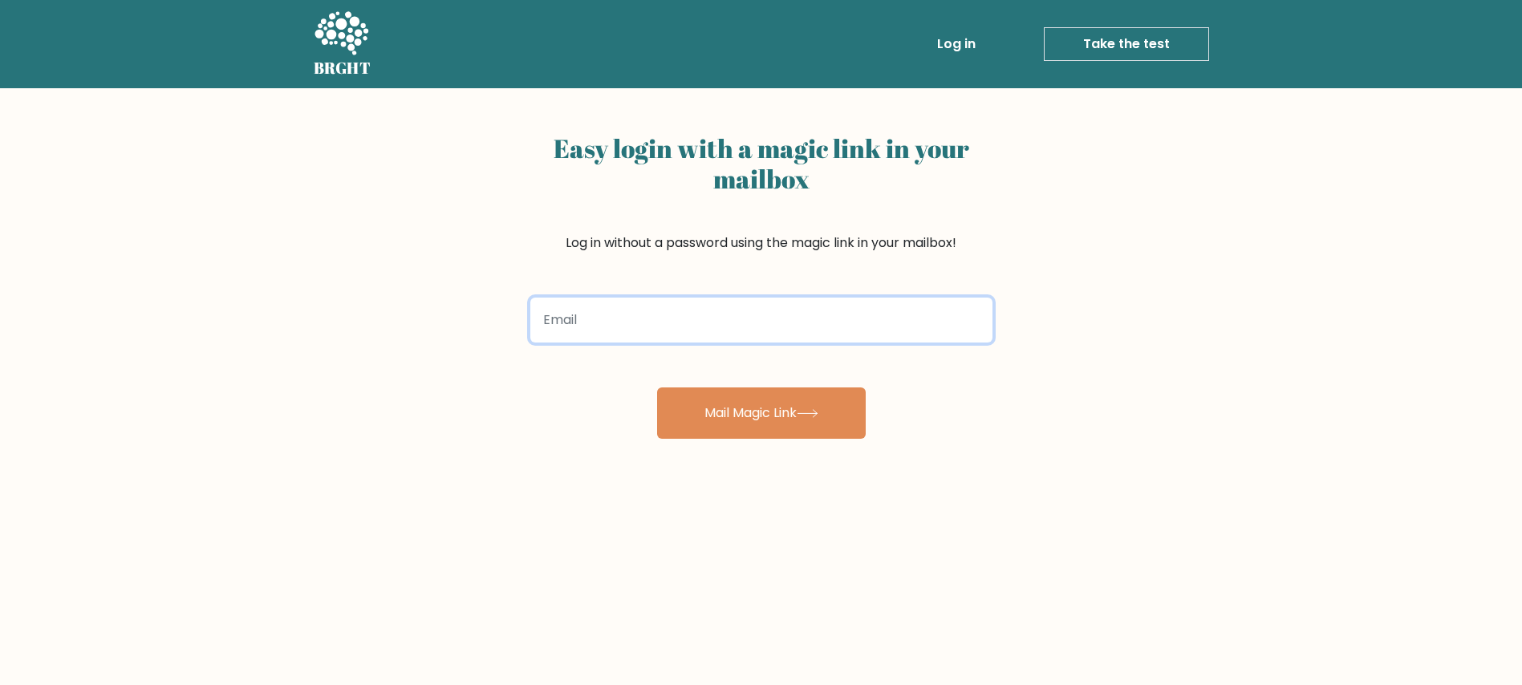
click at [690, 327] on input "email" at bounding box center [761, 320] width 462 height 45
type input "angelyn.ranara143@gmail.com"
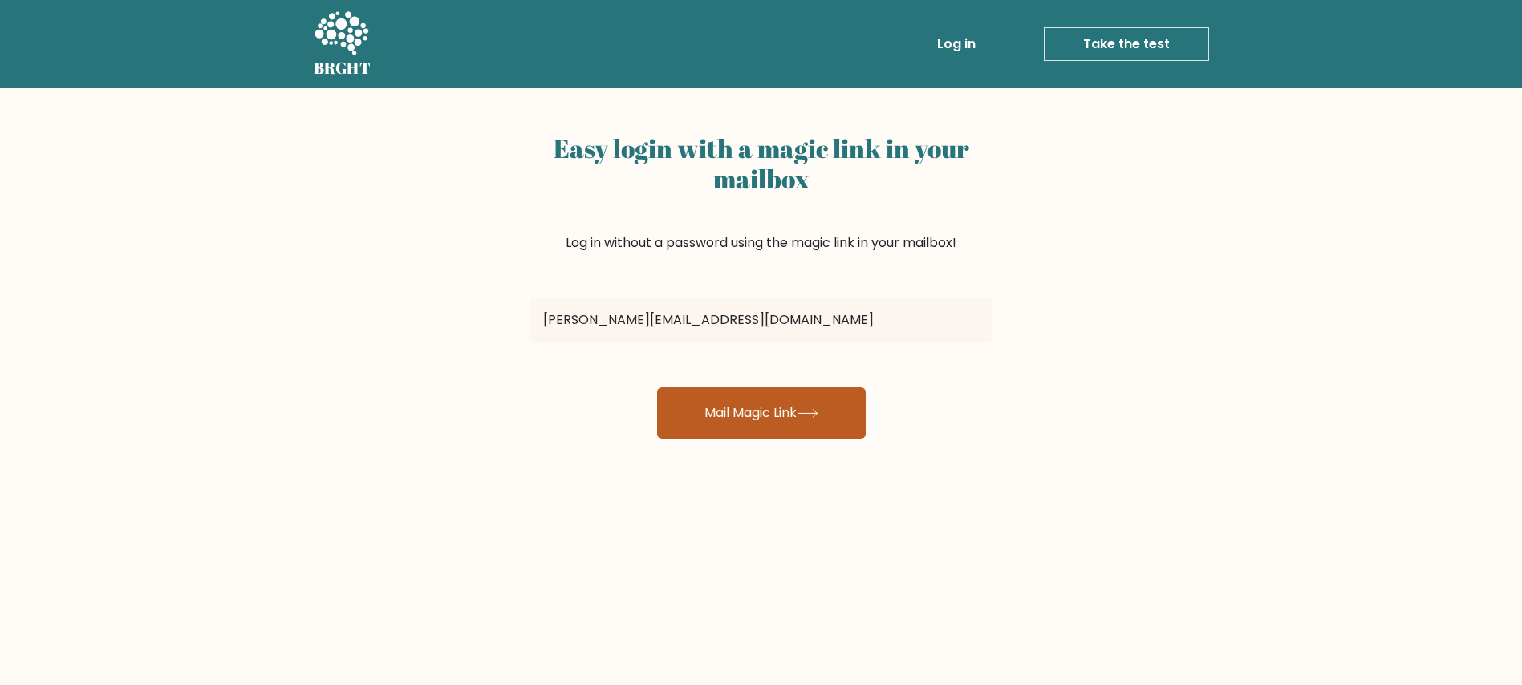
click at [778, 411] on button "Mail Magic Link" at bounding box center [761, 413] width 209 height 51
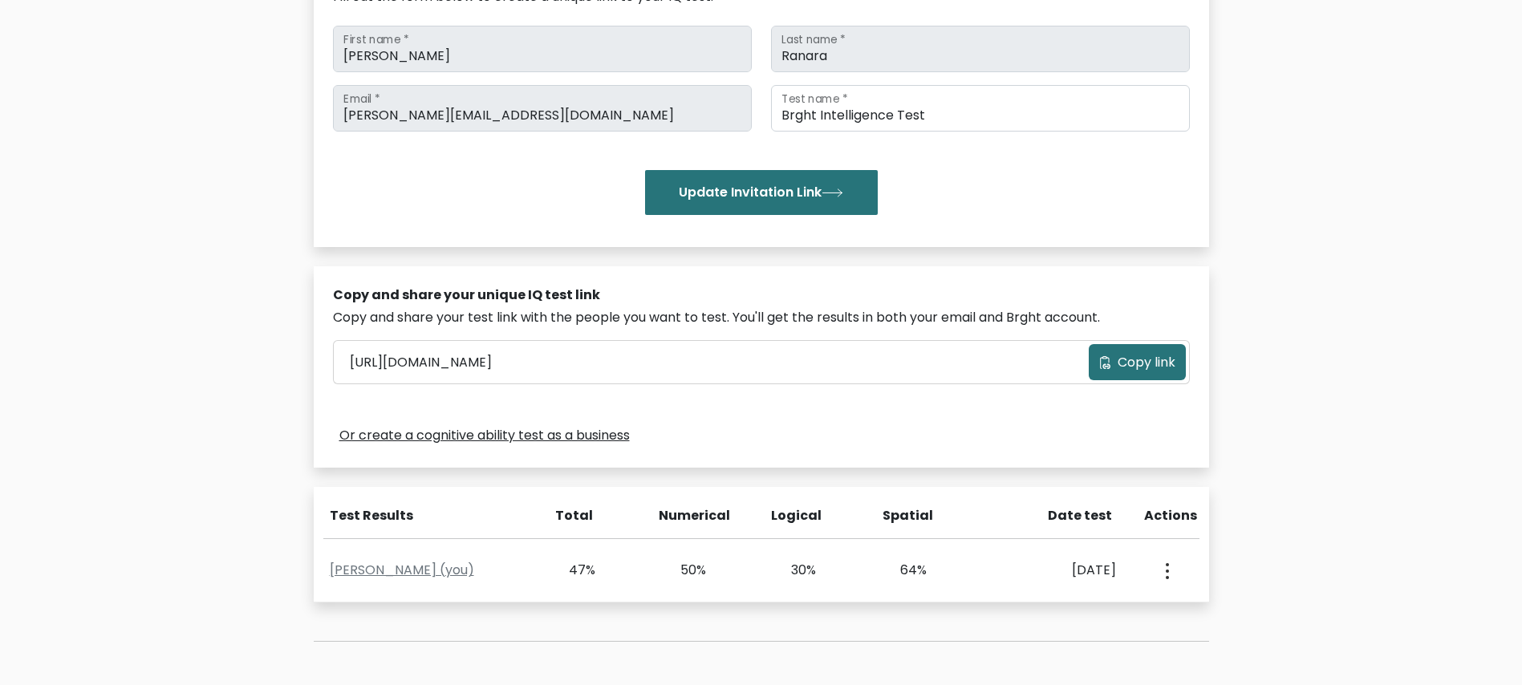
scroll to position [361, 0]
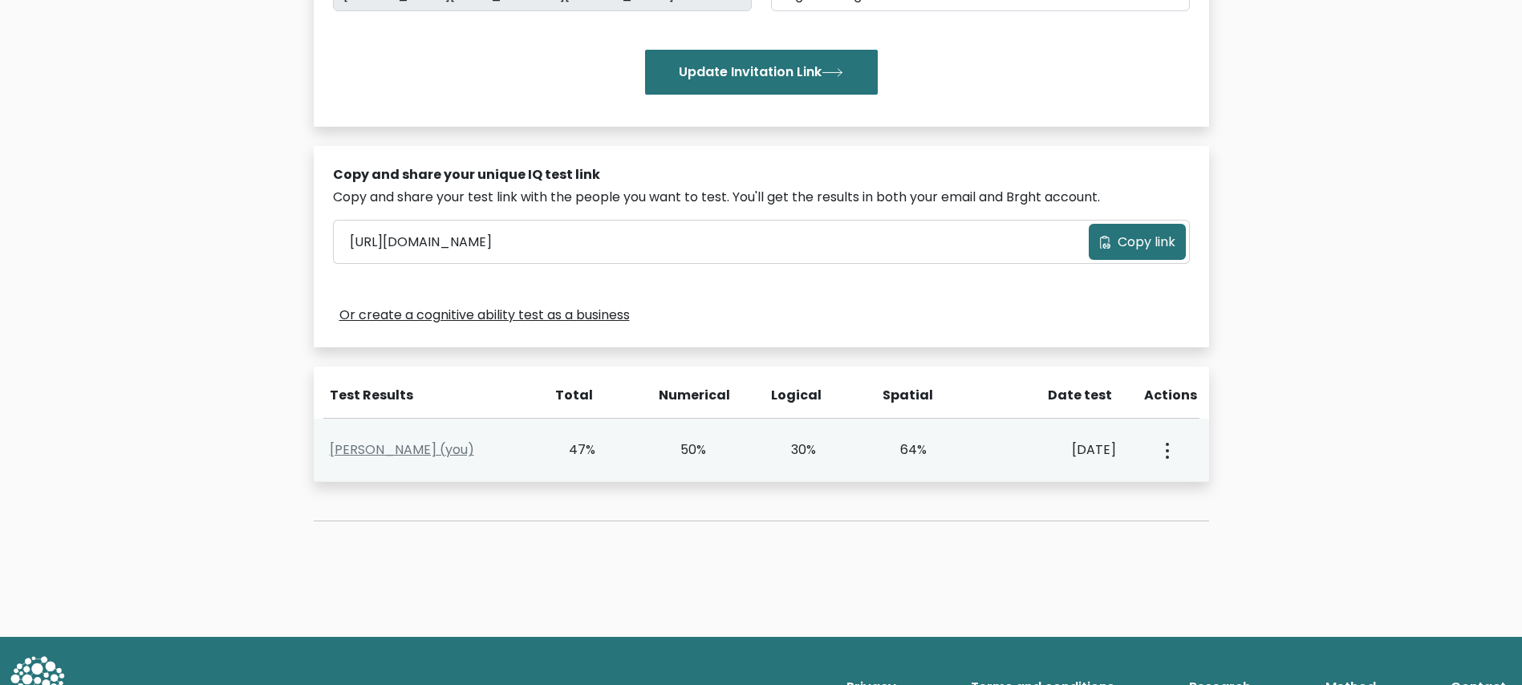
click at [1171, 448] on button "button" at bounding box center [1166, 450] width 13 height 50
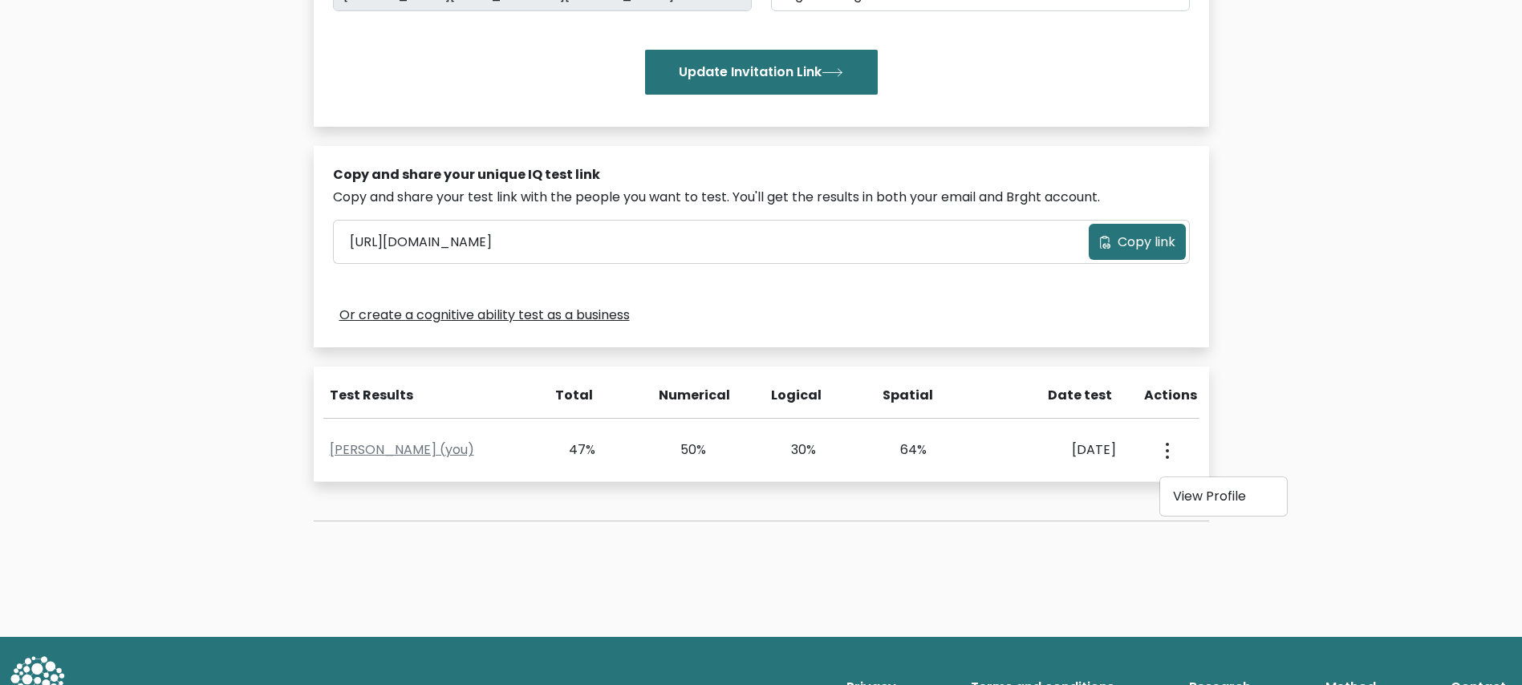
click at [1335, 413] on div "Test the IQ of other people 40 questions 30 minutes English Create your unique …" at bounding box center [761, 182] width 1522 height 910
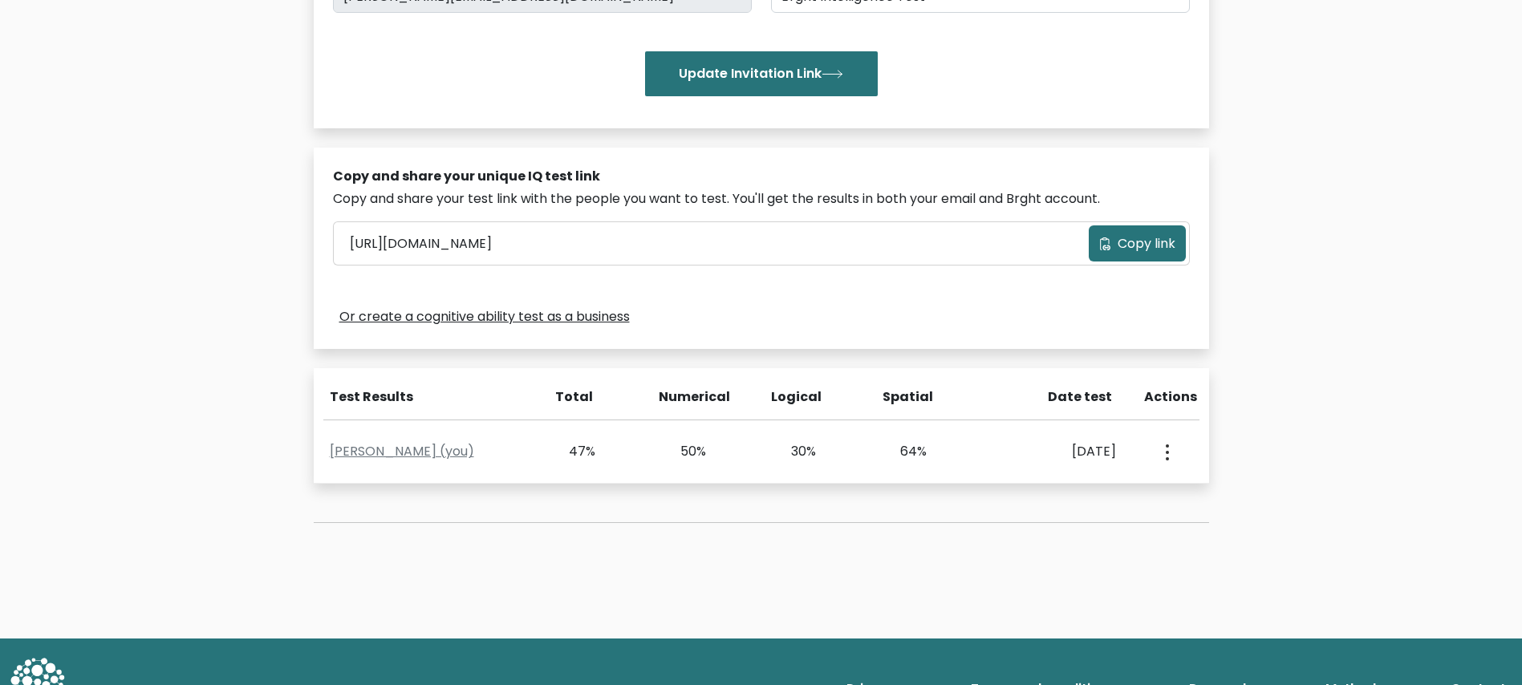
scroll to position [0, 0]
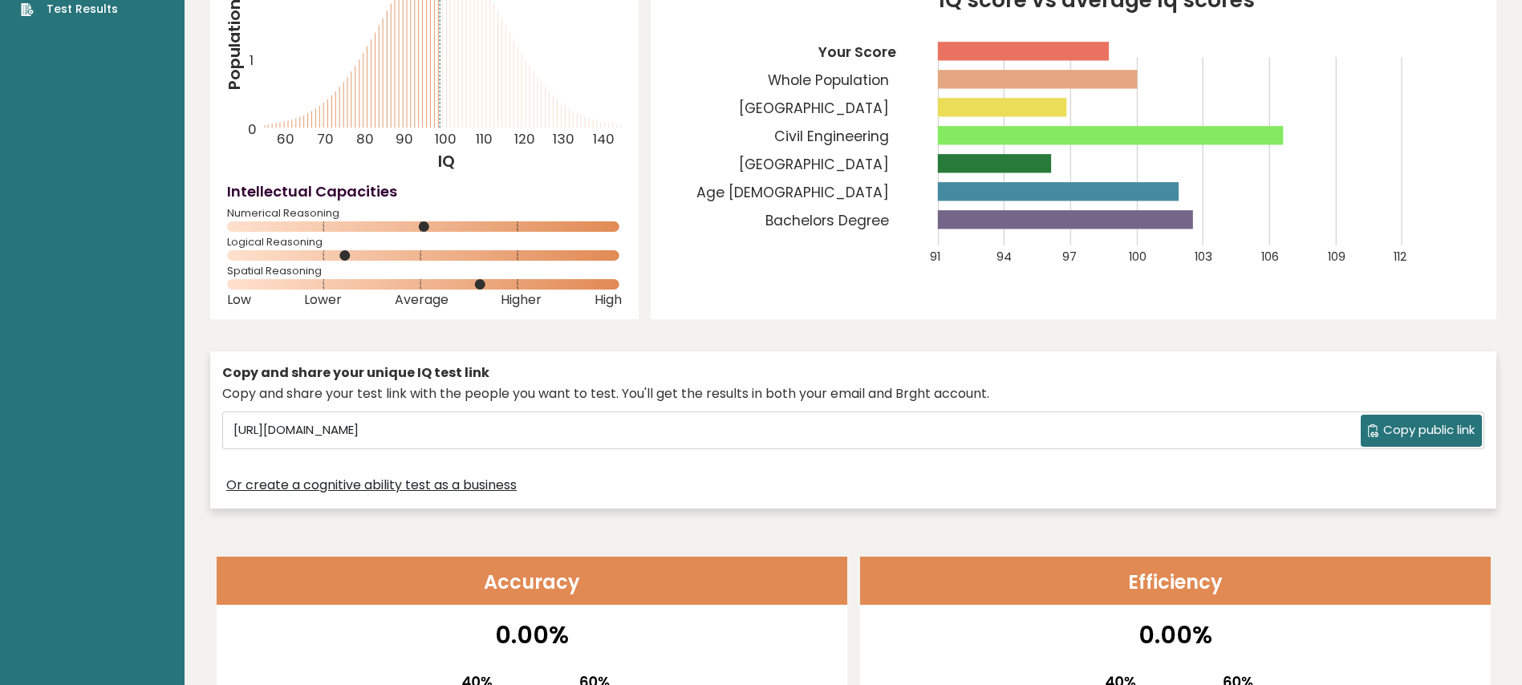
scroll to position [241, 0]
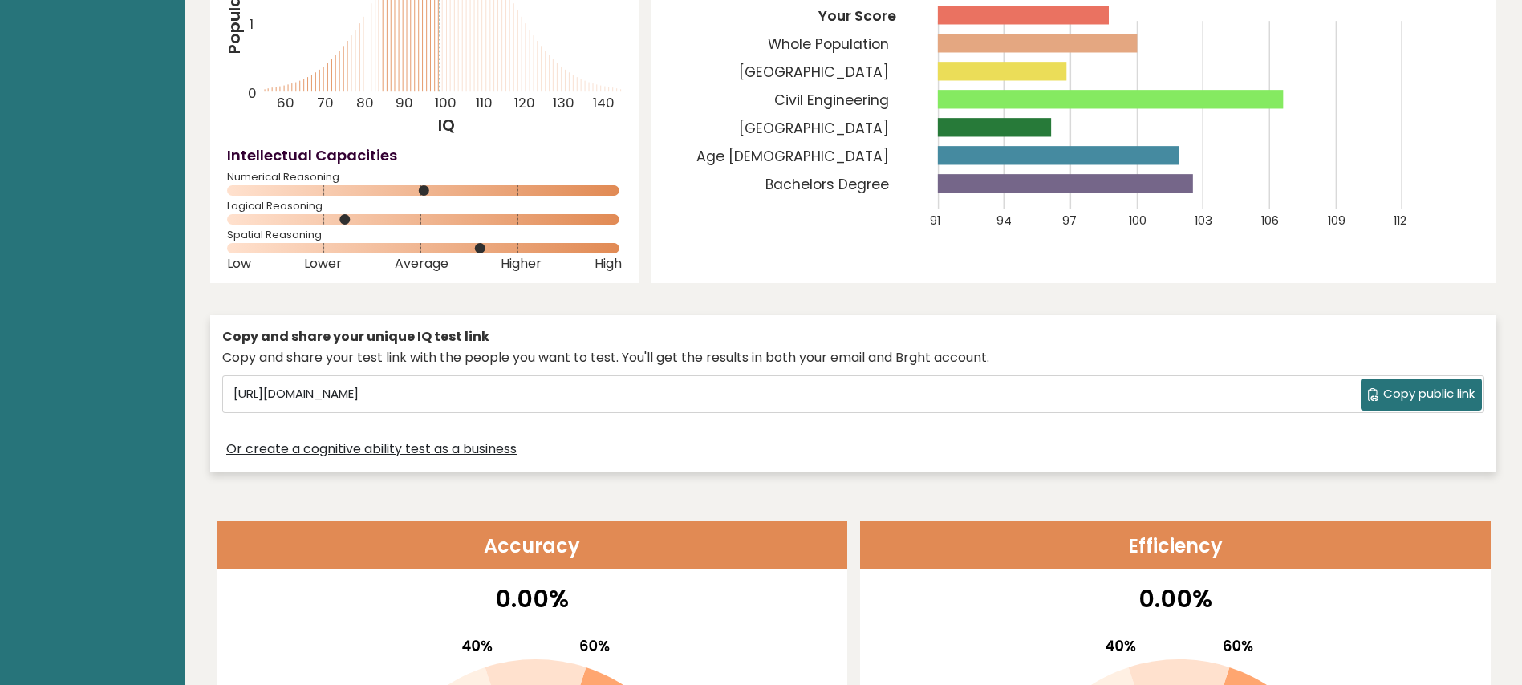
click at [1435, 396] on span "Copy public link" at bounding box center [1429, 394] width 91 height 18
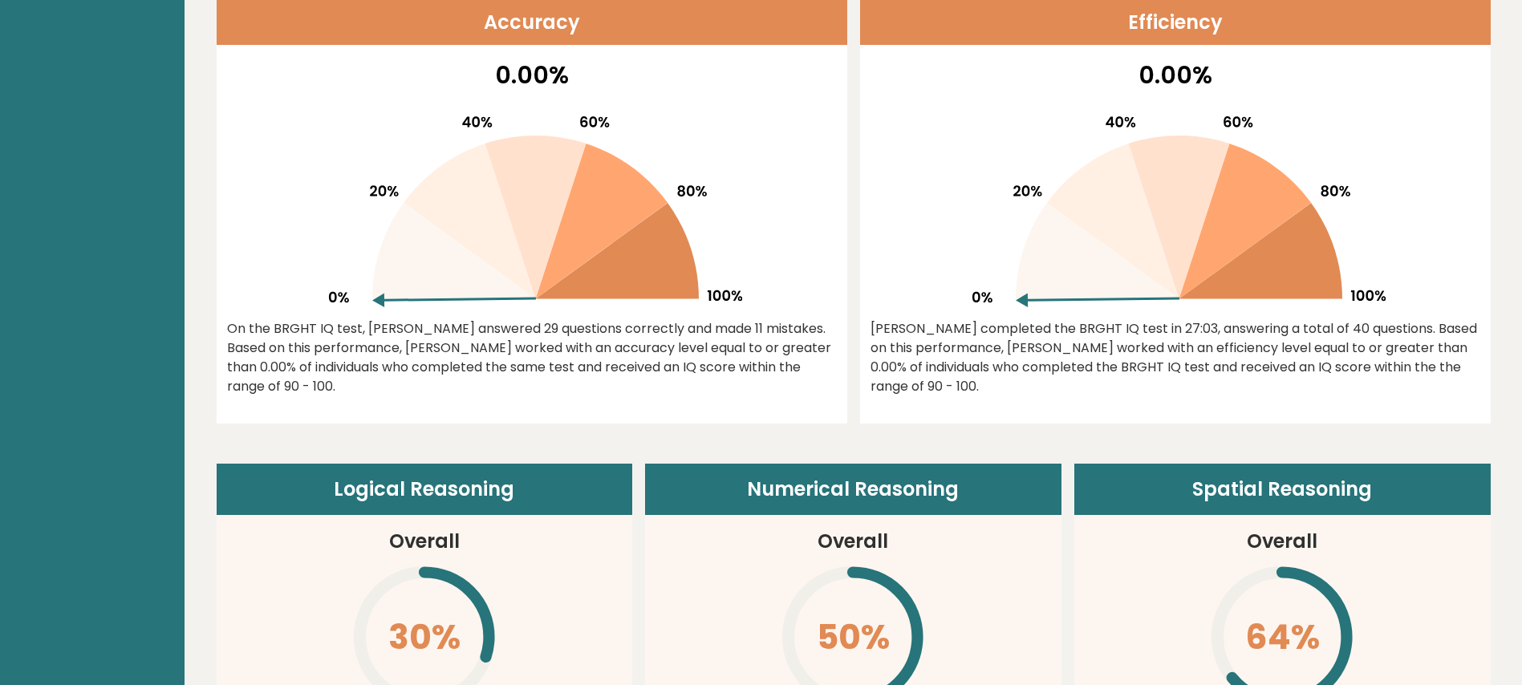
scroll to position [327, 0]
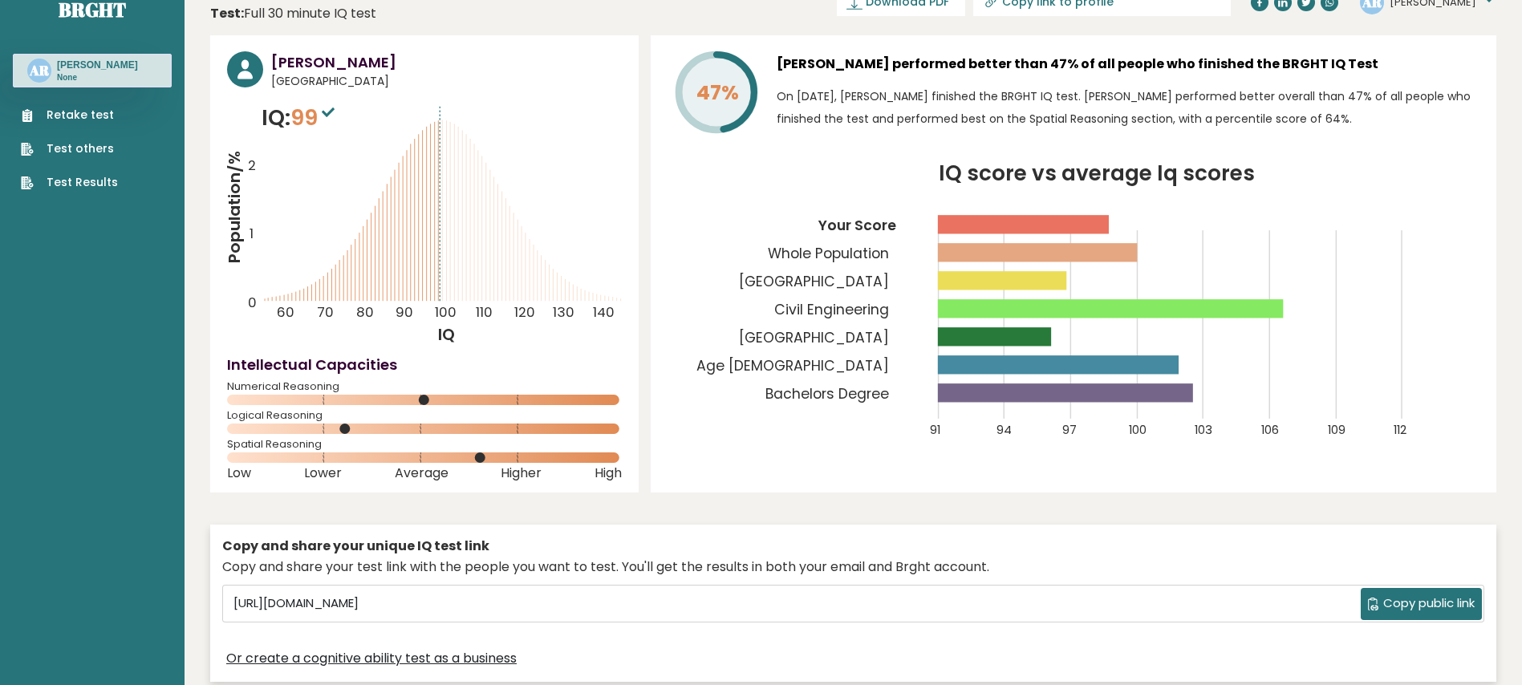
scroll to position [0, 0]
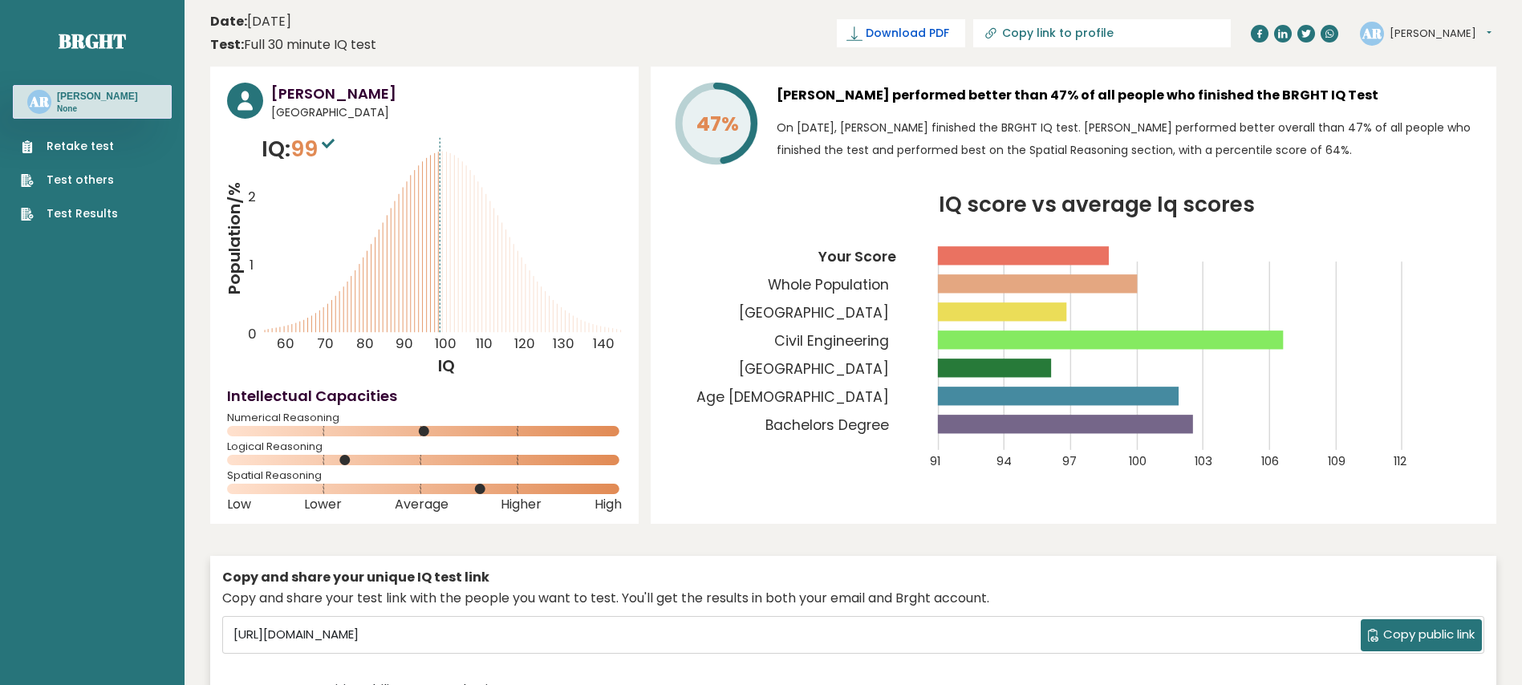
click at [949, 30] on span "Download PDF" at bounding box center [907, 33] width 83 height 17
click at [1431, 600] on div "Copy and share your test link with the people you want to test. You'll get the …" at bounding box center [853, 598] width 1262 height 19
click at [965, 40] on span "✓ Your PDF is downloaded..." at bounding box center [874, 33] width 182 height 28
click at [108, 209] on link "Test Results" at bounding box center [69, 213] width 97 height 17
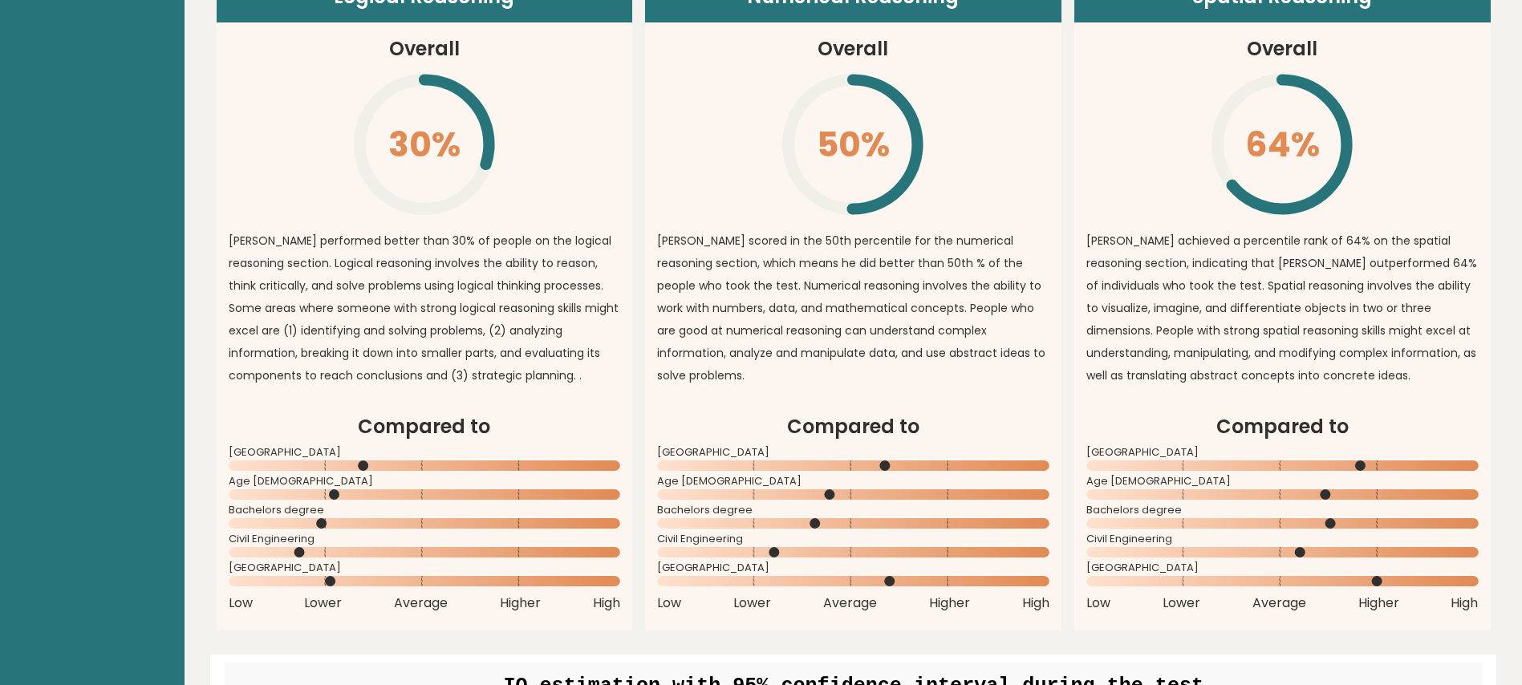
scroll to position [1204, 0]
